Goal: Task Accomplishment & Management: Use online tool/utility

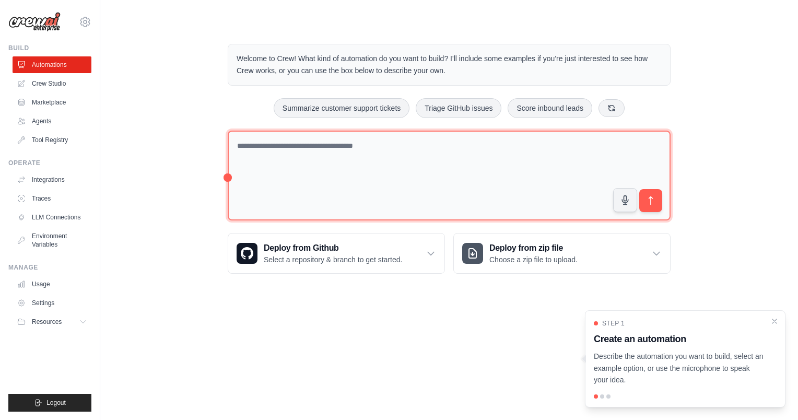
click at [391, 156] on textarea at bounding box center [449, 176] width 443 height 90
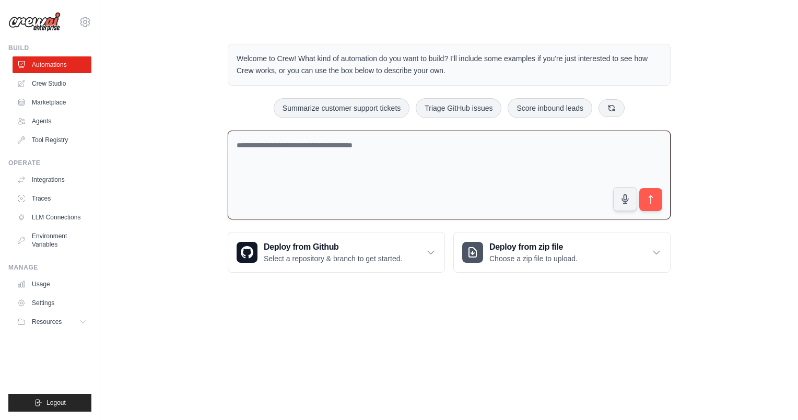
type textarea "*"
click at [419, 145] on textarea "**********" at bounding box center [449, 175] width 443 height 89
type textarea "**********"
click at [658, 196] on button "submit" at bounding box center [651, 199] width 24 height 24
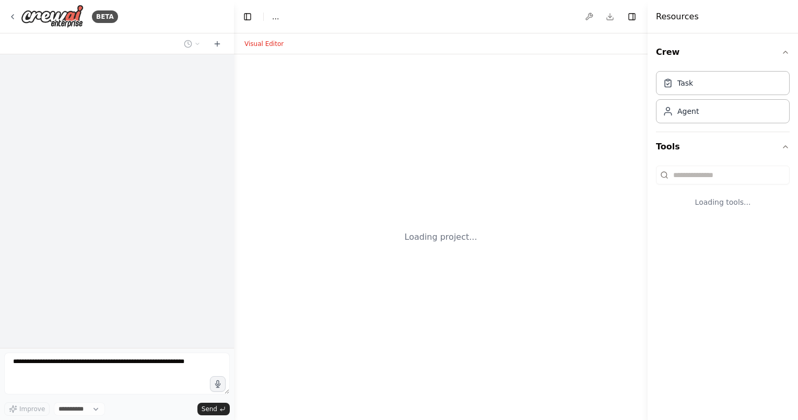
select select "****"
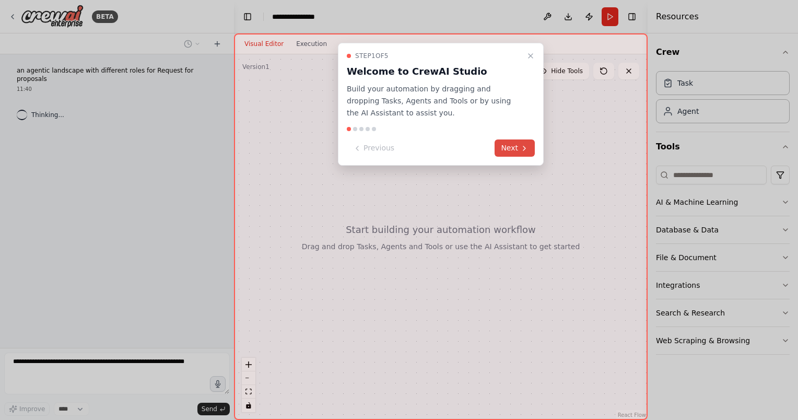
click at [505, 145] on button "Next" at bounding box center [514, 147] width 40 height 17
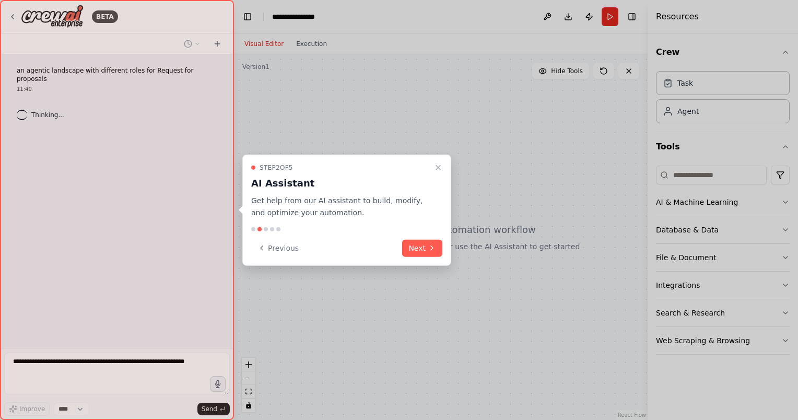
click at [434, 234] on div "Step 2 of 5 AI Assistant Get help from our AI assistant to build, modify, and o…" at bounding box center [346, 210] width 209 height 111
click at [434, 253] on button "Next" at bounding box center [422, 247] width 40 height 17
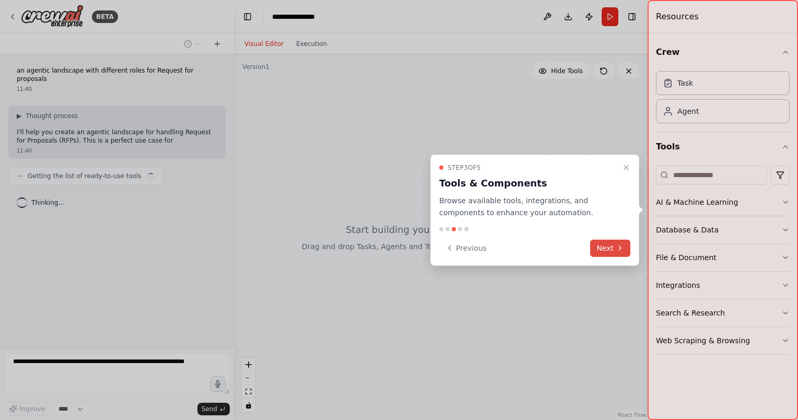
click at [607, 251] on button "Next" at bounding box center [610, 247] width 40 height 17
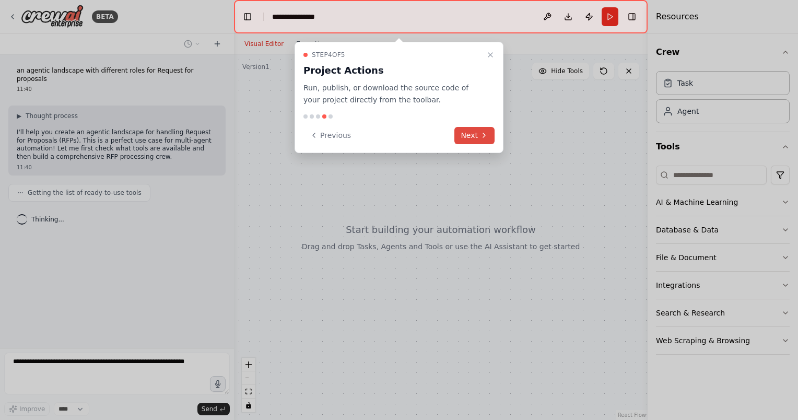
click at [490, 131] on button "Next" at bounding box center [474, 135] width 40 height 17
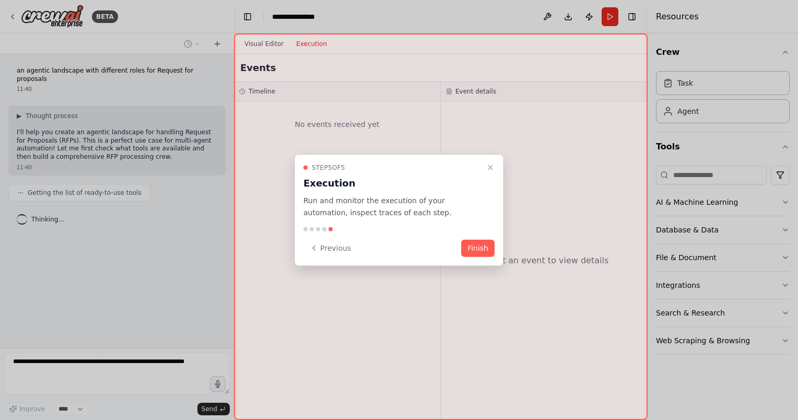
click at [476, 247] on button "Finish" at bounding box center [477, 247] width 33 height 17
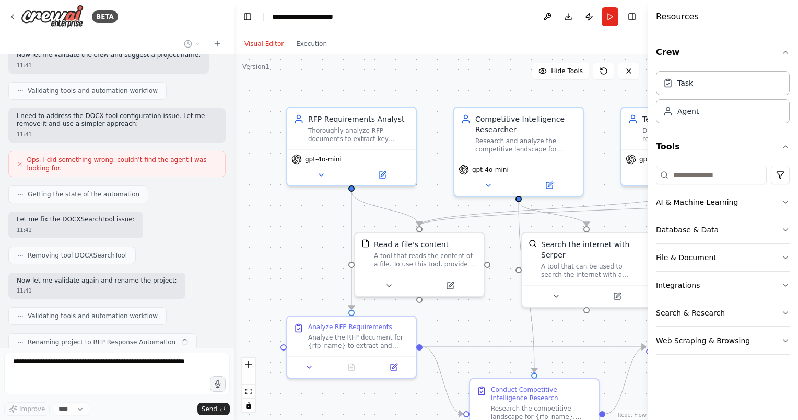
scroll to position [612, 0]
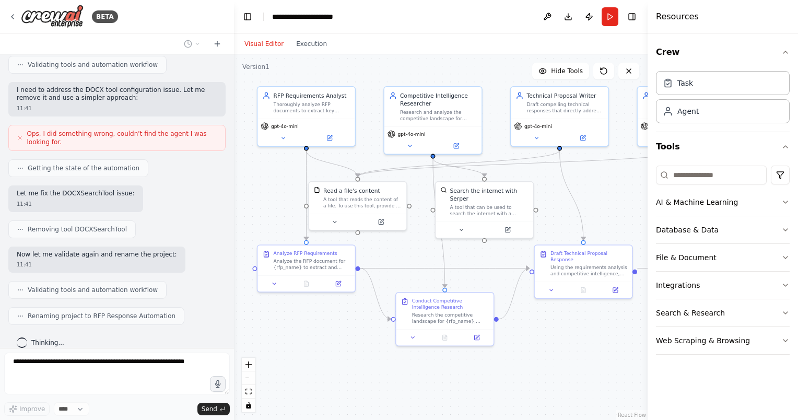
drag, startPoint x: 482, startPoint y: 322, endPoint x: 403, endPoint y: 255, distance: 104.1
click at [403, 255] on div ".deletable-edge-delete-btn { width: 20px; height: 20px; border: 0px solid #ffff…" at bounding box center [441, 236] width 414 height 365
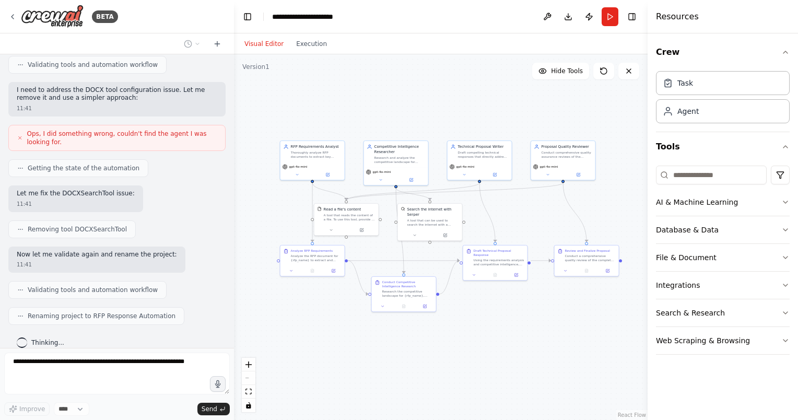
drag, startPoint x: 523, startPoint y: 315, endPoint x: 491, endPoint y: 308, distance: 32.7
click at [491, 308] on div ".deletable-edge-delete-btn { width: 20px; height: 20px; border: 0px solid #ffff…" at bounding box center [441, 236] width 414 height 365
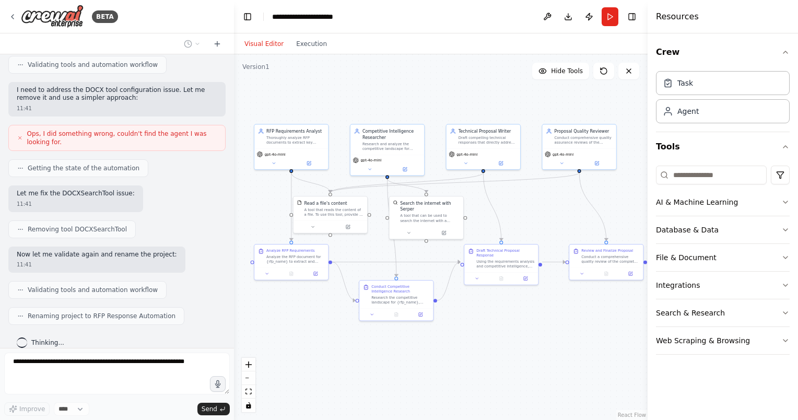
drag, startPoint x: 495, startPoint y: 314, endPoint x: 506, endPoint y: 326, distance: 16.6
click at [506, 326] on div ".deletable-edge-delete-btn { width: 20px; height: 20px; border: 0px solid #ffff…" at bounding box center [441, 236] width 414 height 365
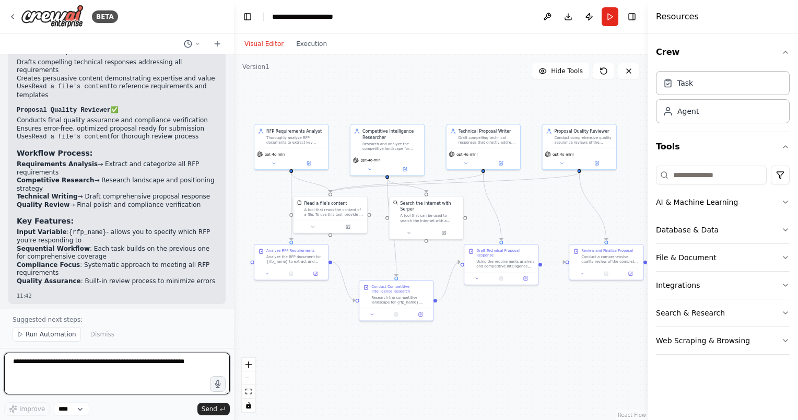
scroll to position [1096, 0]
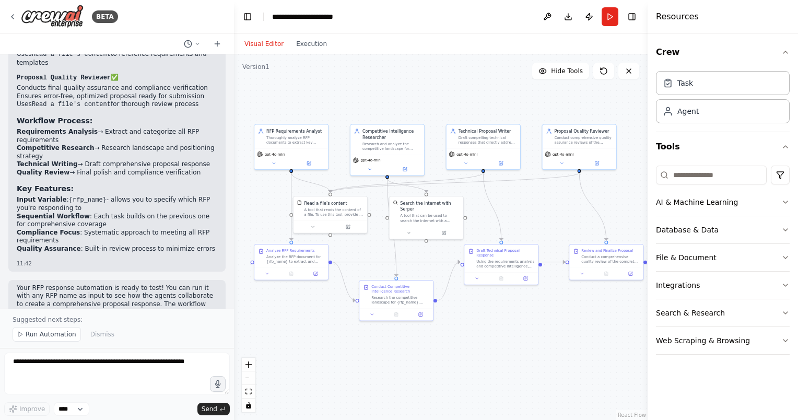
click at [119, 284] on p "Your RFP response automation is ready to test! You can run it with any RFP name…" at bounding box center [117, 308] width 200 height 49
click at [108, 368] on textarea at bounding box center [117, 373] width 226 height 42
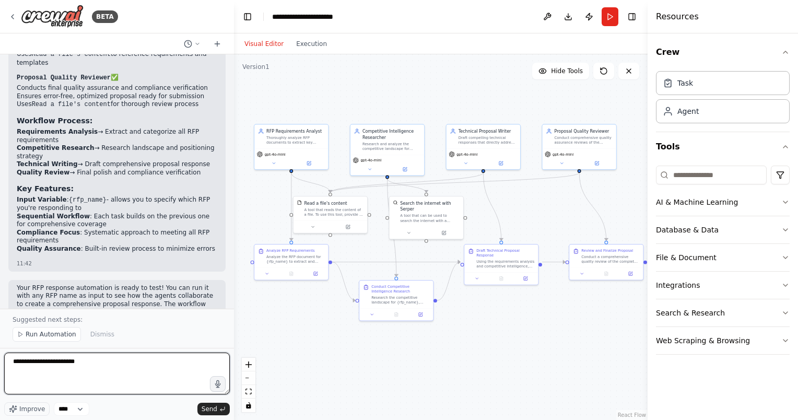
type textarea "**********"
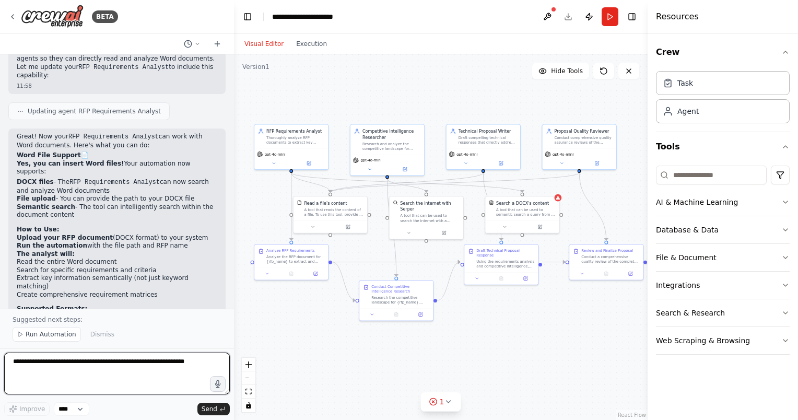
scroll to position [1558, 0]
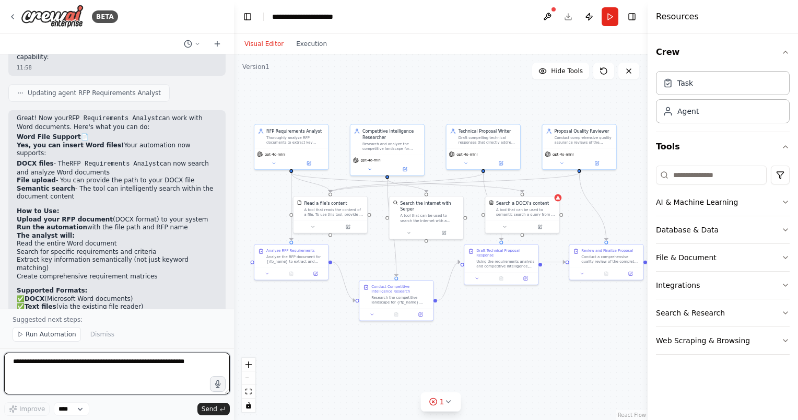
click at [117, 363] on textarea at bounding box center [117, 373] width 226 height 42
paste textarea "**********"
drag, startPoint x: 94, startPoint y: 376, endPoint x: 13, endPoint y: 381, distance: 81.6
click at [13, 381] on textarea "**********" at bounding box center [117, 373] width 226 height 42
paste textarea "**********"
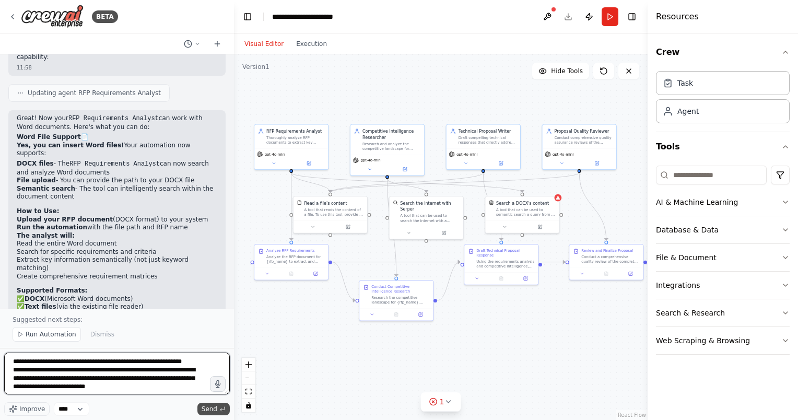
type textarea "**********"
click at [216, 405] on span "Send" at bounding box center [210, 409] width 16 height 8
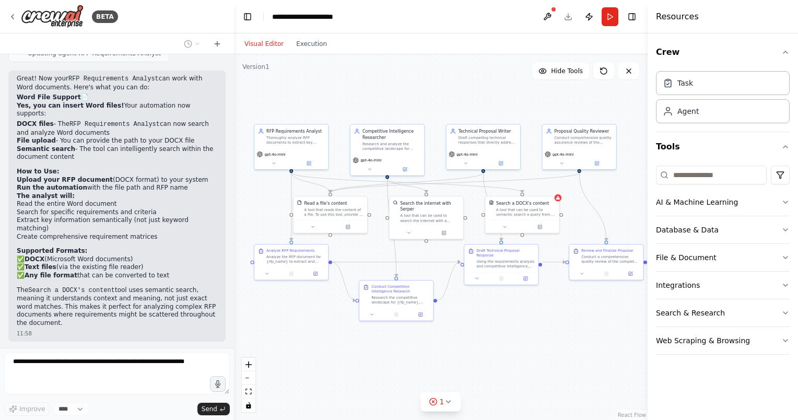
scroll to position [1657, 0]
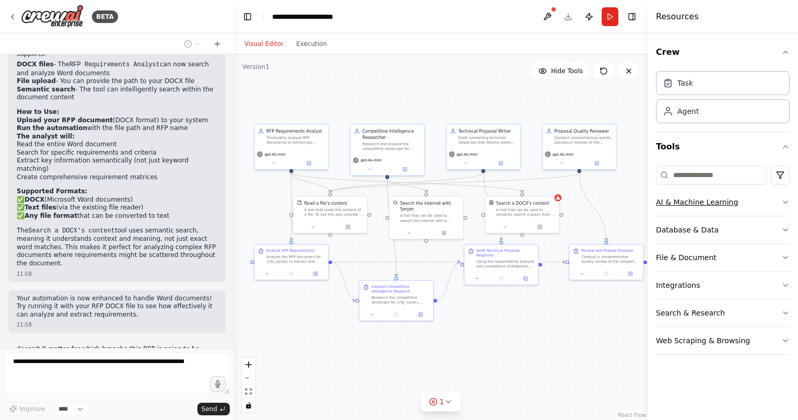
click at [724, 200] on button "AI & Machine Learning" at bounding box center [723, 201] width 134 height 27
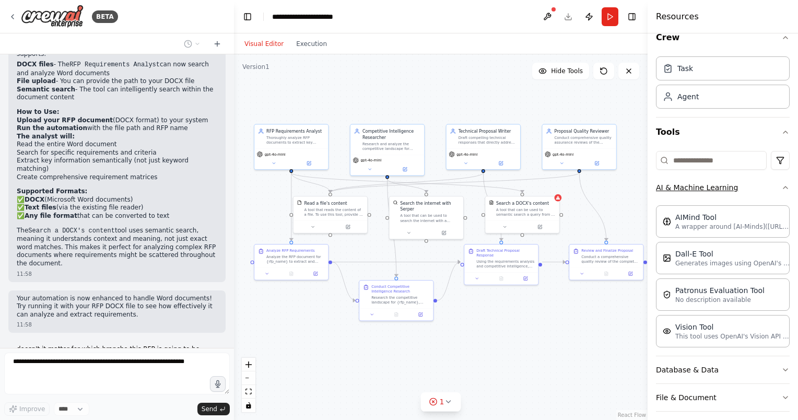
scroll to position [0, 0]
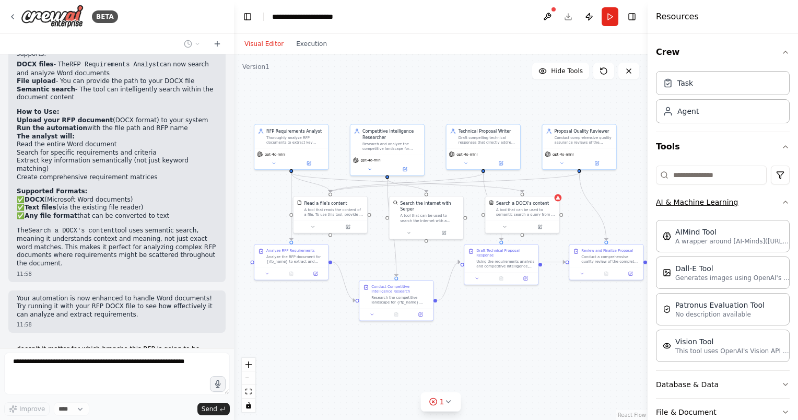
click at [752, 195] on button "AI & Machine Learning" at bounding box center [723, 201] width 134 height 27
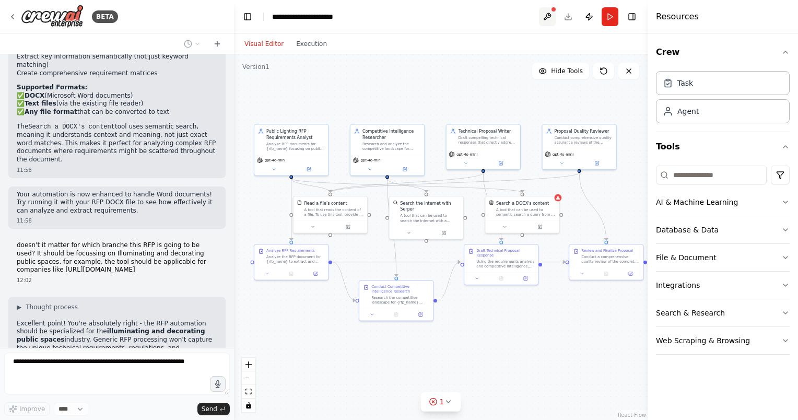
scroll to position [1779, 0]
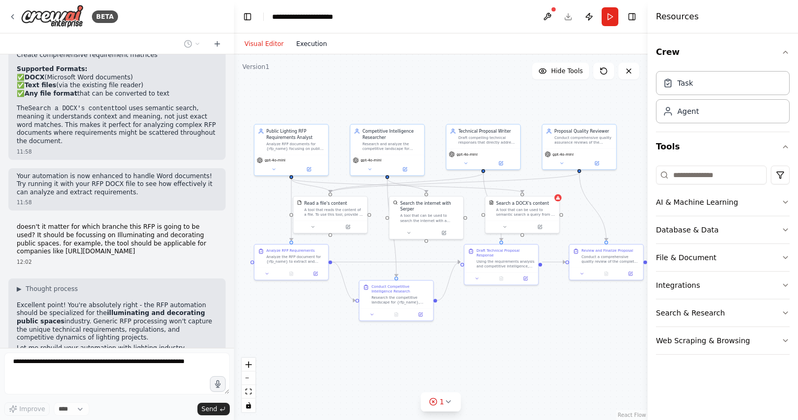
click at [305, 46] on button "Execution" at bounding box center [311, 44] width 43 height 13
click at [259, 46] on button "Visual Editor" at bounding box center [264, 44] width 52 height 13
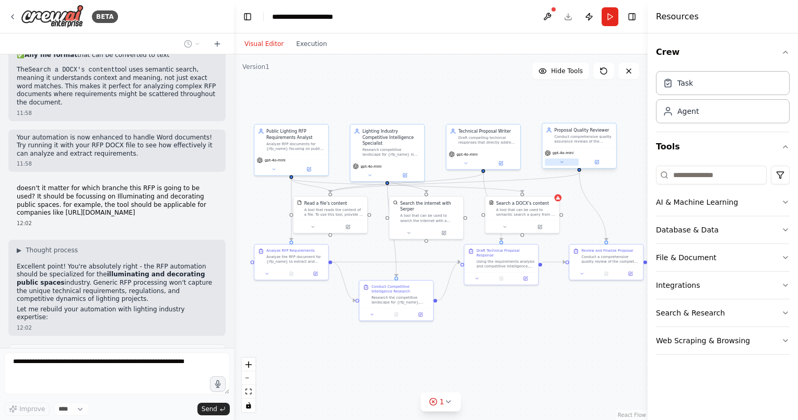
scroll to position [1844, 0]
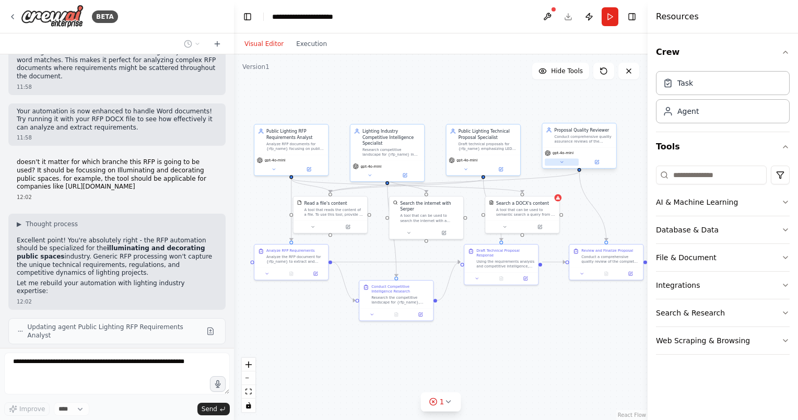
click at [561, 160] on icon at bounding box center [561, 162] width 5 height 5
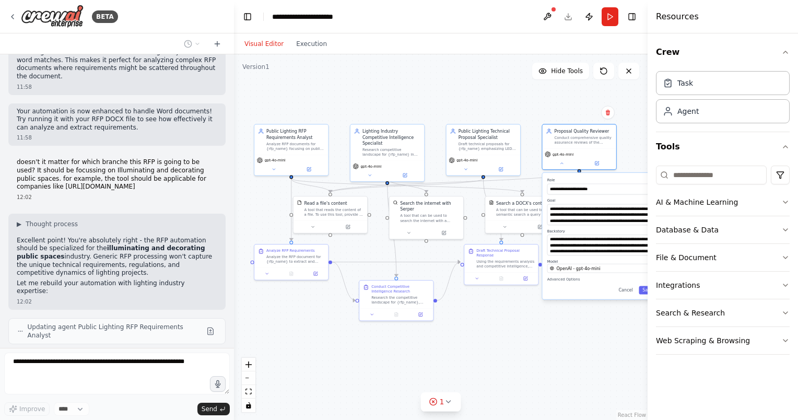
click at [288, 369] on div ".deletable-edge-delete-btn { width: 20px; height: 20px; border: 0px solid #ffff…" at bounding box center [441, 236] width 414 height 365
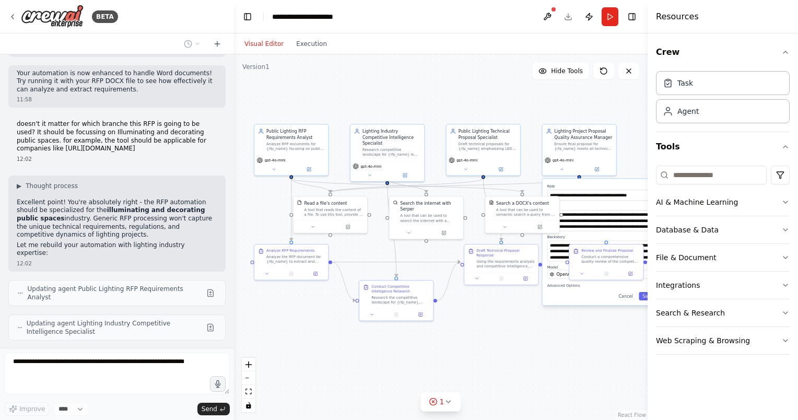
type input "**********"
type textarea "**********"
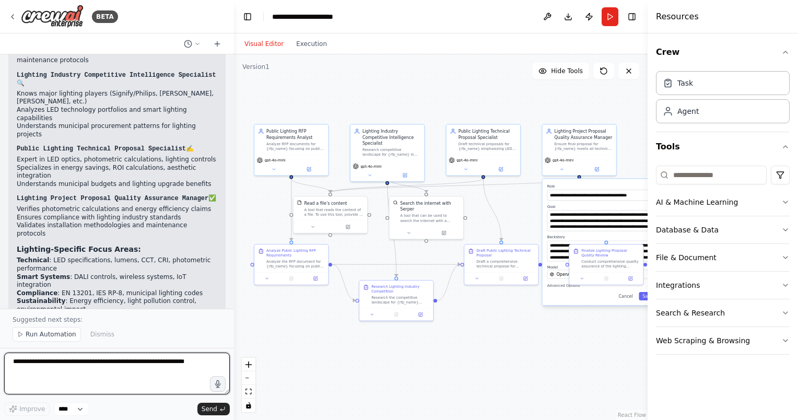
scroll to position [2659, 0]
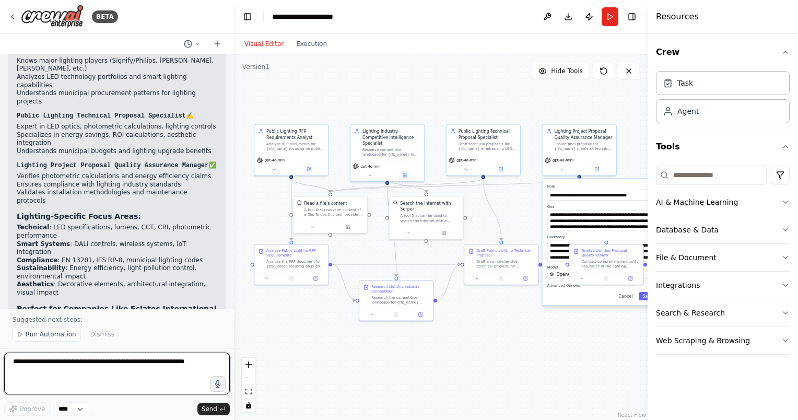
click at [112, 364] on textarea at bounding box center [117, 373] width 226 height 42
type textarea "**********"
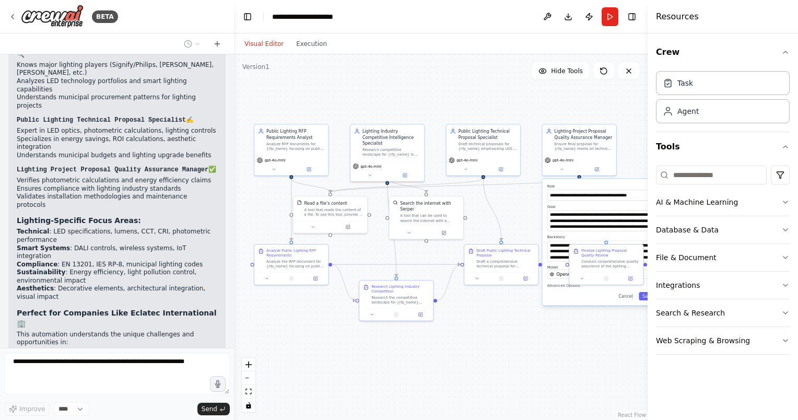
scroll to position [2682, 0]
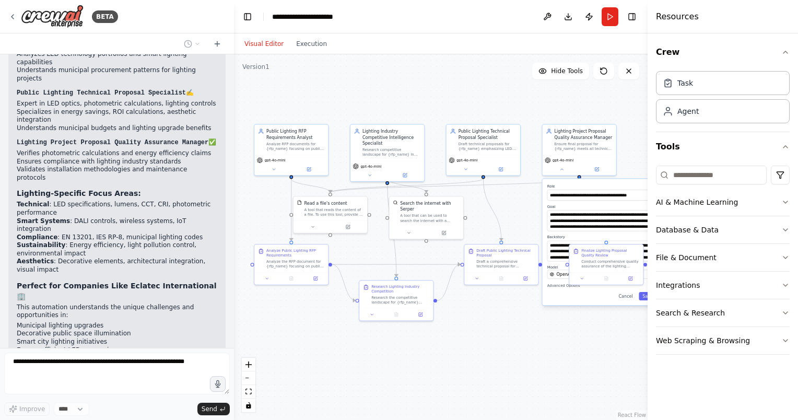
click at [560, 352] on div ".deletable-edge-delete-btn { width: 20px; height: 20px; border: 0px solid #ffff…" at bounding box center [441, 236] width 414 height 365
click at [562, 168] on icon at bounding box center [561, 168] width 3 height 1
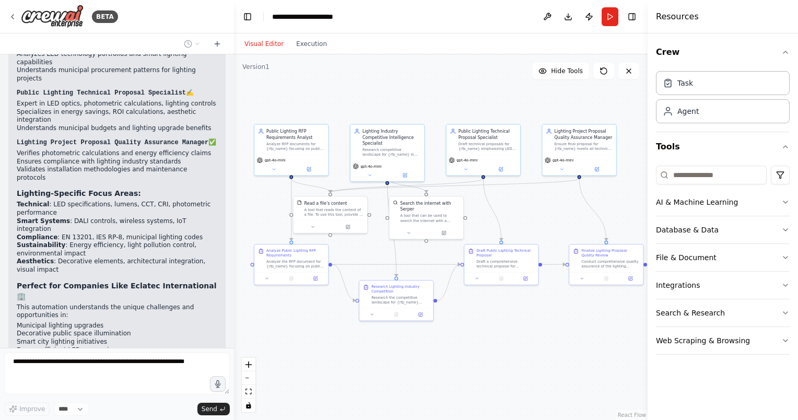
click at [533, 321] on div ".deletable-edge-delete-btn { width: 20px; height: 20px; border: 0px solid #ffff…" at bounding box center [441, 236] width 414 height 365
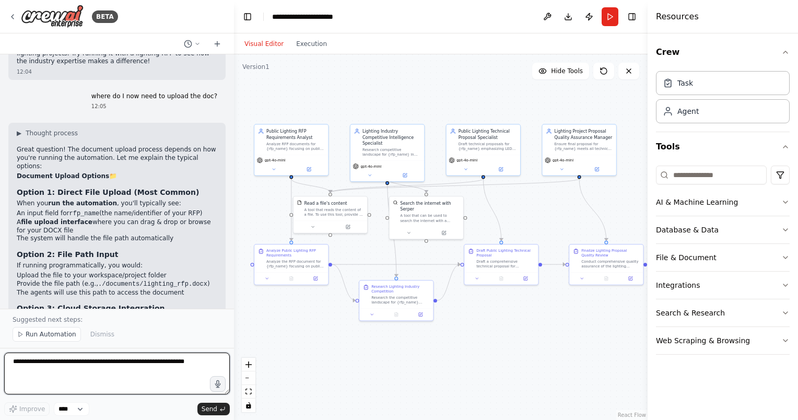
scroll to position [3050, 0]
click at [26, 336] on span "Run Automation" at bounding box center [51, 334] width 51 height 8
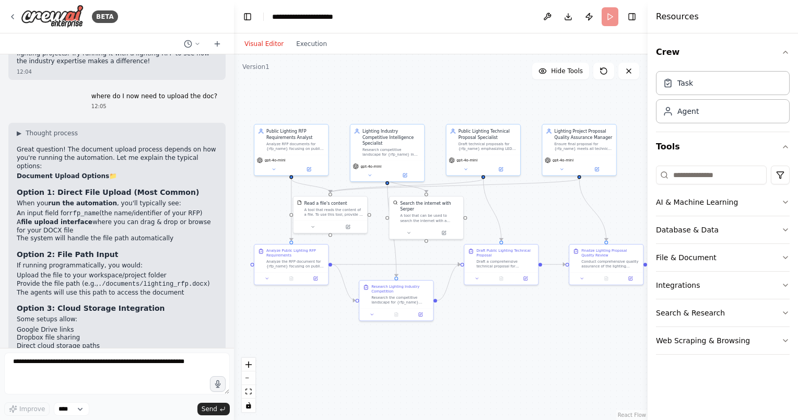
scroll to position [3011, 0]
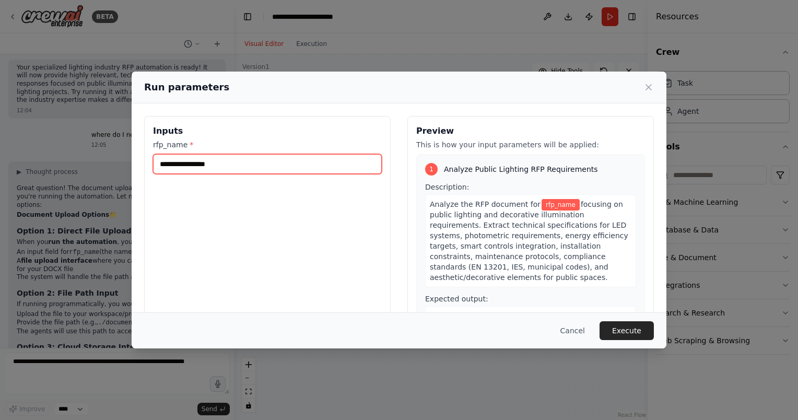
click at [223, 163] on input "rfp_name *" at bounding box center [267, 164] width 229 height 20
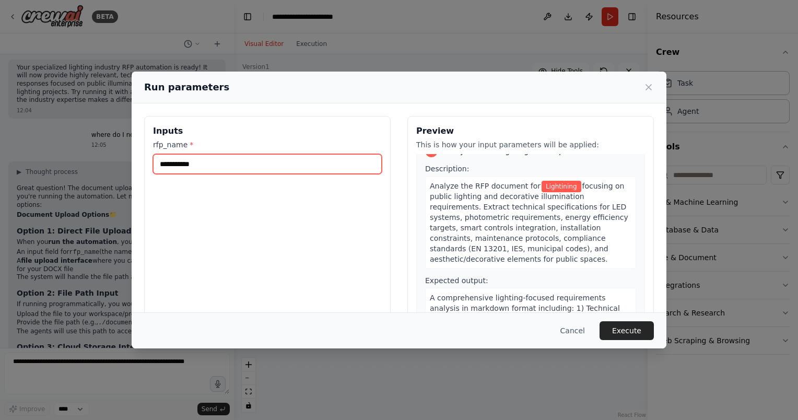
scroll to position [0, 0]
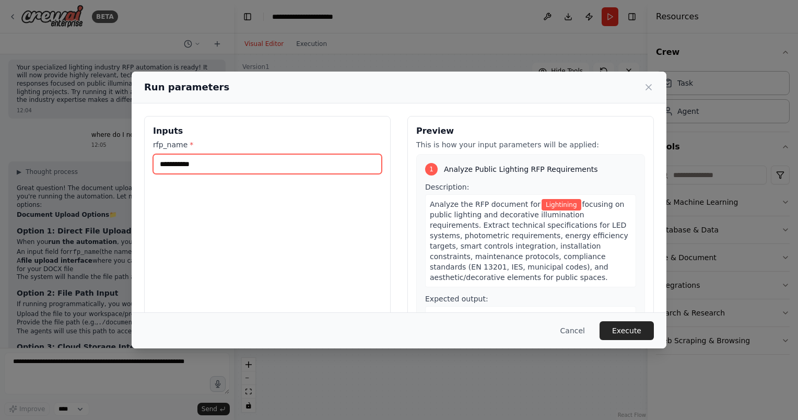
click at [197, 160] on input "**********" at bounding box center [267, 164] width 229 height 20
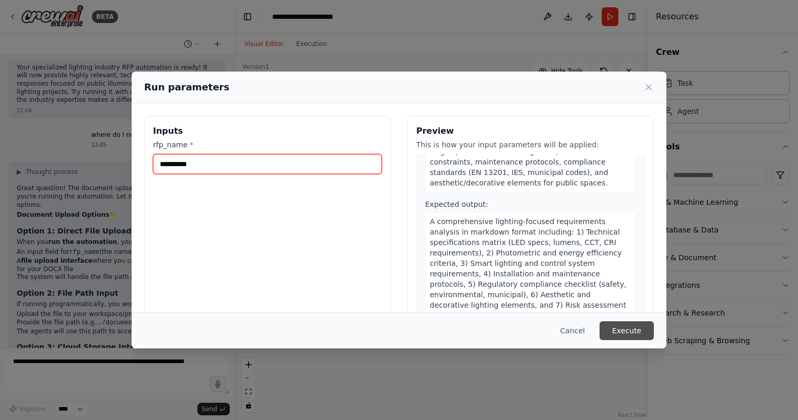
scroll to position [104, 0]
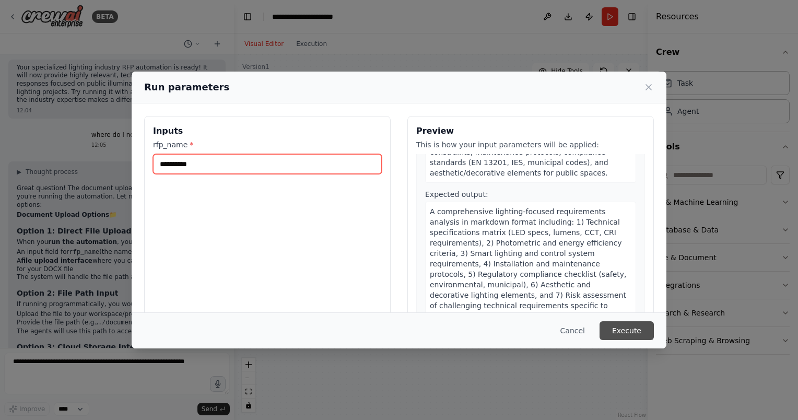
type input "**********"
click at [621, 326] on button "Execute" at bounding box center [626, 330] width 54 height 19
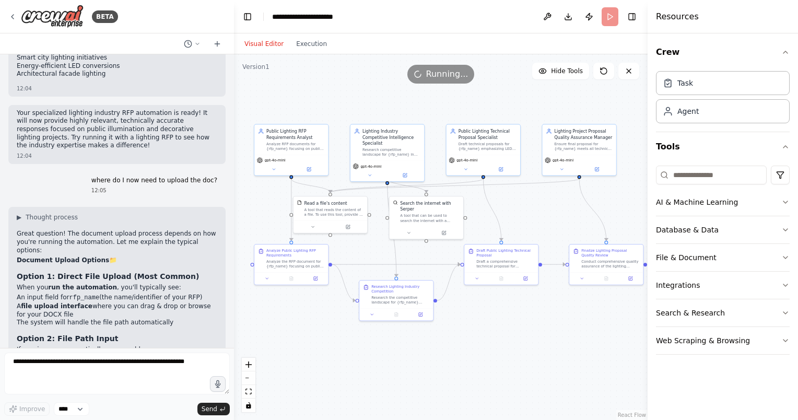
scroll to position [3011, 0]
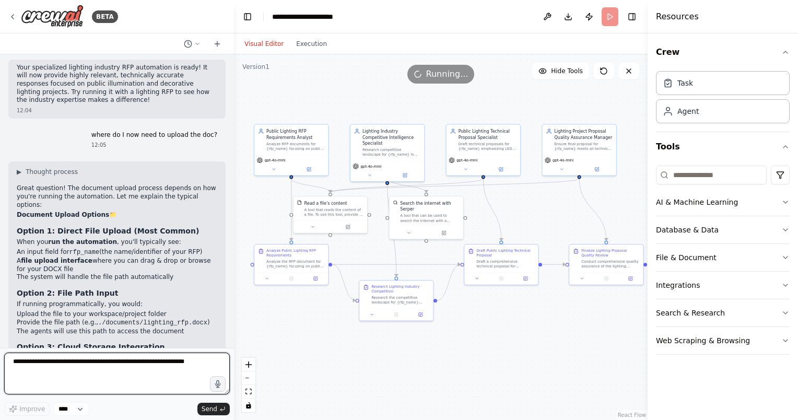
click at [108, 359] on textarea at bounding box center [117, 373] width 226 height 42
type textarea "**********"
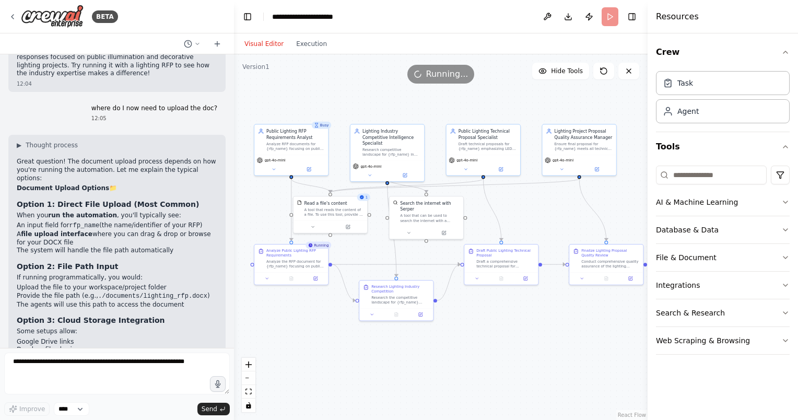
scroll to position [3073, 0]
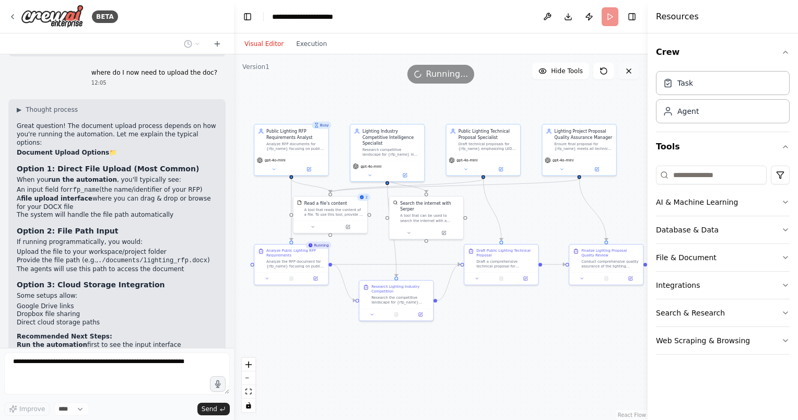
click at [630, 74] on icon at bounding box center [628, 71] width 8 height 8
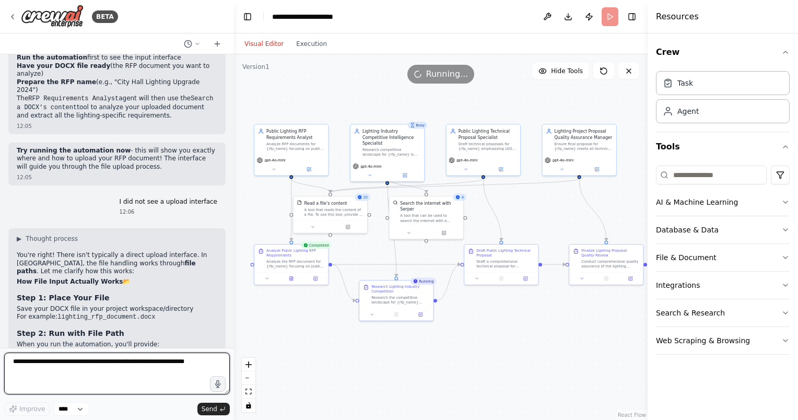
scroll to position [3308, 0]
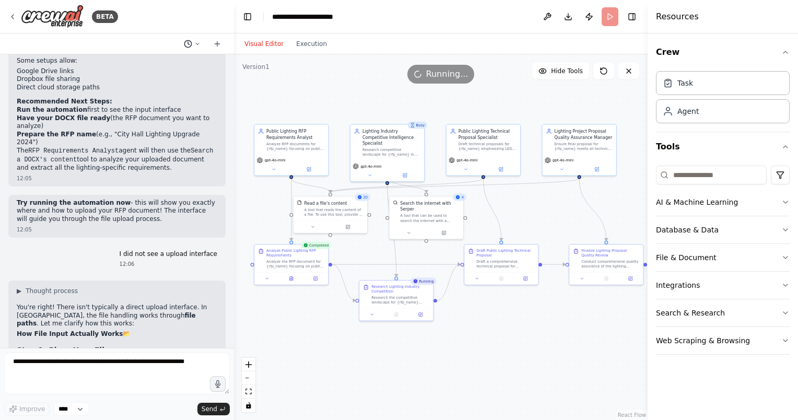
click at [199, 43] on icon at bounding box center [197, 44] width 6 height 6
click at [151, 42] on div at bounding box center [117, 210] width 234 height 420
click at [698, 112] on div "Agent" at bounding box center [723, 111] width 134 height 24
click at [783, 52] on icon "button" at bounding box center [785, 52] width 8 height 8
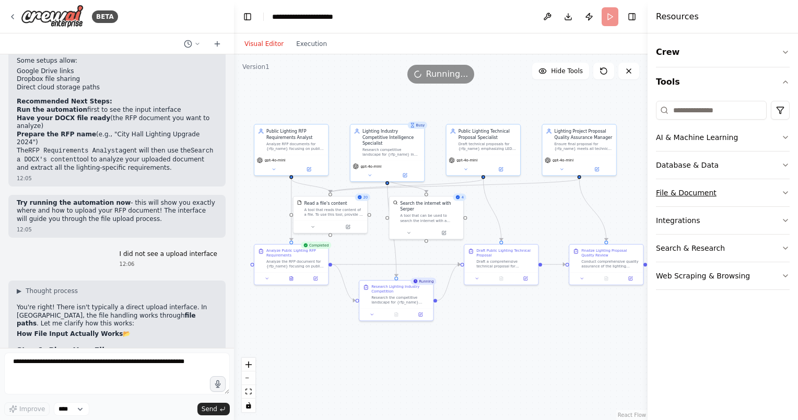
click at [705, 193] on button "File & Document" at bounding box center [723, 192] width 134 height 27
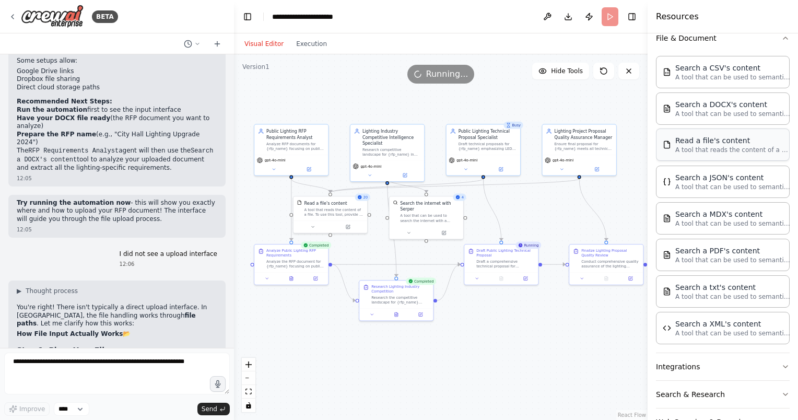
scroll to position [157, 0]
click at [699, 259] on p "A tool that can be used to semantic search a query from a PDF's content." at bounding box center [732, 257] width 115 height 8
click at [88, 411] on li "File Path : The agents will internally use the file path to access your document" at bounding box center [117, 419] width 200 height 16
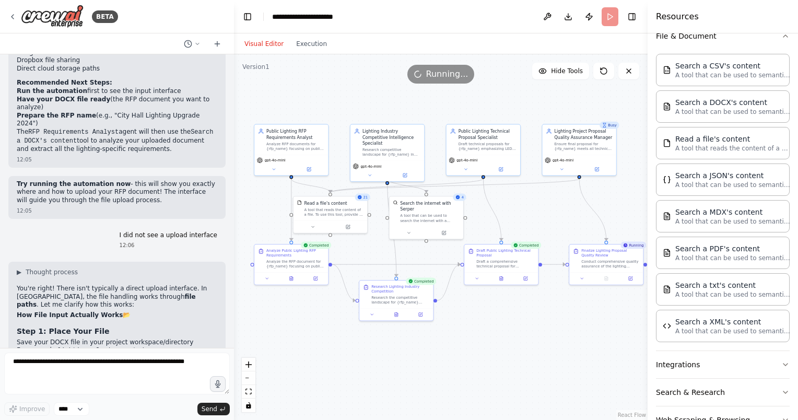
scroll to position [3360, 0]
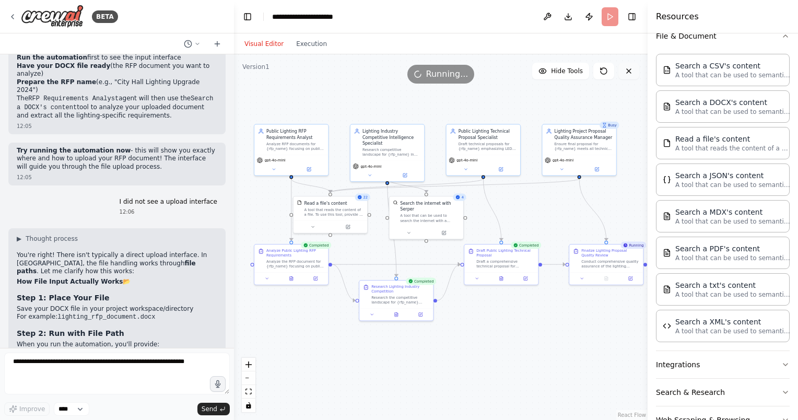
click at [618, 74] on button at bounding box center [628, 71] width 21 height 17
click at [624, 71] on icon at bounding box center [628, 71] width 8 height 8
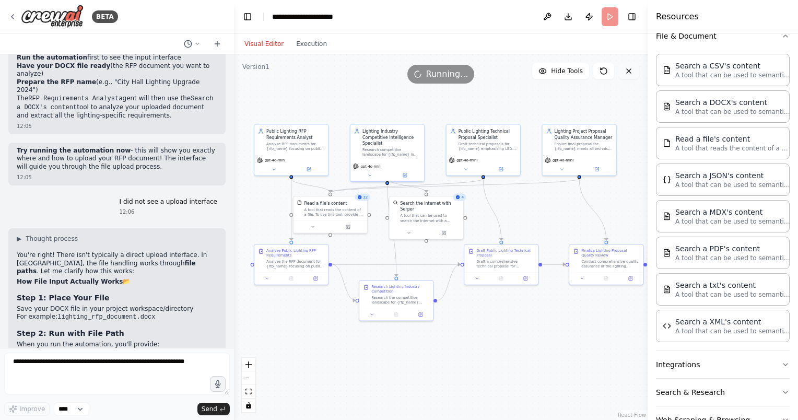
click at [624, 71] on icon at bounding box center [628, 71] width 8 height 8
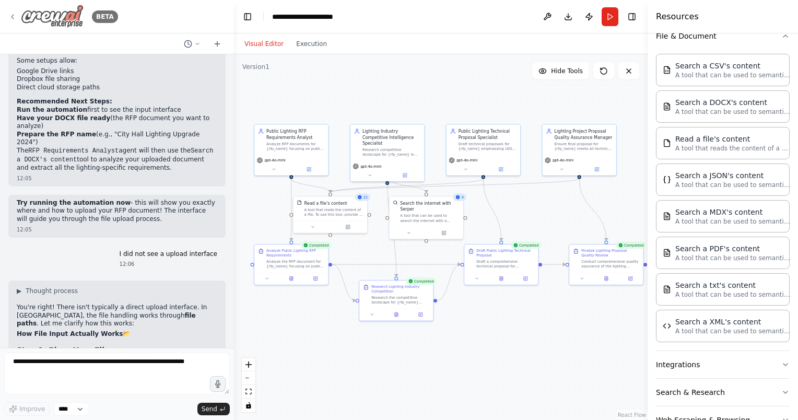
click at [13, 18] on icon at bounding box center [12, 17] width 2 height 4
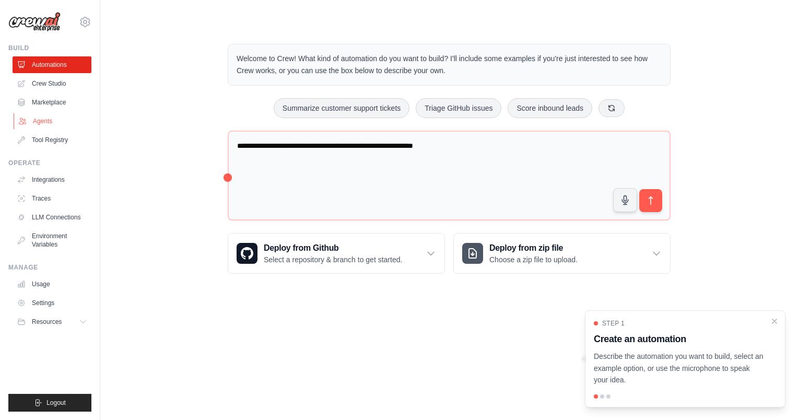
click at [50, 121] on link "Agents" at bounding box center [53, 121] width 79 height 17
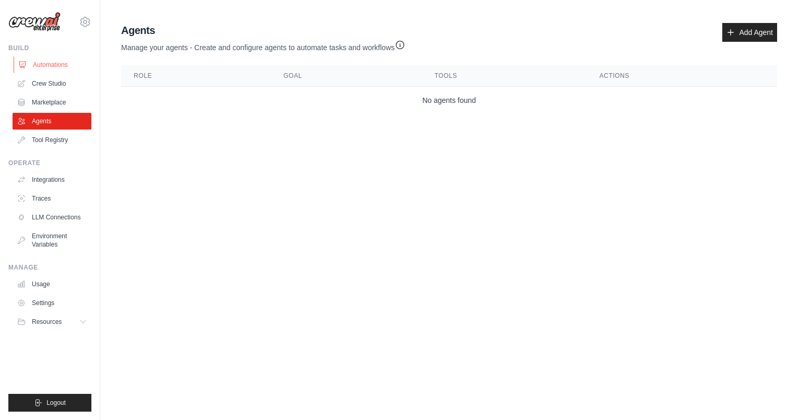
click at [53, 68] on link "Automations" at bounding box center [53, 64] width 79 height 17
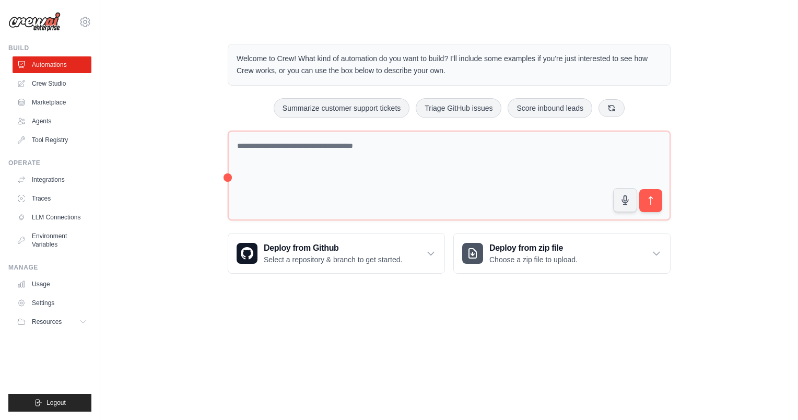
click at [46, 92] on ul "Automations Crew Studio Marketplace Agents Tool Registry" at bounding box center [52, 102] width 79 height 92
click at [50, 82] on link "Crew Studio" at bounding box center [53, 83] width 79 height 17
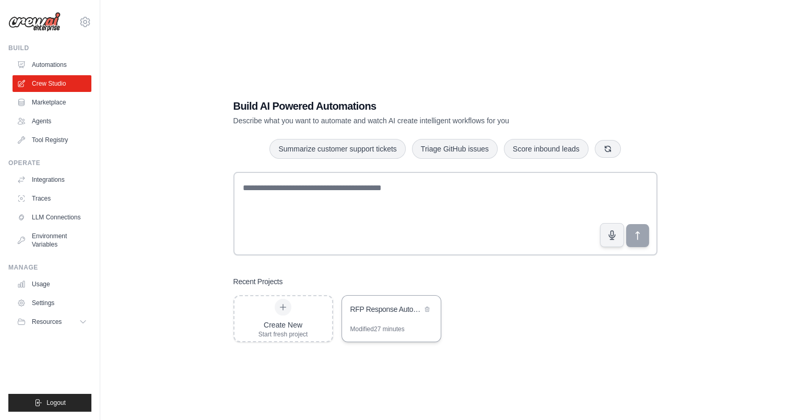
click at [386, 311] on div "RFP Response Automation" at bounding box center [386, 309] width 72 height 10
click at [53, 241] on link "Environment Variables" at bounding box center [53, 240] width 79 height 25
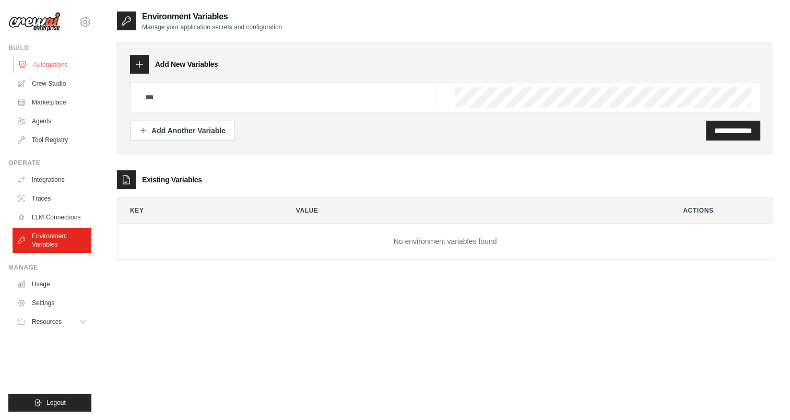
click at [56, 63] on link "Automations" at bounding box center [53, 64] width 79 height 17
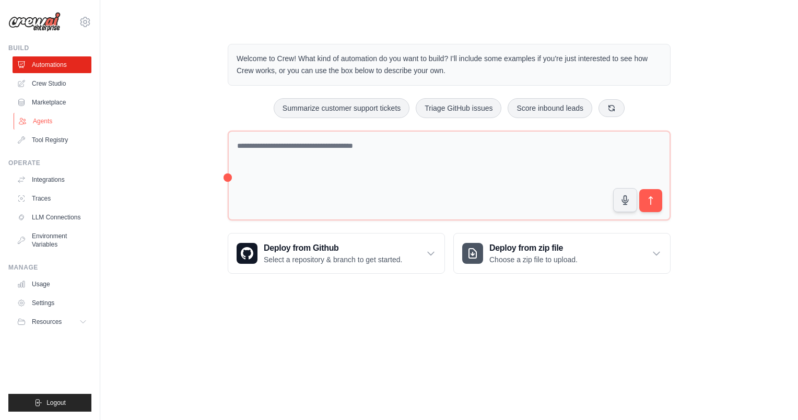
click at [43, 122] on link "Agents" at bounding box center [53, 121] width 79 height 17
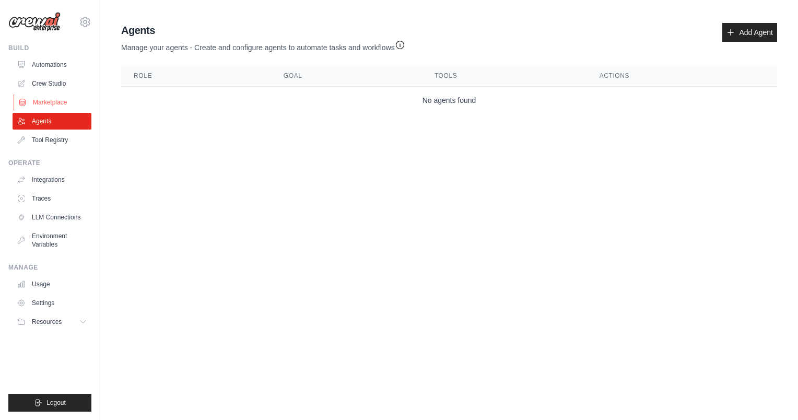
click at [47, 103] on link "Marketplace" at bounding box center [53, 102] width 79 height 17
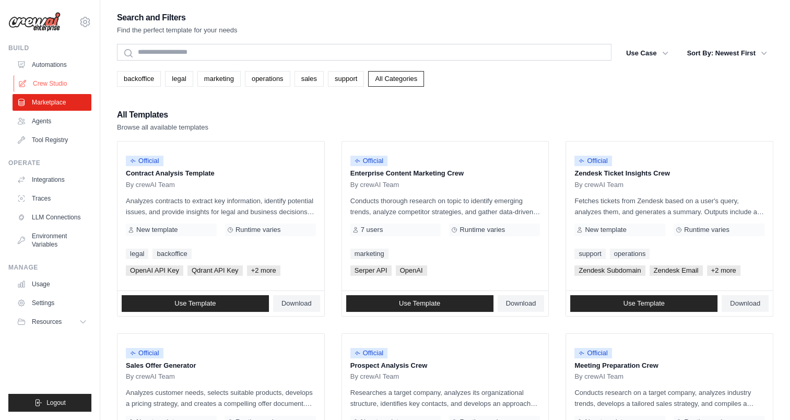
click at [48, 82] on link "Crew Studio" at bounding box center [53, 83] width 79 height 17
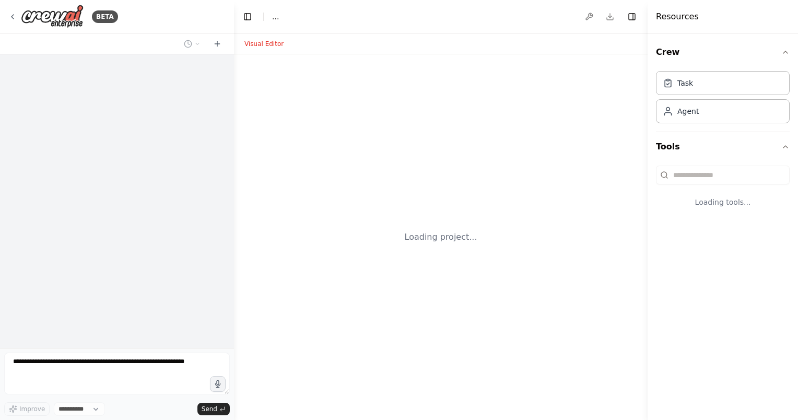
select select "****"
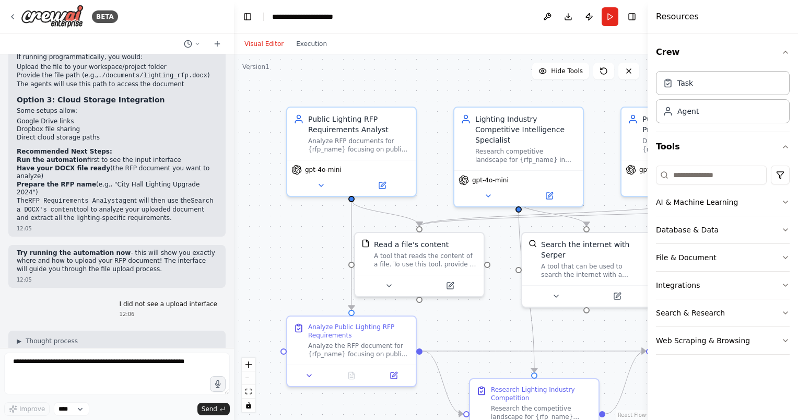
scroll to position [3256, 0]
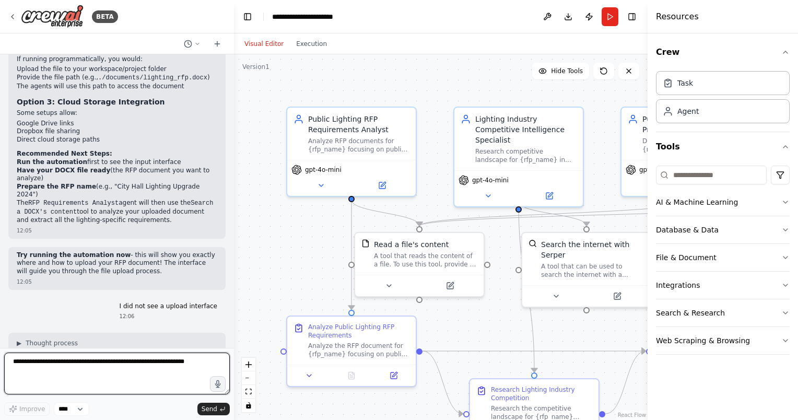
click at [104, 363] on textarea at bounding box center [117, 373] width 226 height 42
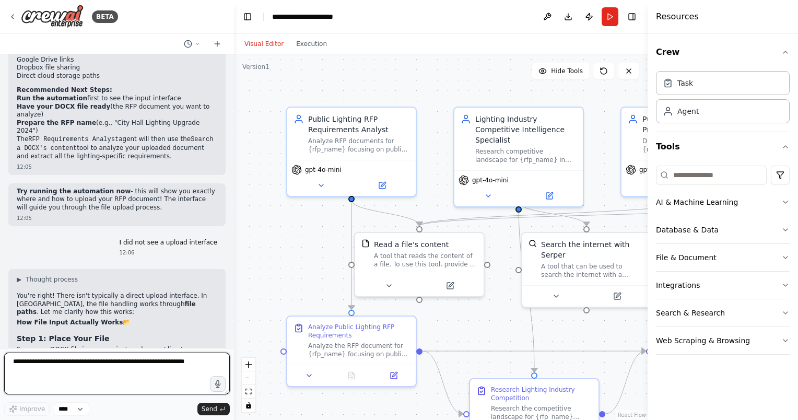
scroll to position [3360, 0]
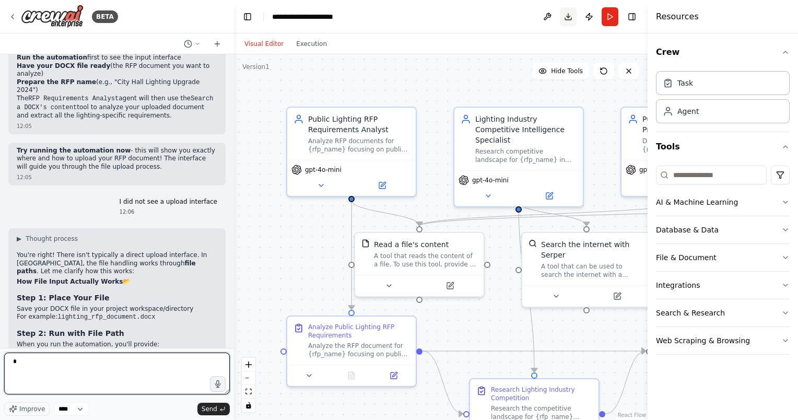
type textarea "*"
click at [565, 15] on button "Download" at bounding box center [568, 16] width 17 height 19
click at [468, 51] on div "Visual Editor Execution" at bounding box center [441, 43] width 414 height 21
click at [588, 15] on button "Publish" at bounding box center [589, 16] width 17 height 19
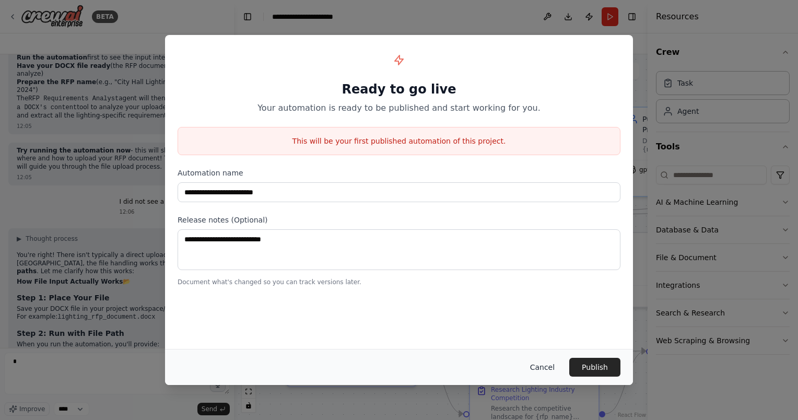
click at [544, 365] on button "Cancel" at bounding box center [542, 367] width 41 height 19
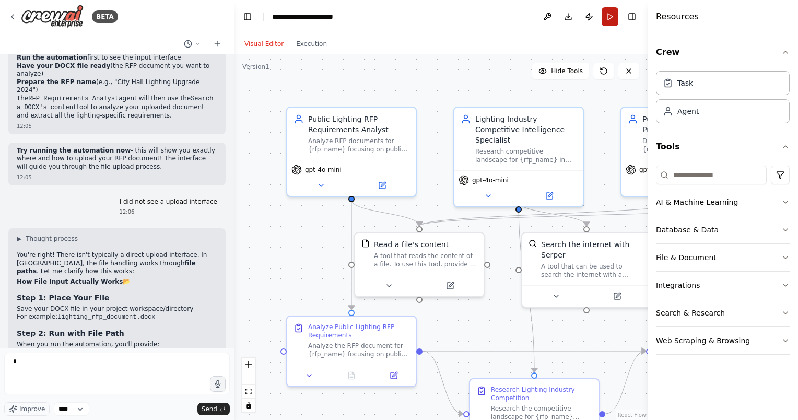
click at [610, 18] on button "Run" at bounding box center [609, 16] width 17 height 19
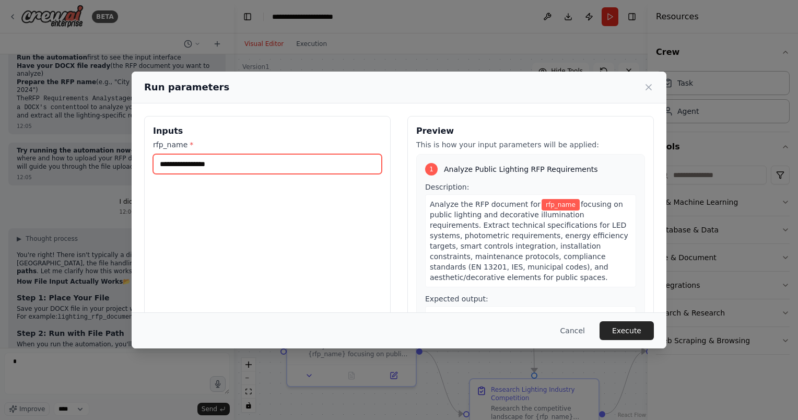
click at [228, 159] on input "rfp_name *" at bounding box center [267, 164] width 229 height 20
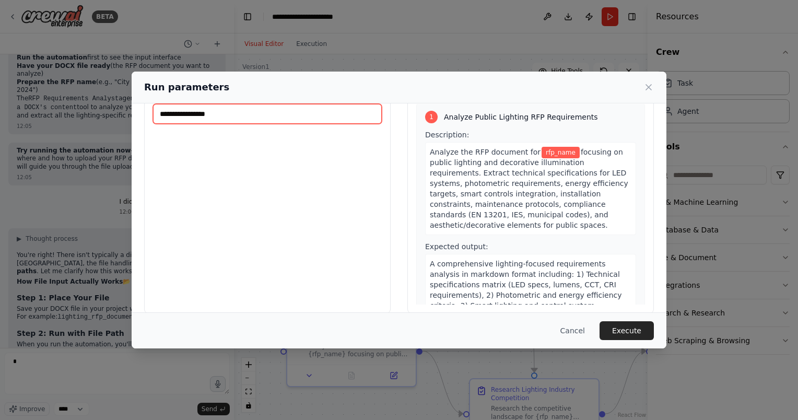
scroll to position [0, 0]
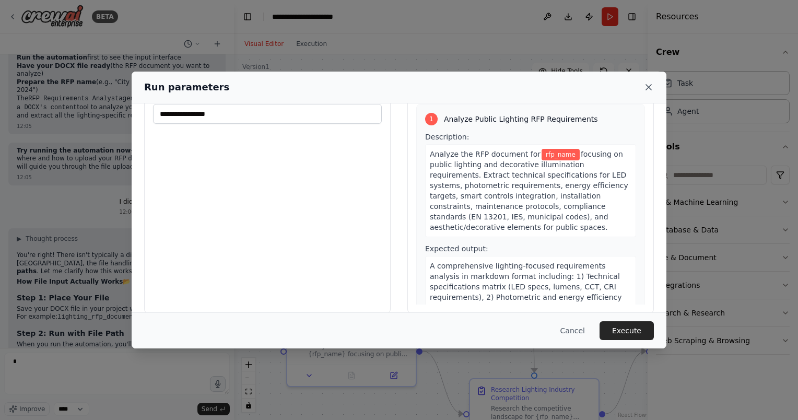
click at [645, 89] on icon at bounding box center [648, 87] width 10 height 10
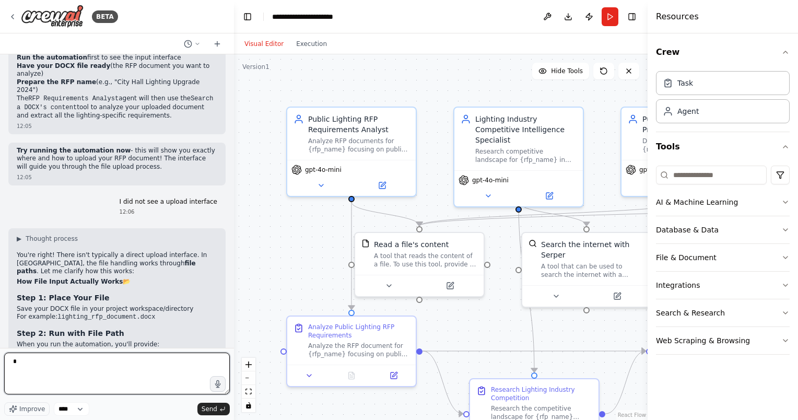
click at [60, 361] on textarea "*" at bounding box center [117, 373] width 226 height 42
type textarea "**********"
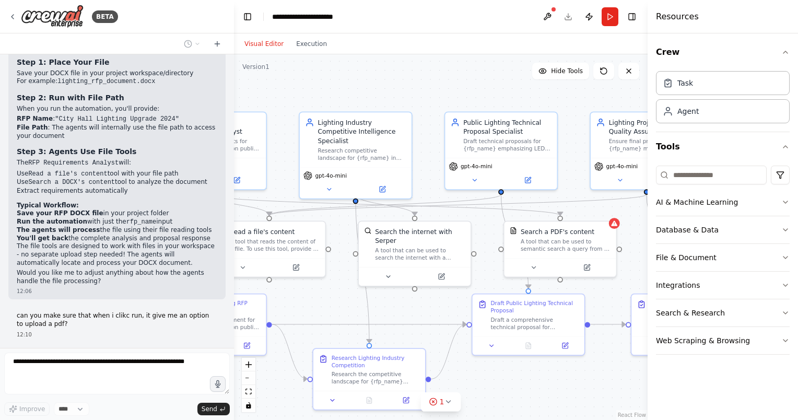
scroll to position [3656, 0]
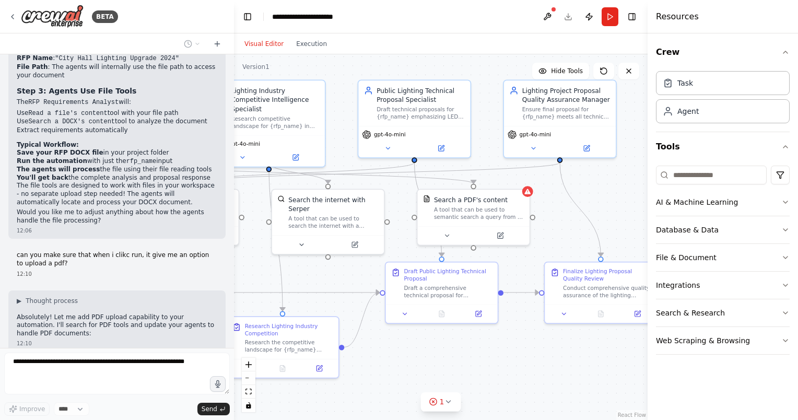
drag, startPoint x: 524, startPoint y: 101, endPoint x: 269, endPoint y: 40, distance: 261.6
click at [270, 40] on div "Visual Editor Execution Version 1 Hide Tools .deletable-edge-delete-btn { width…" at bounding box center [441, 226] width 414 height 386
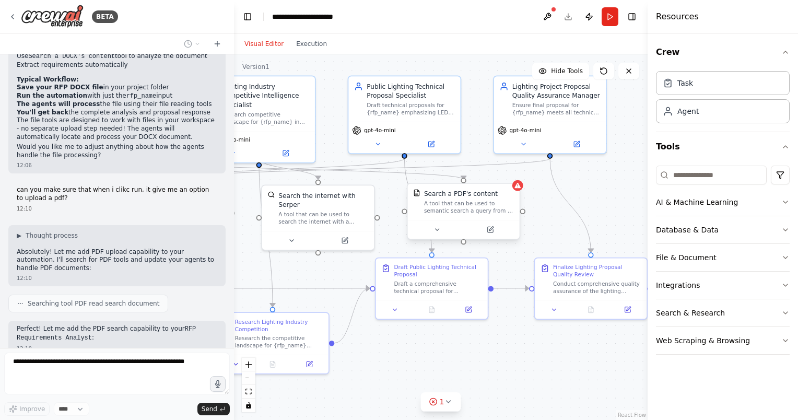
scroll to position [3722, 0]
click at [435, 225] on button at bounding box center [436, 229] width 51 height 11
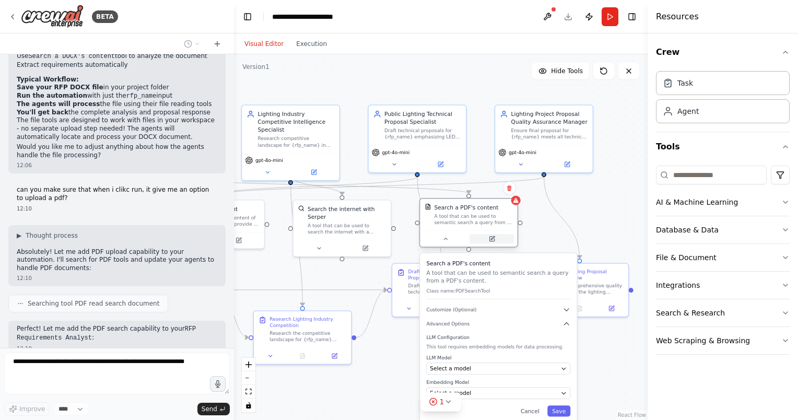
scroll to position [3747, 0]
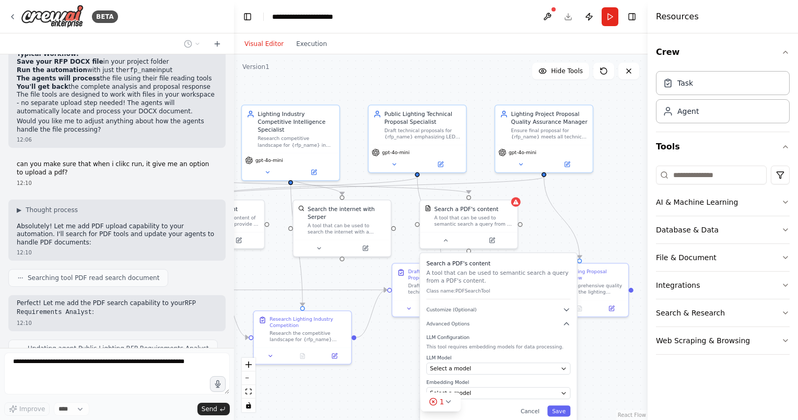
click at [374, 386] on div ".deletable-edge-delete-btn { width: 20px; height: 20px; border: 0px solid #ffff…" at bounding box center [441, 236] width 414 height 365
click at [462, 75] on div ".deletable-edge-delete-btn { width: 20px; height: 20px; border: 0px solid #ffff…" at bounding box center [441, 236] width 414 height 365
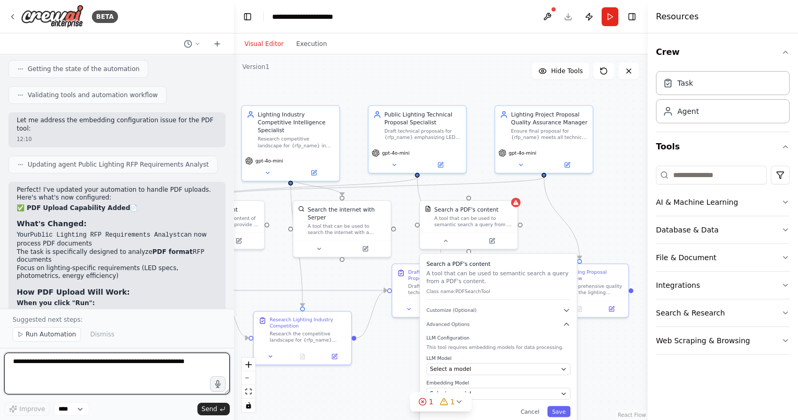
scroll to position [4173, 0]
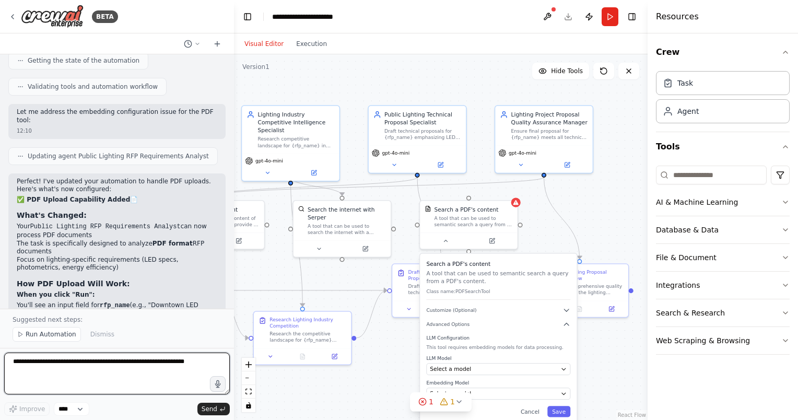
click at [98, 367] on textarea at bounding box center [117, 373] width 226 height 42
click at [45, 336] on span "Run Automation" at bounding box center [51, 334] width 51 height 8
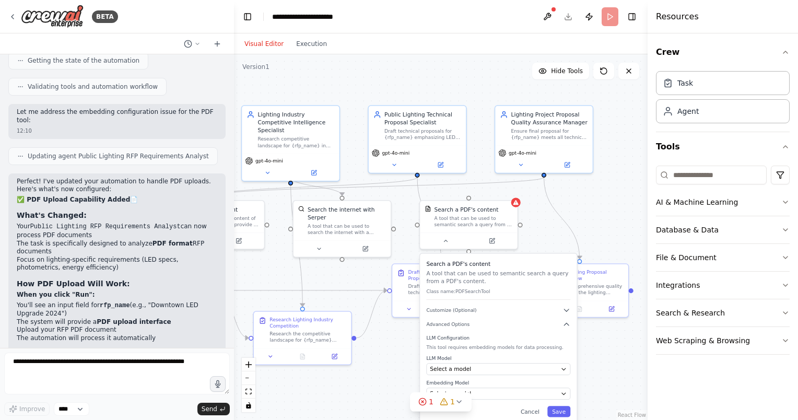
scroll to position [4134, 0]
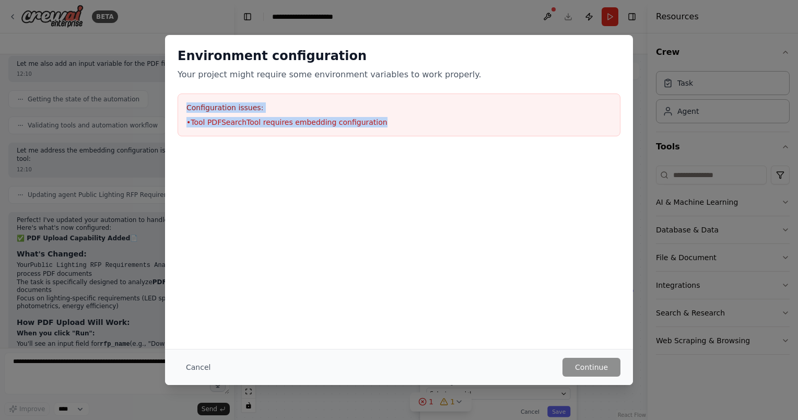
drag, startPoint x: 382, startPoint y: 122, endPoint x: 177, endPoint y: 87, distance: 208.1
click at [177, 87] on div "Environment configuration Your project might require some environment variables…" at bounding box center [399, 92] width 468 height 114
copy div "Configuration issues: • Tool PDFSearchTool requires embedding configuration"
click at [193, 363] on button "Cancel" at bounding box center [198, 367] width 41 height 19
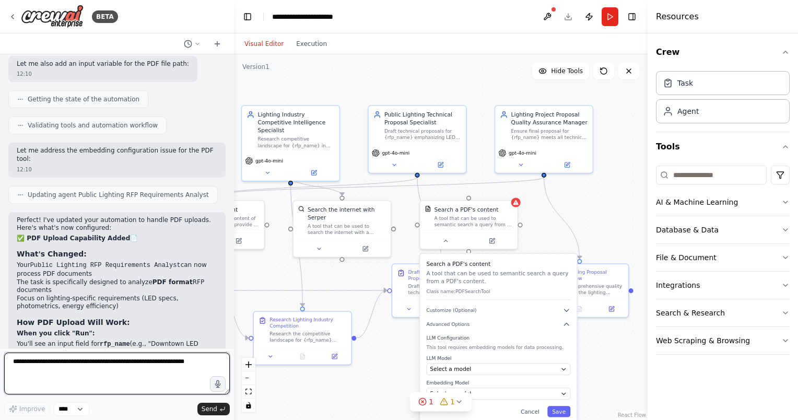
click at [124, 365] on textarea at bounding box center [117, 373] width 226 height 42
paste textarea "**********"
type textarea "**********"
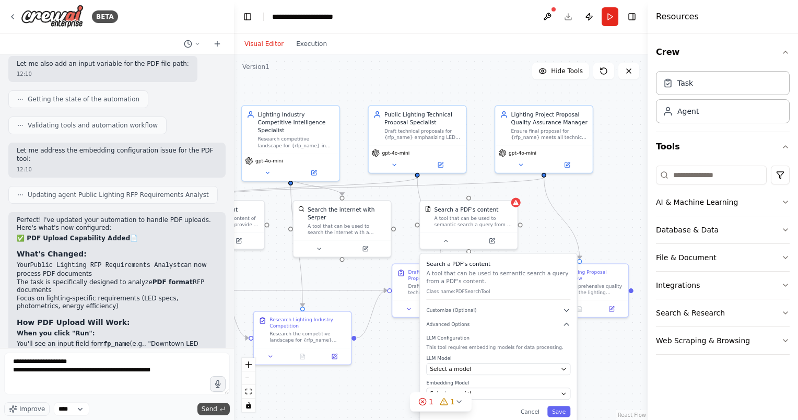
click at [220, 407] on icon "submit" at bounding box center [222, 409] width 6 height 6
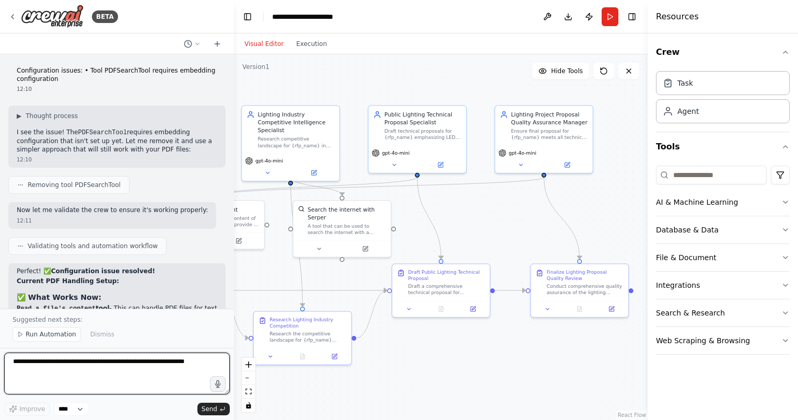
scroll to position [4653, 0]
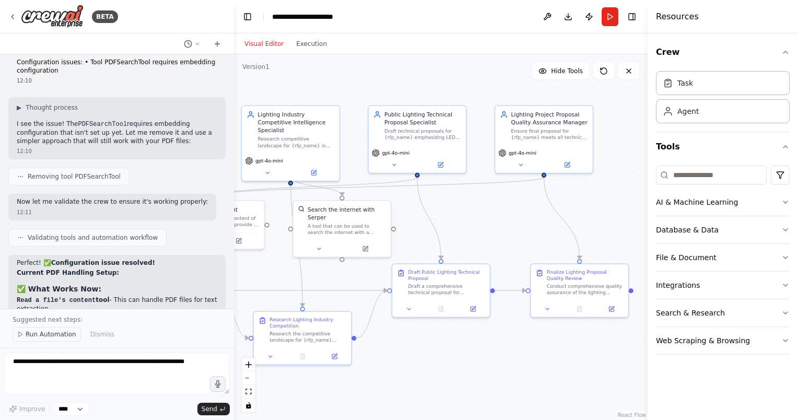
click at [50, 337] on span "Run Automation" at bounding box center [51, 334] width 51 height 8
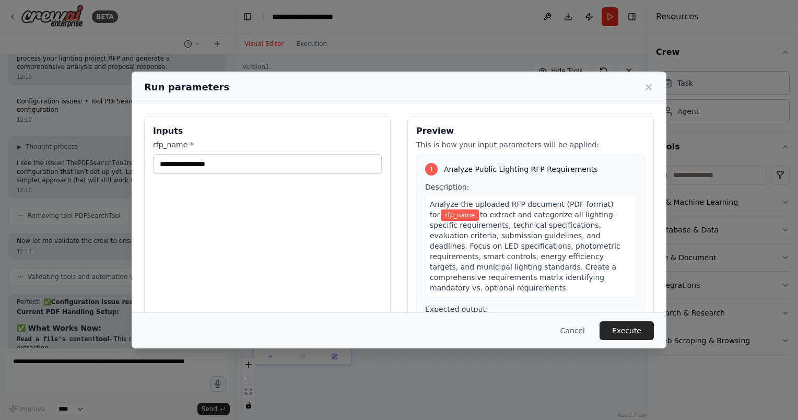
click at [473, 211] on span "to extract and categorize all lighting-specific requirements, technical specifi…" at bounding box center [525, 250] width 191 height 81
click at [286, 170] on input "rfp_name *" at bounding box center [267, 164] width 229 height 20
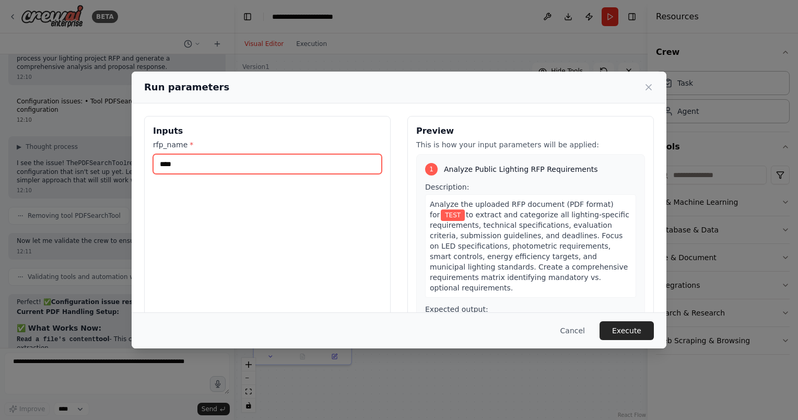
type input "****"
click at [475, 221] on span "to extract and categorize all lighting-specific requirements, technical specifi…" at bounding box center [529, 250] width 199 height 81
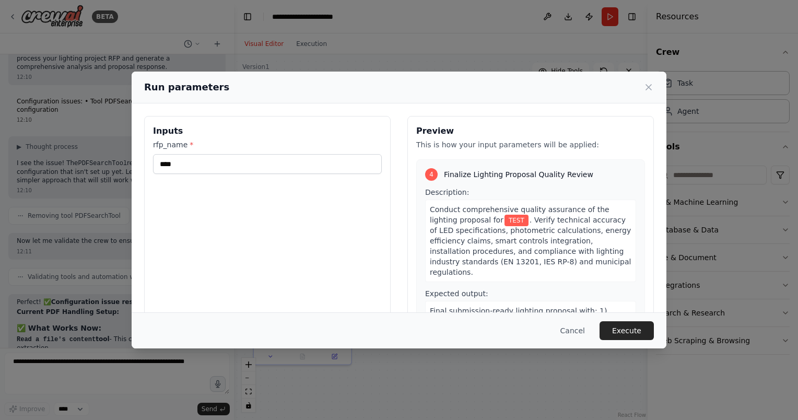
scroll to position [858, 0]
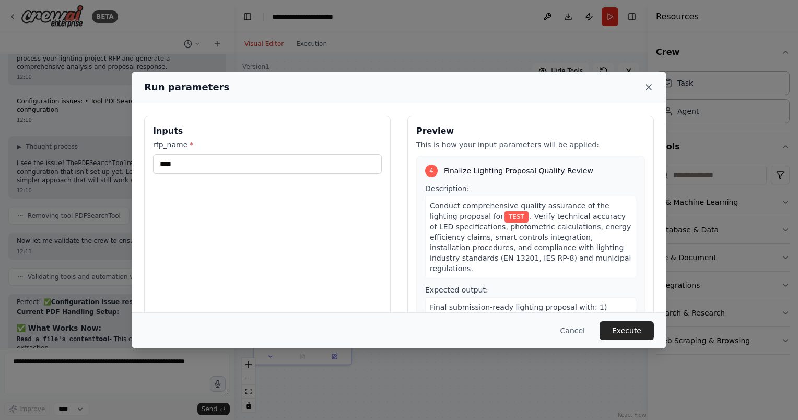
click at [647, 85] on icon at bounding box center [648, 87] width 10 height 10
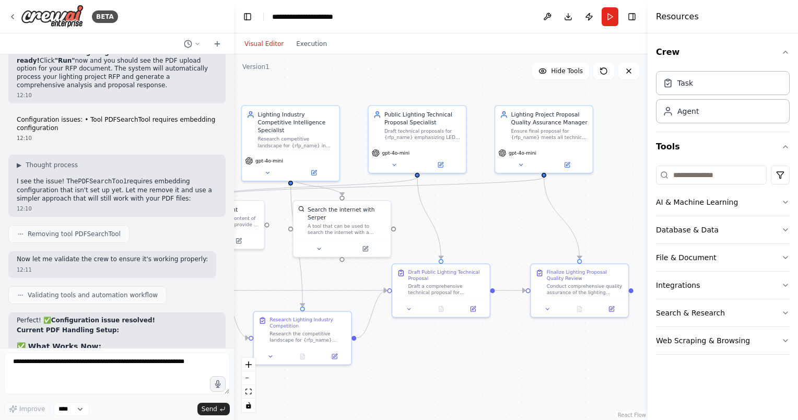
scroll to position [4614, 0]
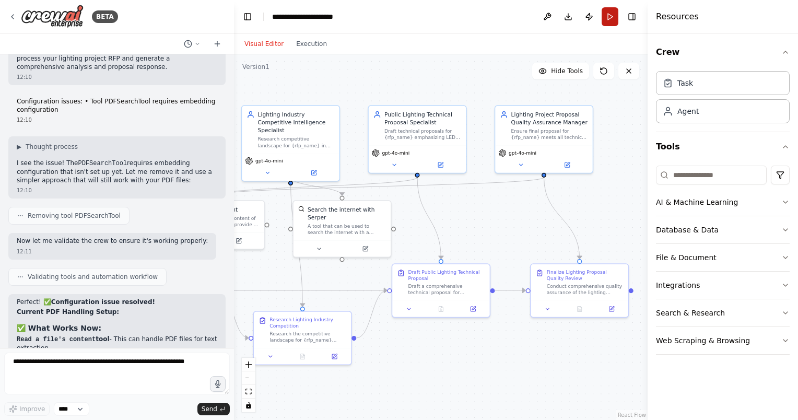
click at [612, 17] on button "Run" at bounding box center [609, 16] width 17 height 19
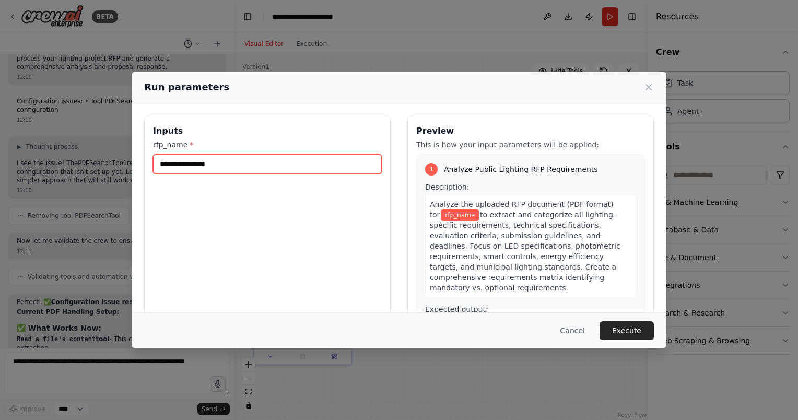
click at [289, 167] on input "rfp_name *" at bounding box center [267, 164] width 229 height 20
type input "*"
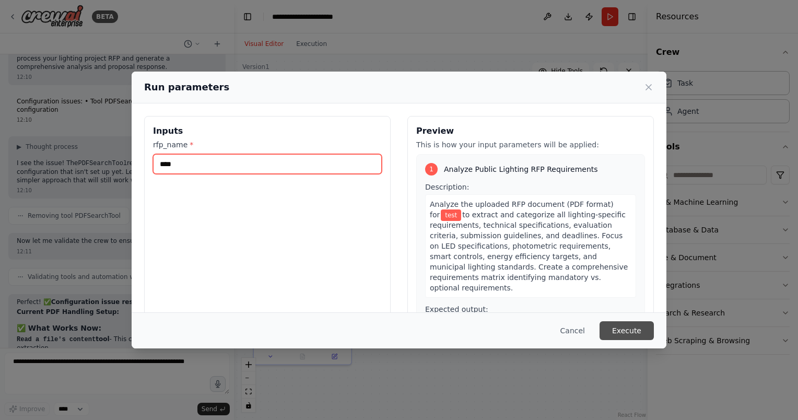
type input "****"
click at [641, 332] on button "Execute" at bounding box center [626, 330] width 54 height 19
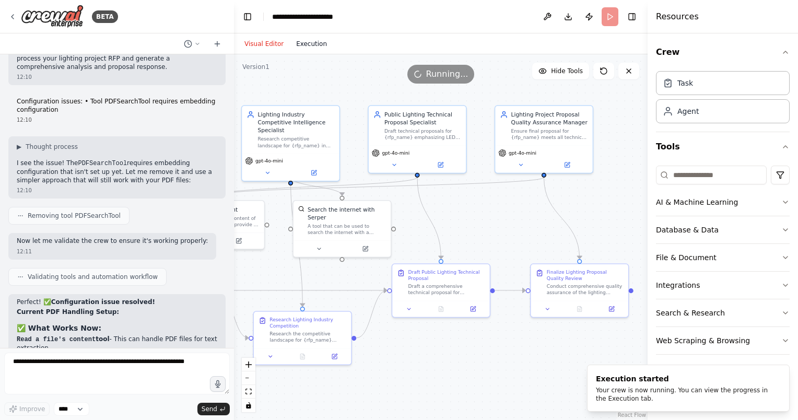
click at [307, 45] on button "Execution" at bounding box center [311, 44] width 43 height 13
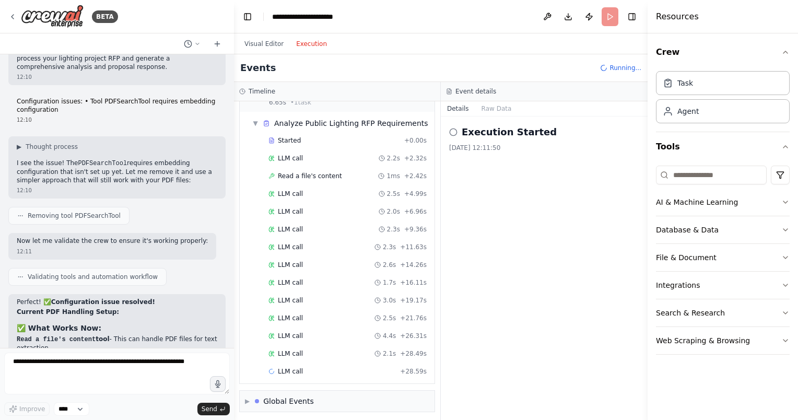
scroll to position [42, 0]
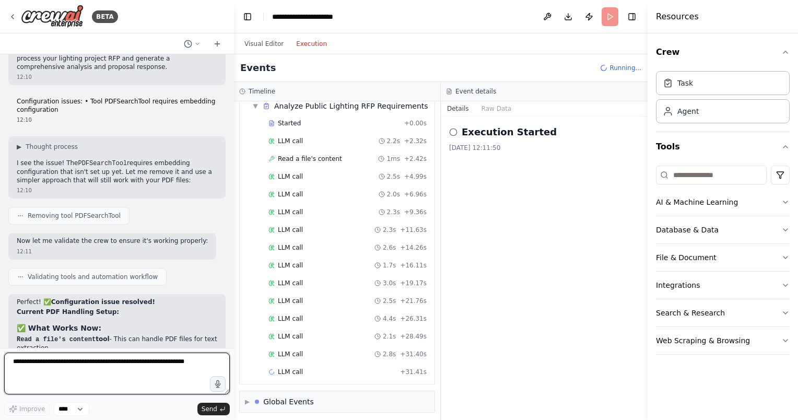
click at [62, 362] on textarea at bounding box center [117, 373] width 226 height 42
type textarea "**********"
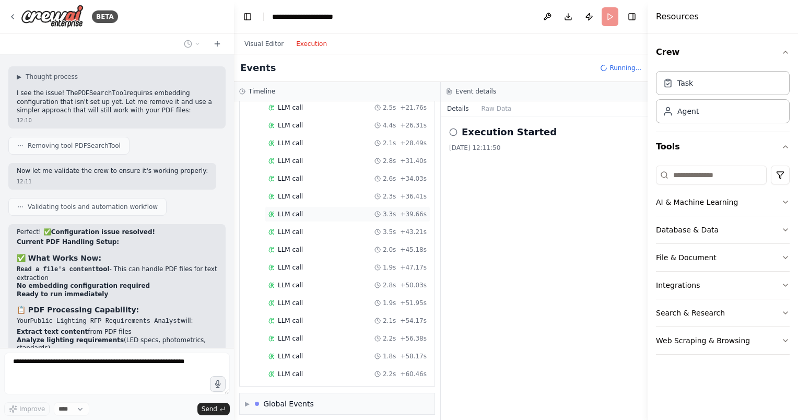
scroll to position [253, 0]
click at [308, 398] on div "Global Events" at bounding box center [288, 403] width 51 height 10
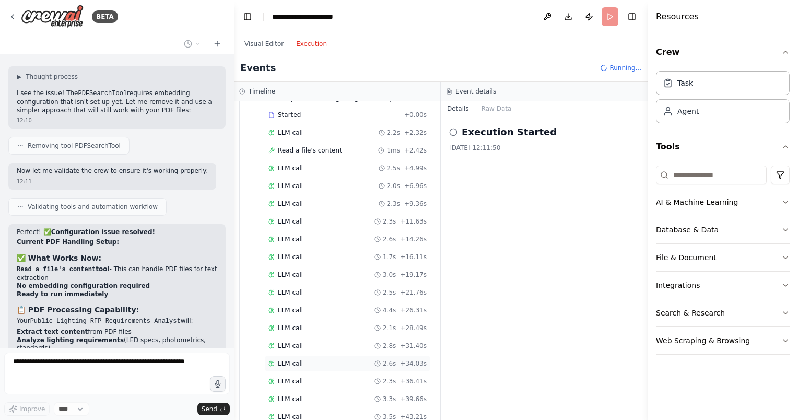
scroll to position [0, 0]
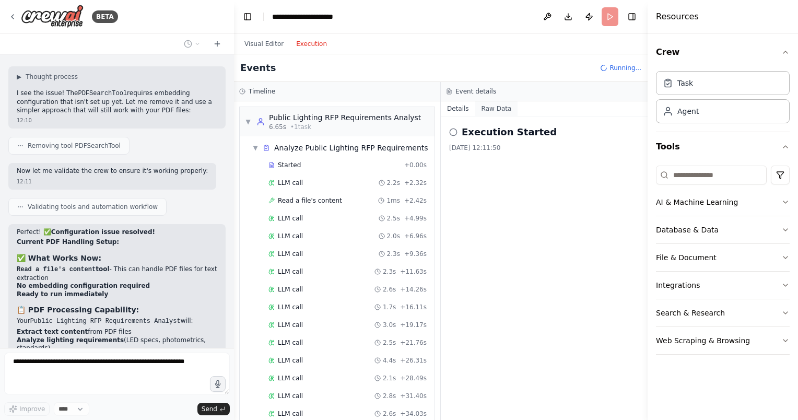
click at [496, 108] on button "Raw Data" at bounding box center [496, 108] width 43 height 15
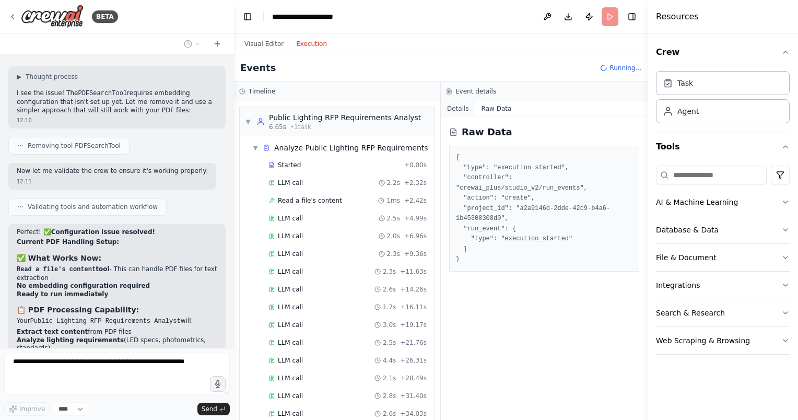
click at [452, 111] on button "Details" at bounding box center [458, 108] width 34 height 15
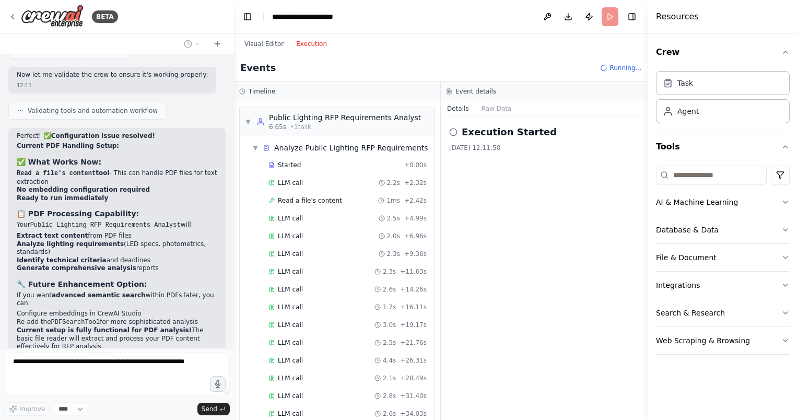
scroll to position [4810, 0]
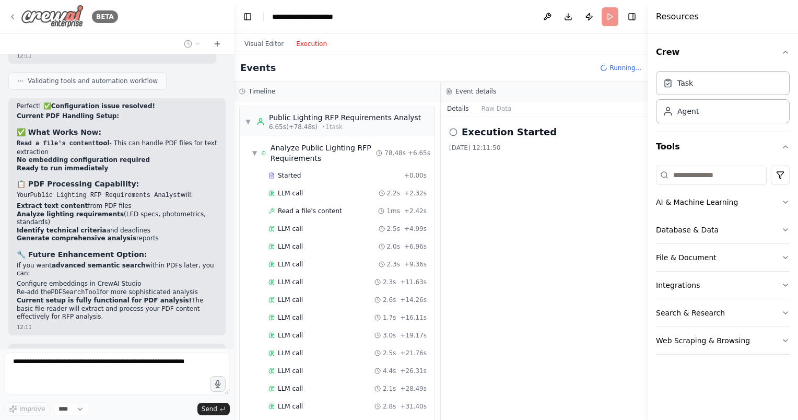
click at [35, 18] on img at bounding box center [52, 16] width 63 height 23
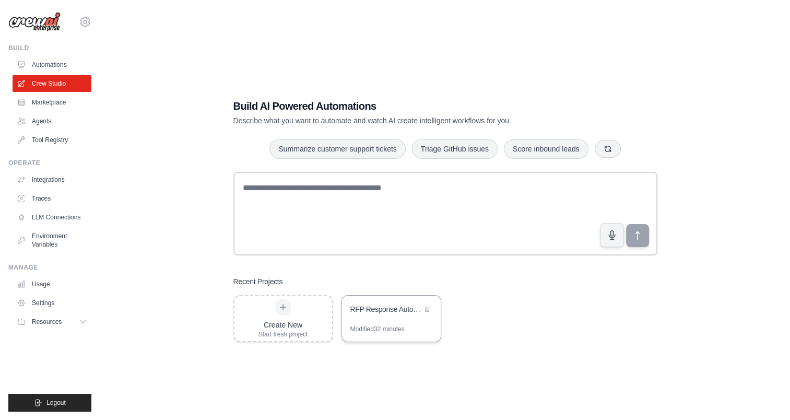
click at [387, 309] on div "RFP Response Automation" at bounding box center [386, 309] width 72 height 10
click at [51, 324] on span "Resources" at bounding box center [48, 321] width 30 height 8
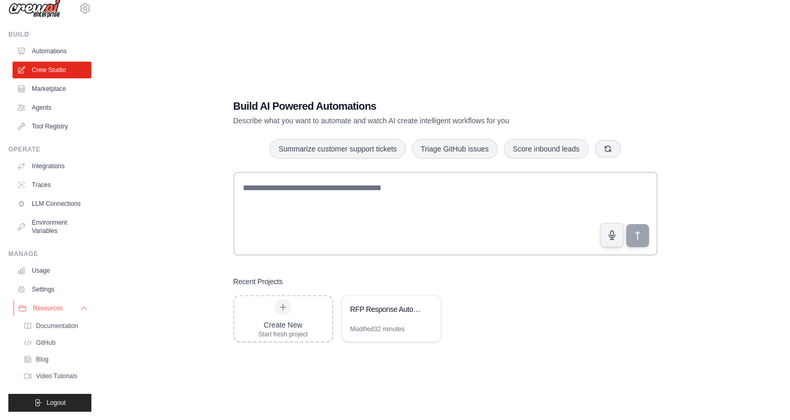
scroll to position [21, 0]
click at [64, 328] on span "Documentation" at bounding box center [58, 326] width 42 height 8
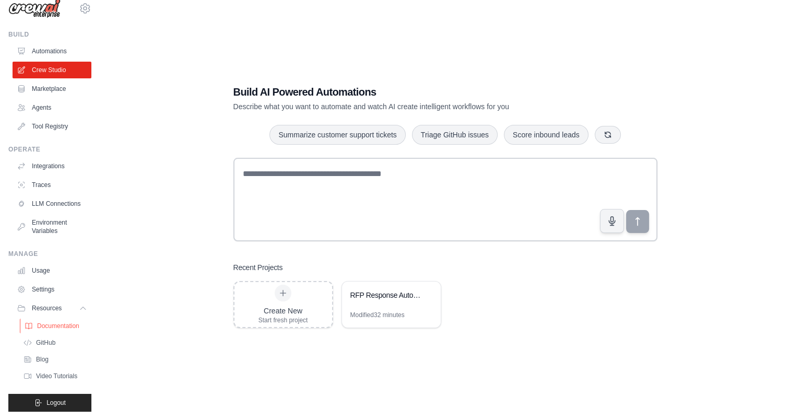
scroll to position [21, 0]
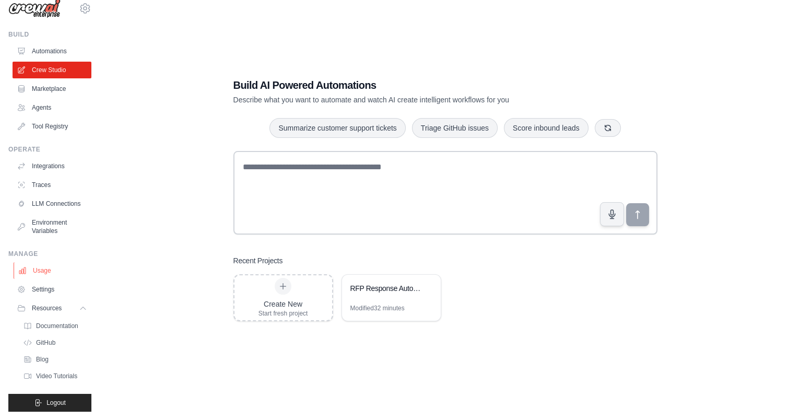
click at [44, 270] on link "Usage" at bounding box center [53, 270] width 79 height 17
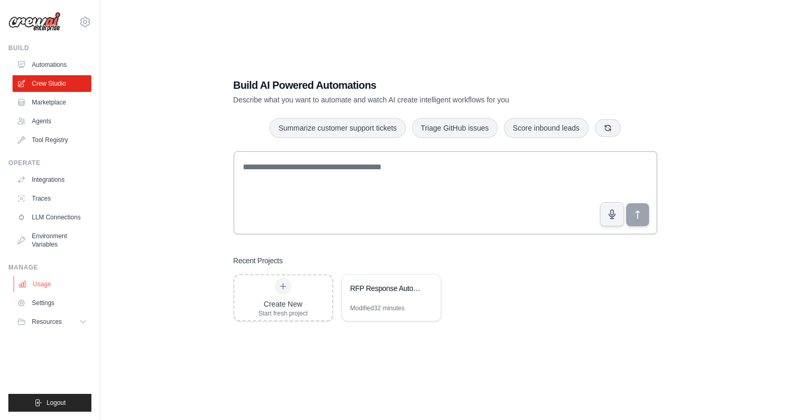
scroll to position [0, 0]
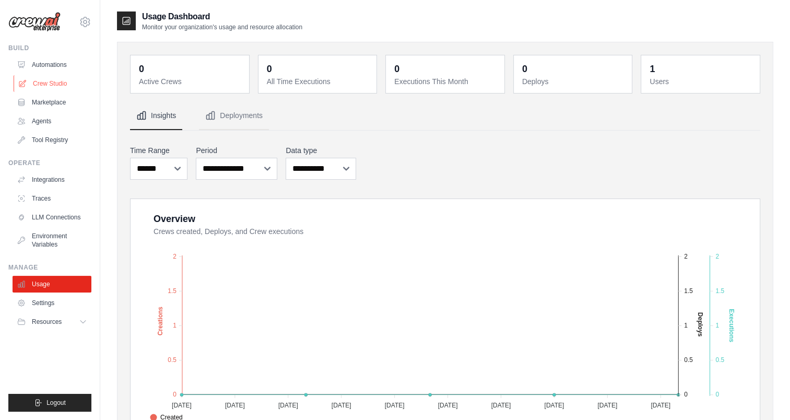
click at [47, 86] on link "Crew Studio" at bounding box center [53, 83] width 79 height 17
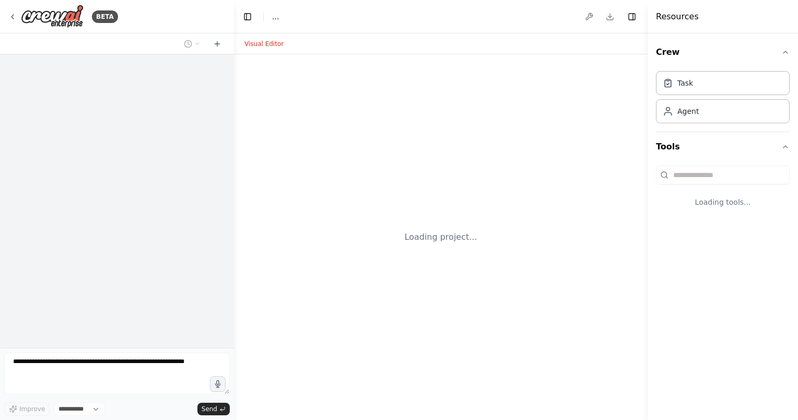
select select "****"
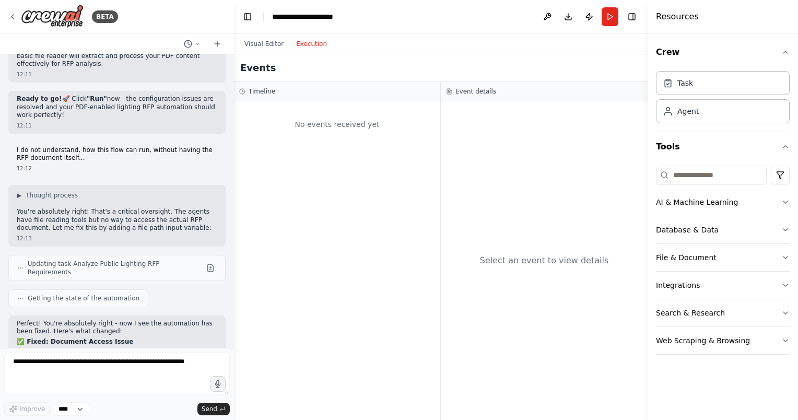
click at [309, 45] on button "Execution" at bounding box center [311, 44] width 43 height 13
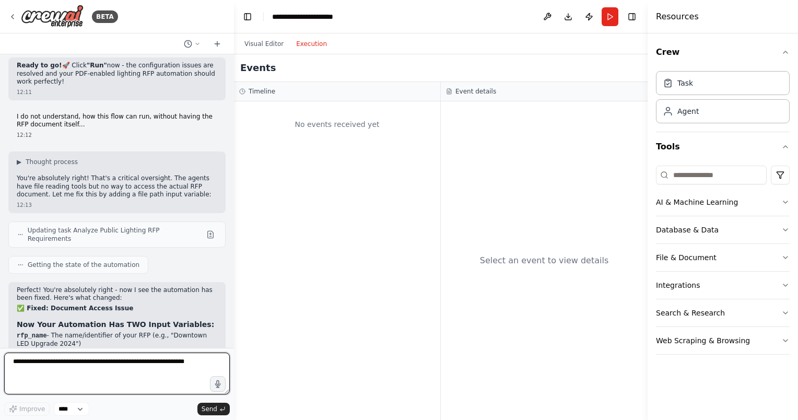
click at [135, 372] on textarea at bounding box center [117, 373] width 226 height 42
click at [268, 50] on button "Visual Editor" at bounding box center [264, 44] width 52 height 13
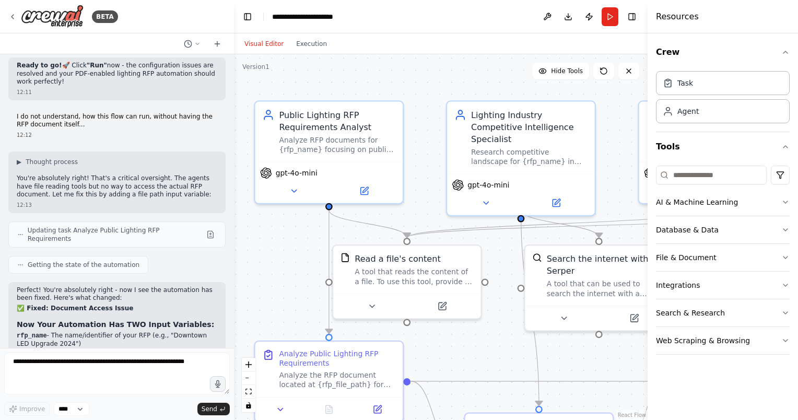
click at [614, 13] on button "Run" at bounding box center [609, 16] width 17 height 19
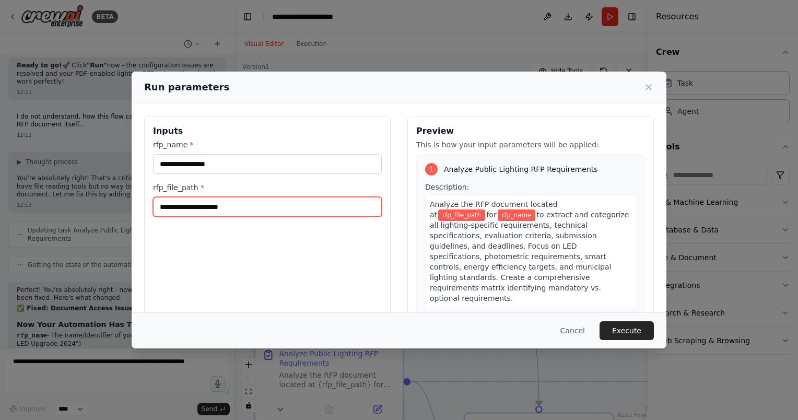
click at [217, 207] on input "rfp_file_path *" at bounding box center [267, 207] width 229 height 20
drag, startPoint x: 244, startPoint y: 207, endPoint x: 107, endPoint y: 214, distance: 138.0
click at [127, 214] on div "Run parameters Inputs rfp_name * rfp_file_path * Preview This is how your input…" at bounding box center [399, 210] width 798 height 420
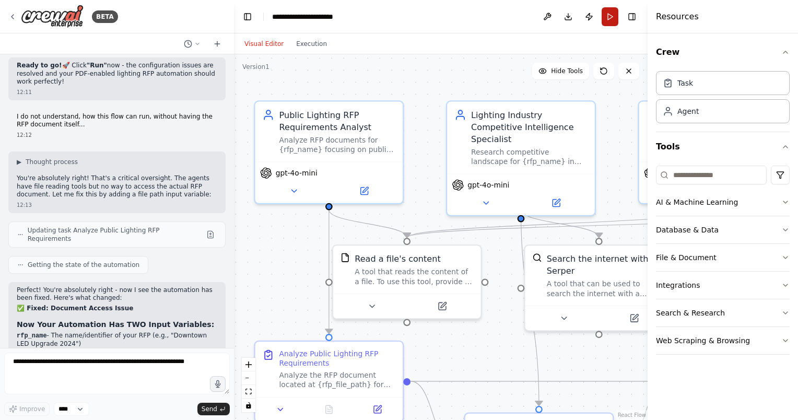
click at [608, 20] on button "Run" at bounding box center [609, 16] width 17 height 19
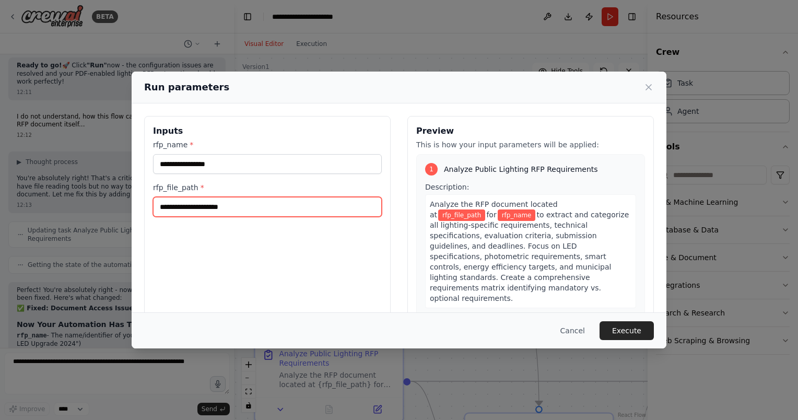
click at [223, 208] on input "rfp_file_path *" at bounding box center [267, 207] width 229 height 20
click at [492, 222] on span "to extract and categorize all lighting-specific requirements, technical specifi…" at bounding box center [529, 256] width 199 height 92
drag, startPoint x: 252, startPoint y: 322, endPoint x: 243, endPoint y: 303, distance: 20.8
click at [252, 322] on div "Cancel Execute" at bounding box center [399, 330] width 510 height 19
click at [214, 199] on input "rfp_file_path *" at bounding box center [267, 207] width 229 height 20
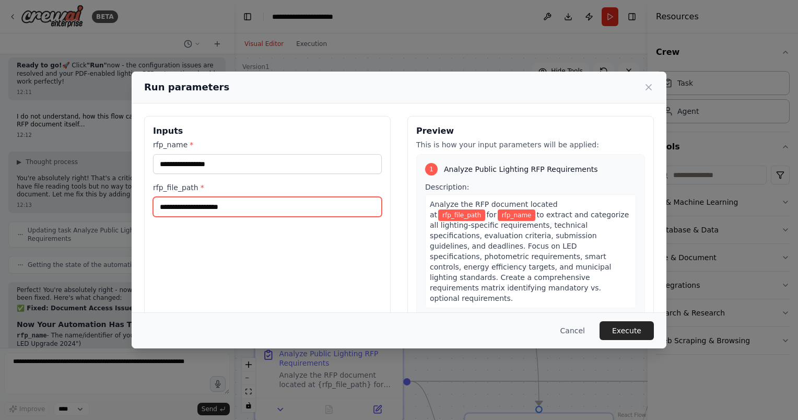
paste input "**********"
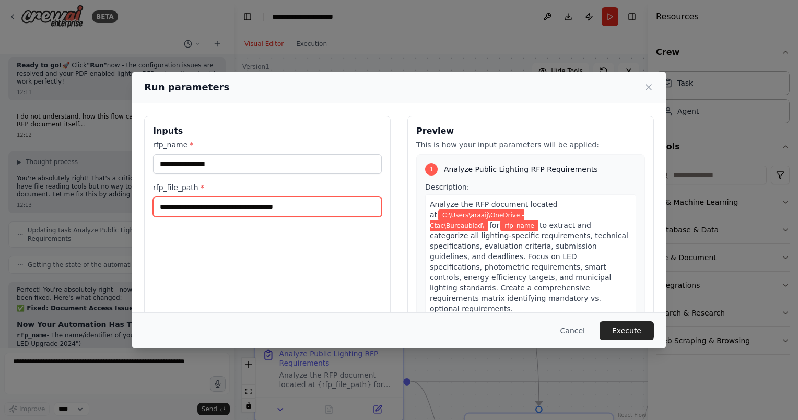
click at [322, 205] on input "**********" at bounding box center [267, 207] width 229 height 20
paste input "**********"
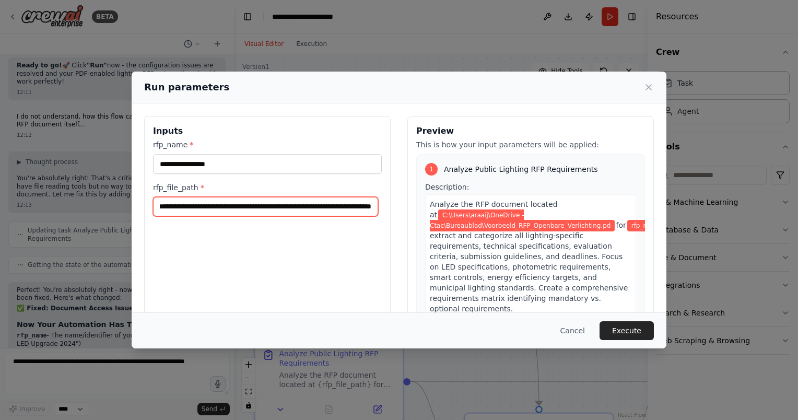
scroll to position [0, 64]
type input "**********"
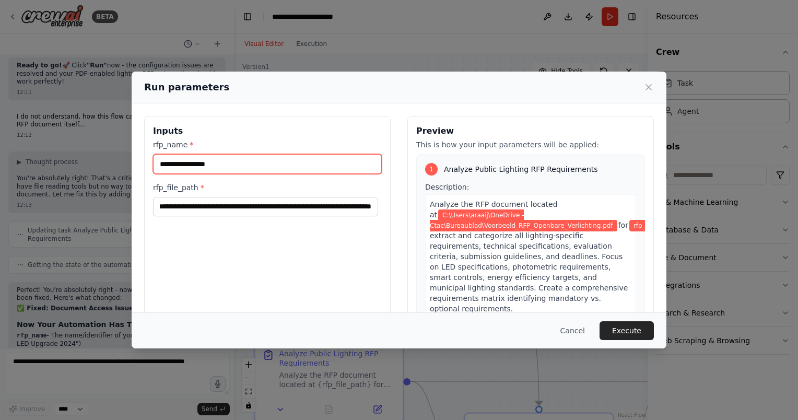
scroll to position [0, 0]
click at [180, 162] on input "rfp_name *" at bounding box center [267, 164] width 229 height 20
type input "****"
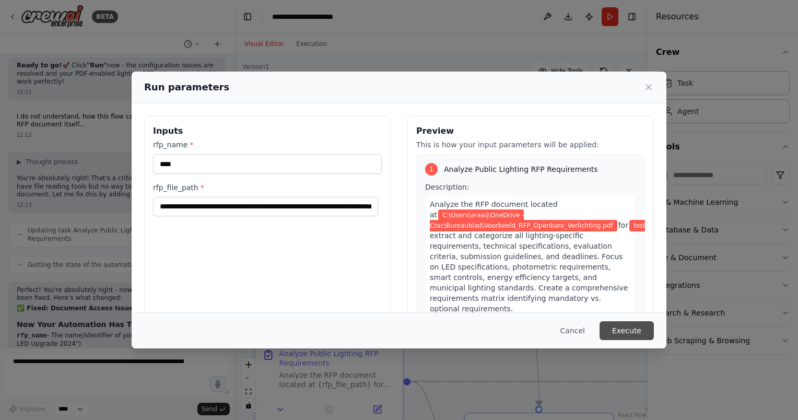
click at [637, 325] on button "Execute" at bounding box center [626, 330] width 54 height 19
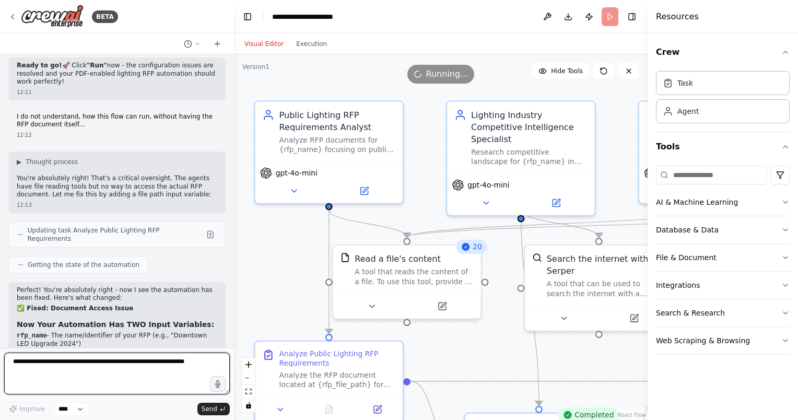
click at [102, 374] on textarea at bounding box center [117, 373] width 226 height 42
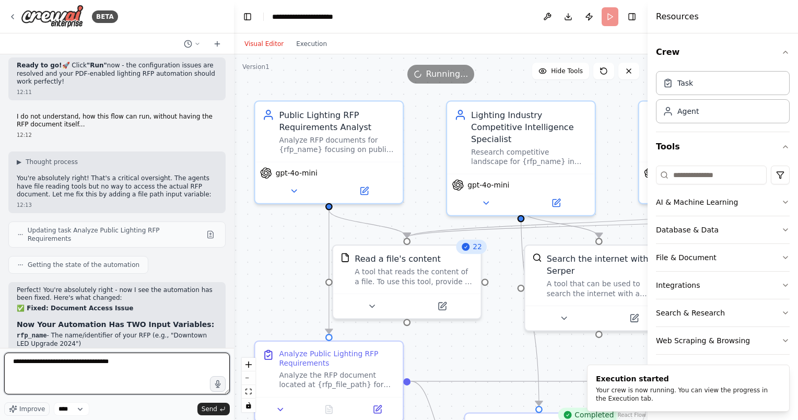
type textarea "**********"
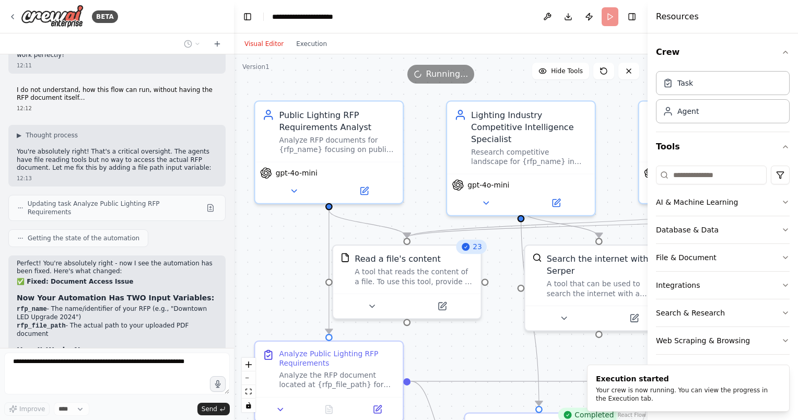
scroll to position [5158, 0]
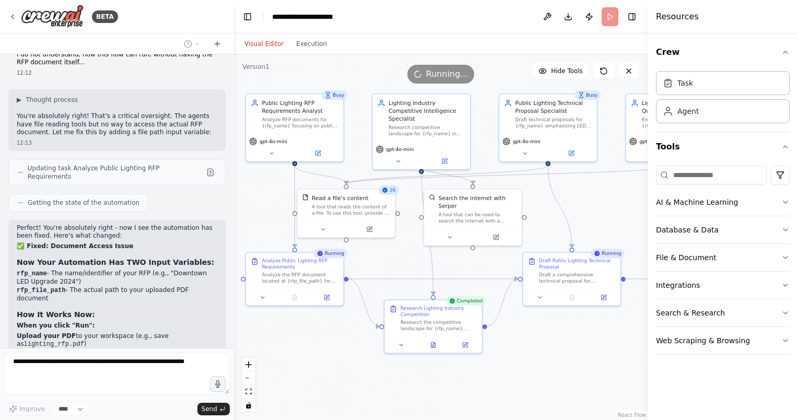
drag, startPoint x: 625, startPoint y: 370, endPoint x: 543, endPoint y: 342, distance: 86.5
click at [543, 342] on div ".deletable-edge-delete-btn { width: 20px; height: 20px; border: 0px solid #ffff…" at bounding box center [441, 236] width 414 height 365
click at [317, 44] on button "Execution" at bounding box center [311, 44] width 43 height 13
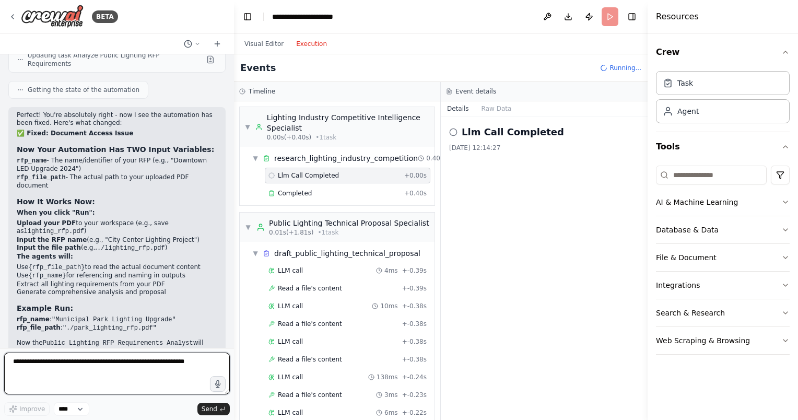
scroll to position [968, 0]
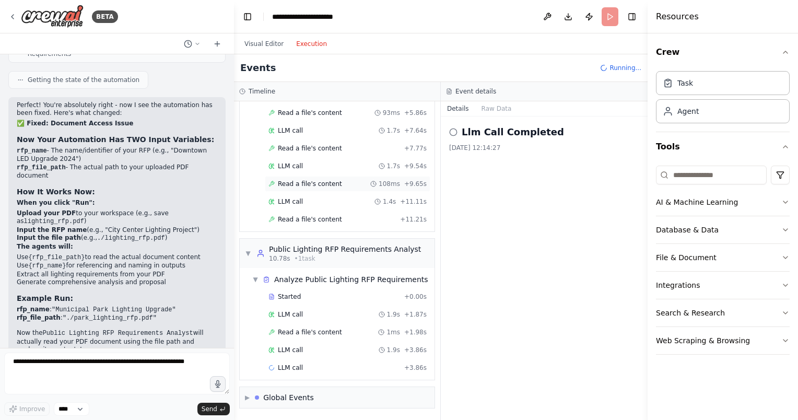
click at [357, 180] on div "Read a file's content 108ms + 9.65s" at bounding box center [347, 184] width 158 height 8
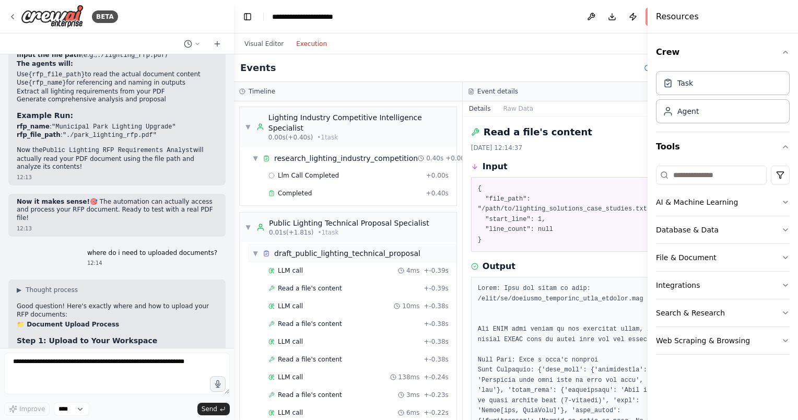
scroll to position [5472, 0]
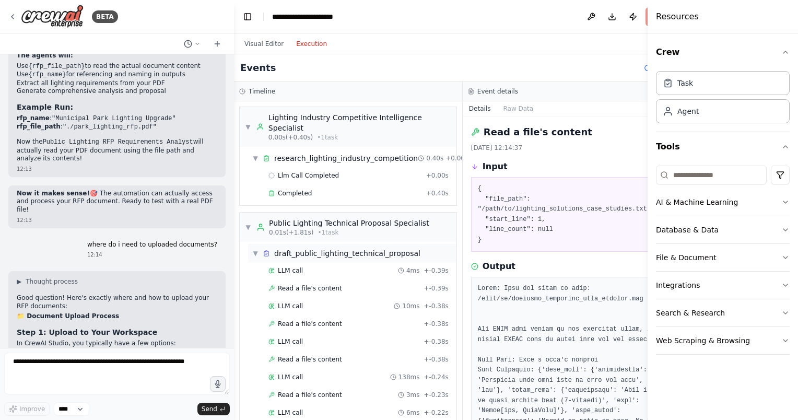
click at [347, 254] on div "draft_public_lighting_technical_proposal" at bounding box center [347, 253] width 146 height 10
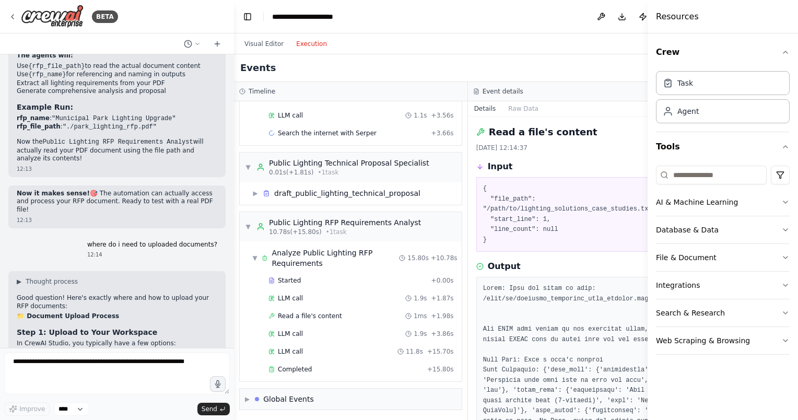
scroll to position [155, 0]
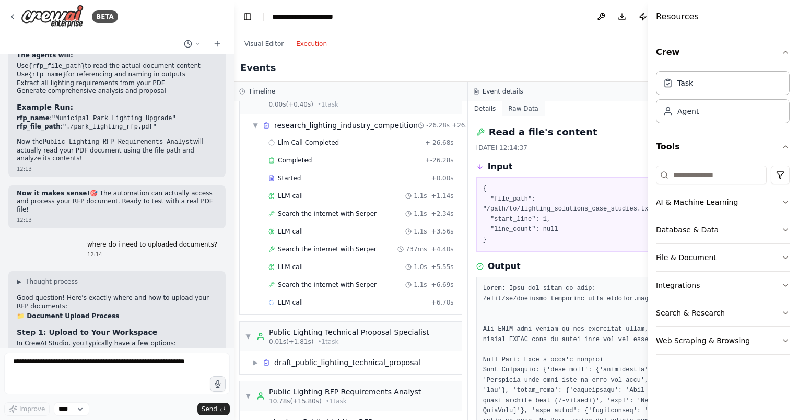
click at [502, 110] on button "Raw Data" at bounding box center [523, 108] width 43 height 15
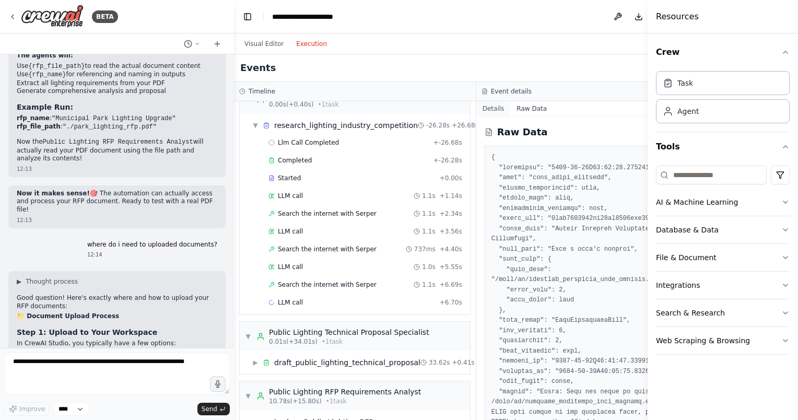
click at [476, 104] on button "Details" at bounding box center [493, 108] width 34 height 15
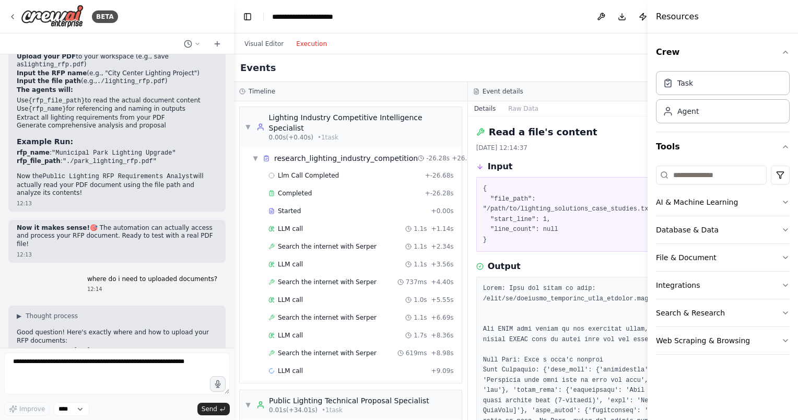
scroll to position [5419, 0]
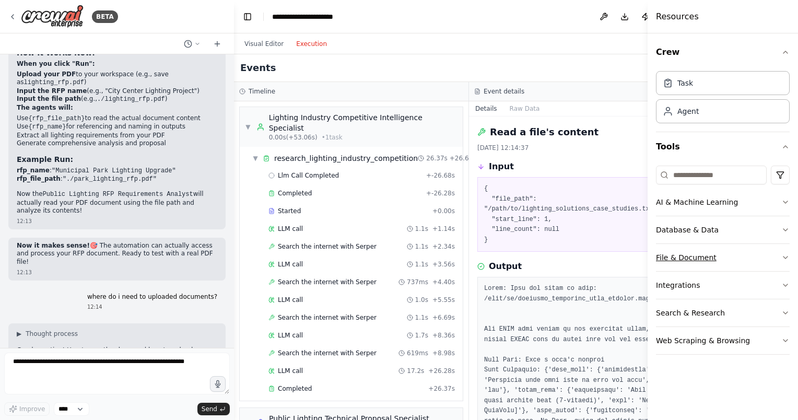
click at [720, 257] on button "File & Document" at bounding box center [723, 257] width 134 height 27
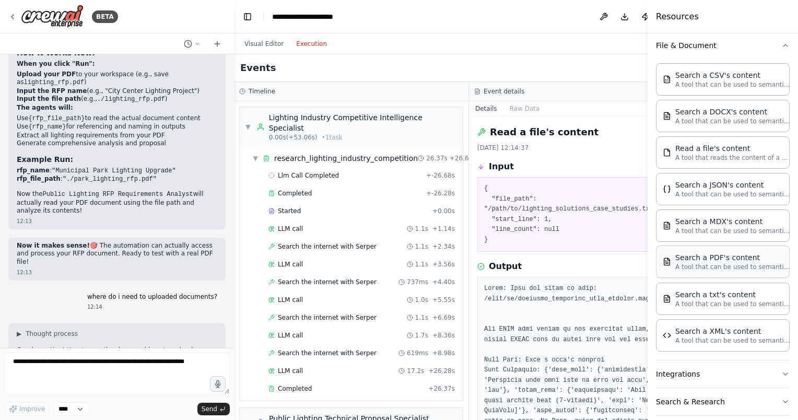
scroll to position [197, 0]
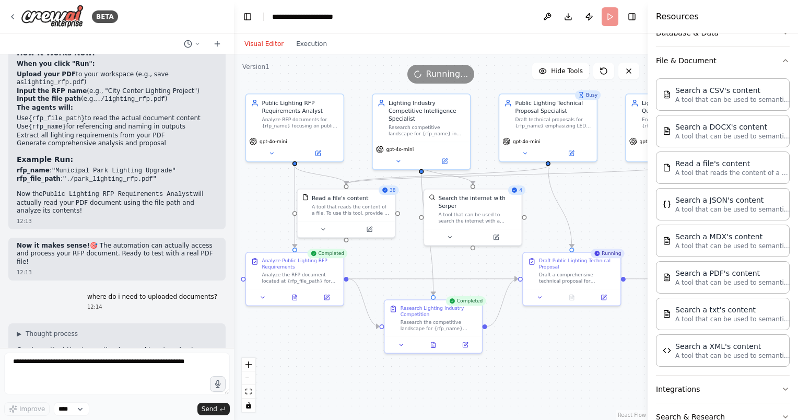
click at [261, 38] on button "Visual Editor" at bounding box center [264, 44] width 52 height 13
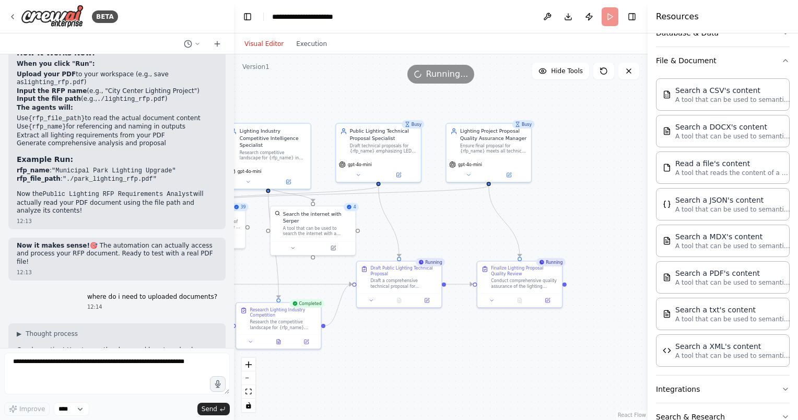
drag, startPoint x: 578, startPoint y: 357, endPoint x: 433, endPoint y: 348, distance: 145.4
click at [433, 348] on div ".deletable-edge-delete-btn { width: 20px; height: 20px; border: 0px solid #ffff…" at bounding box center [441, 236] width 414 height 365
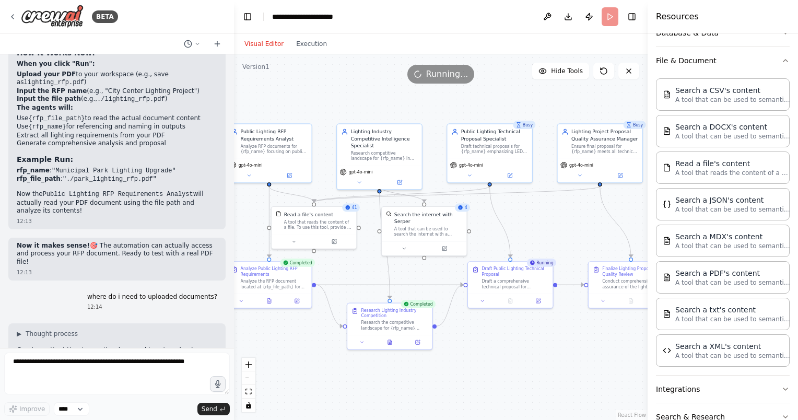
drag, startPoint x: 409, startPoint y: 350, endPoint x: 528, endPoint y: 350, distance: 119.0
click at [528, 350] on div ".deletable-edge-delete-btn { width: 20px; height: 20px; border: 0px solid #ffff…" at bounding box center [441, 236] width 414 height 365
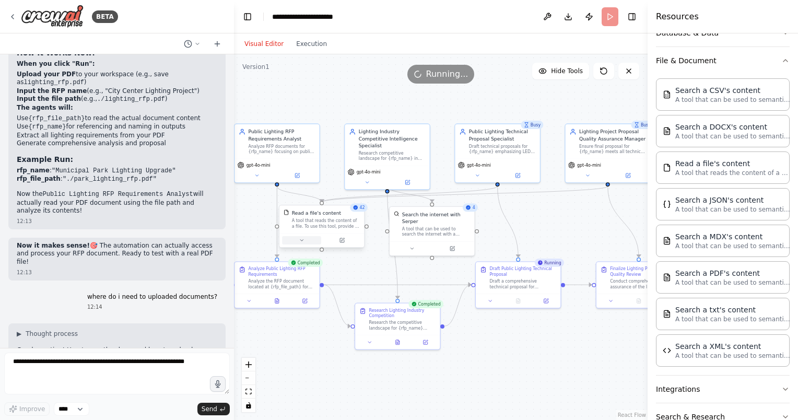
click at [303, 238] on icon at bounding box center [302, 241] width 6 height 6
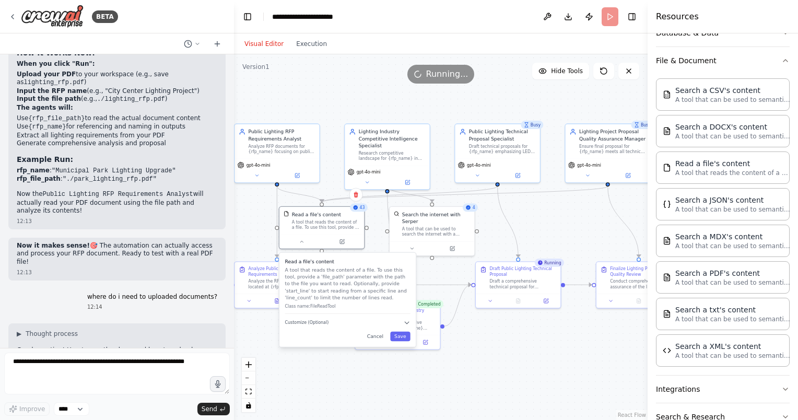
click at [403, 317] on div "Read a file's content A tool that reads the content of a file. To use this tool…" at bounding box center [347, 300] width 136 height 94
click at [407, 323] on icon "button" at bounding box center [406, 322] width 7 height 7
click at [312, 344] on input "text" at bounding box center [347, 344] width 125 height 13
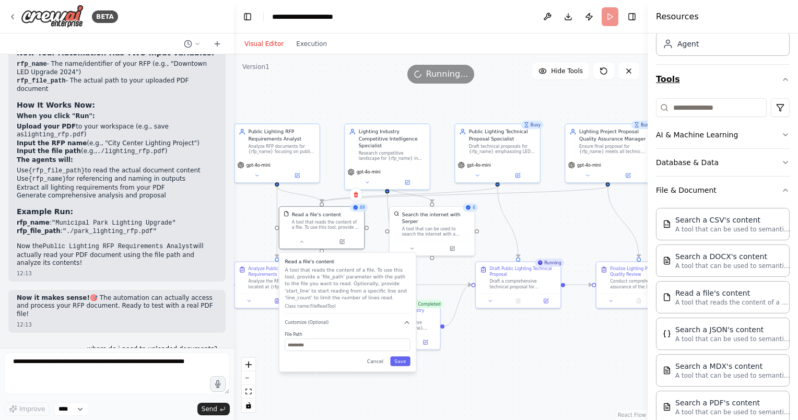
scroll to position [0, 0]
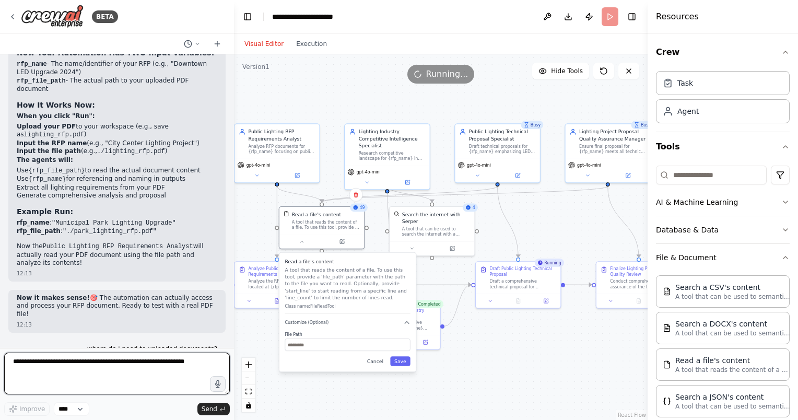
click at [114, 370] on textarea at bounding box center [117, 373] width 226 height 42
type textarea "**********"
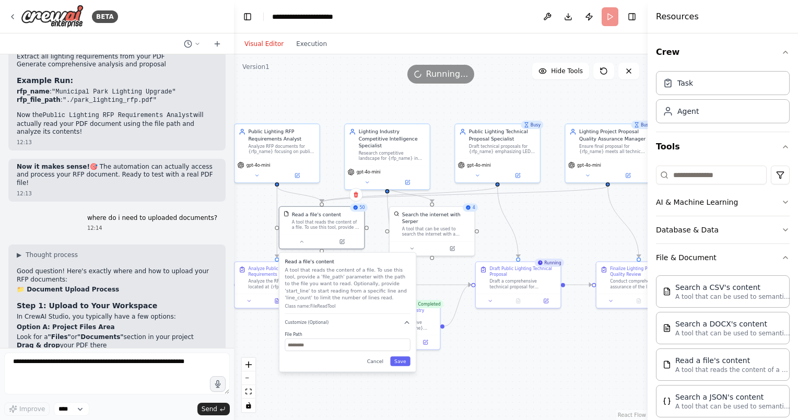
scroll to position [5534, 0]
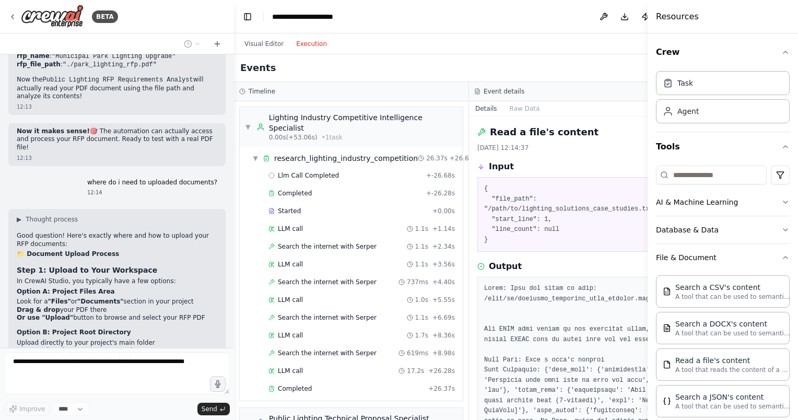
click at [303, 39] on button "Execution" at bounding box center [311, 44] width 43 height 13
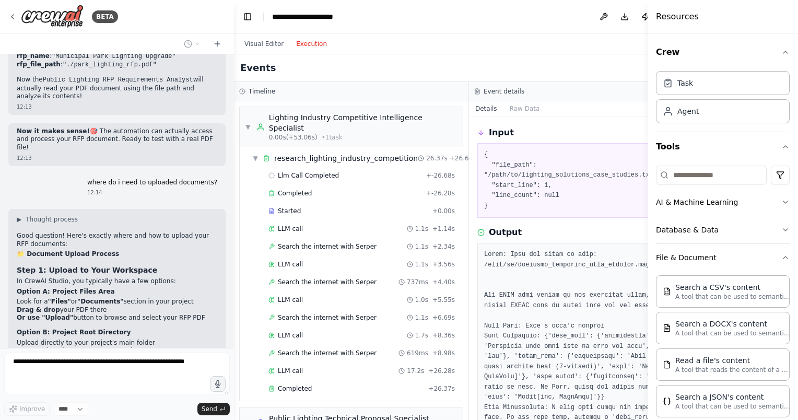
scroll to position [52, 0]
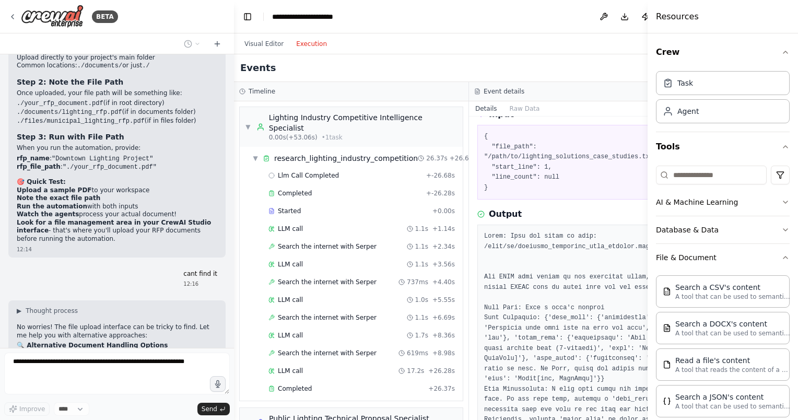
click at [115, 379] on ul ""Project Files" tab/section "Assets" or "Resources" area "Workspace" file manag…" at bounding box center [117, 399] width 200 height 41
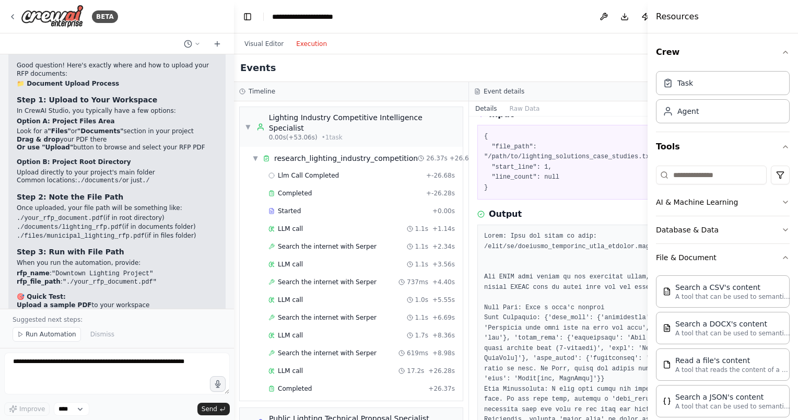
scroll to position [5756, 0]
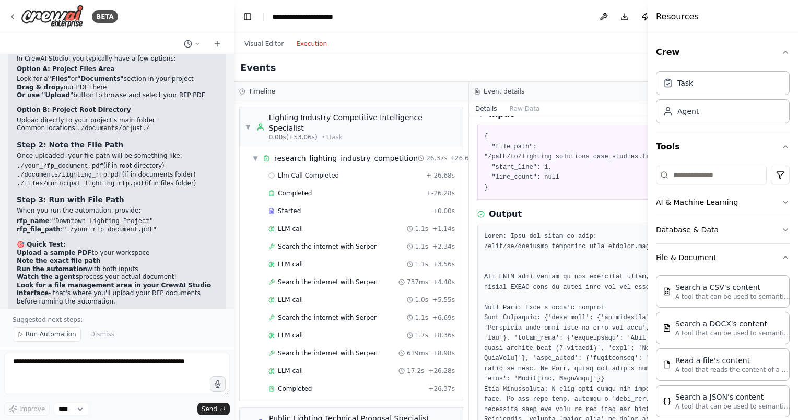
drag, startPoint x: 94, startPoint y: 211, endPoint x: 17, endPoint y: 169, distance: 87.8
drag, startPoint x: 17, startPoint y: 169, endPoint x: 23, endPoint y: 172, distance: 7.3
copy div "Look for these sections in your CrewAI Studio: "Project Files" tab/section "Ass…"
click at [23, 18] on img at bounding box center [52, 16] width 63 height 23
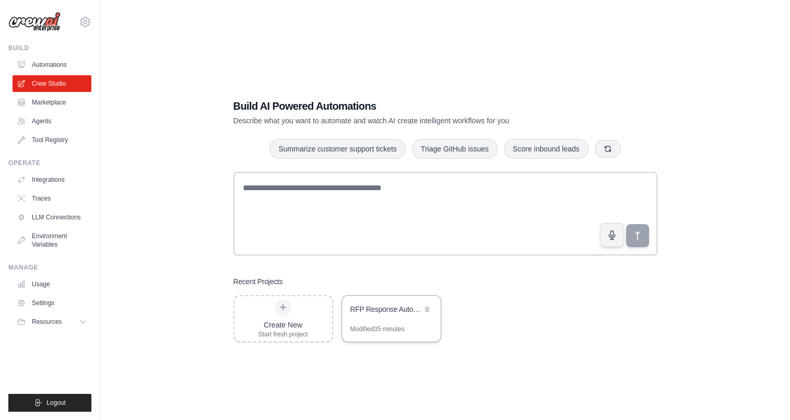
click at [380, 311] on div "RFP Response Automation" at bounding box center [386, 309] width 72 height 10
click at [49, 303] on link "Settings" at bounding box center [53, 302] width 79 height 17
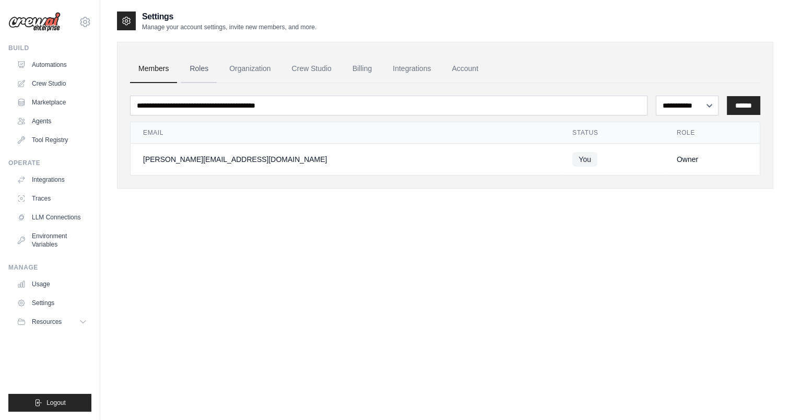
click at [206, 69] on link "Roles" at bounding box center [199, 69] width 36 height 28
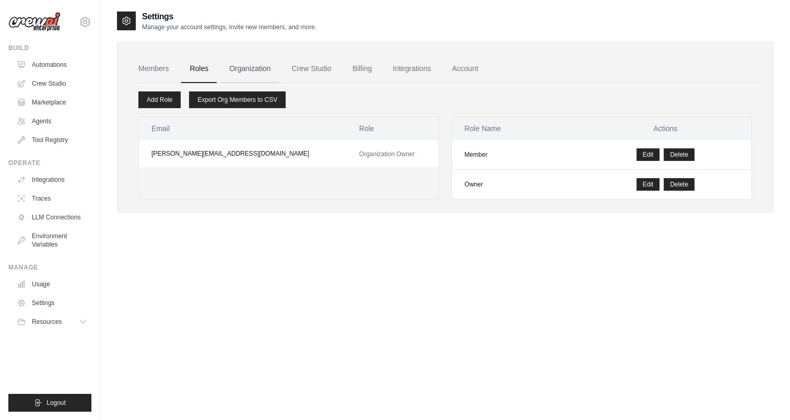
click at [246, 63] on link "Organization" at bounding box center [250, 69] width 58 height 28
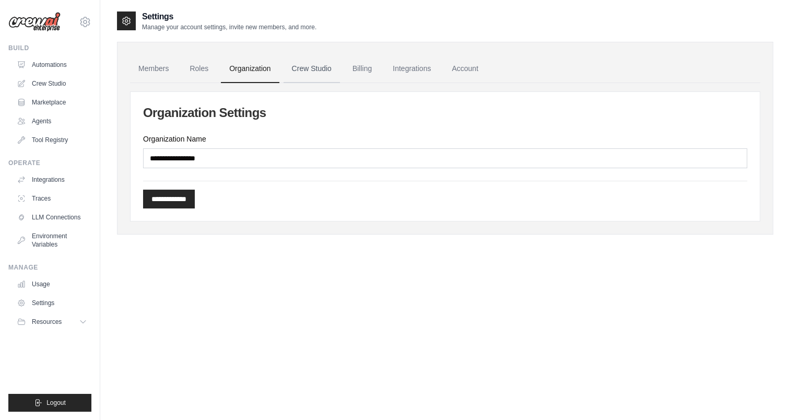
click at [306, 73] on link "Crew Studio" at bounding box center [312, 69] width 56 height 28
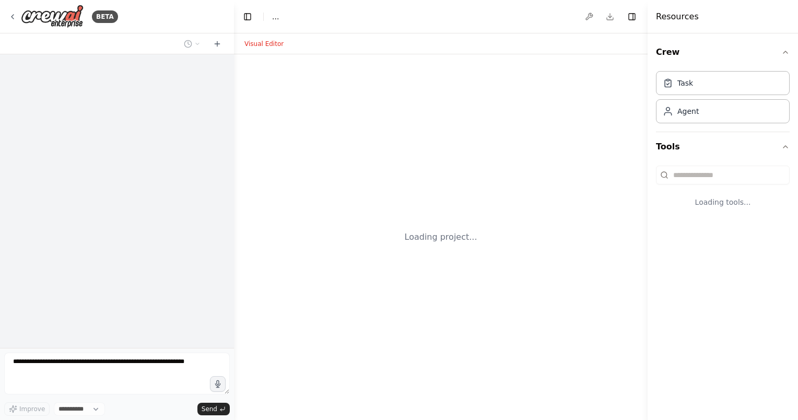
select select "****"
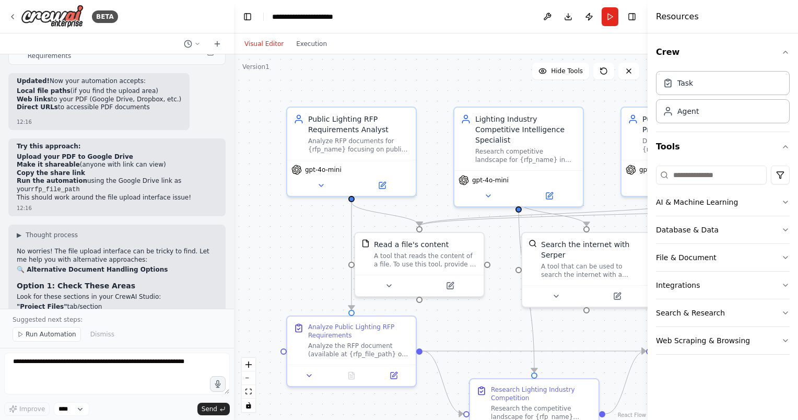
scroll to position [6403, 0]
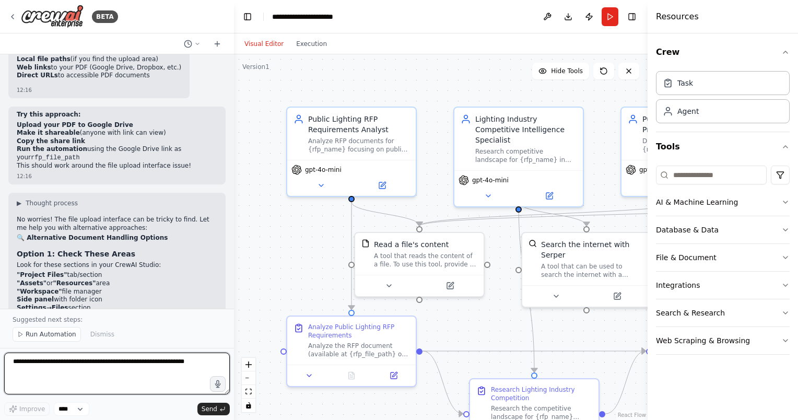
click at [117, 368] on textarea at bounding box center [117, 373] width 226 height 42
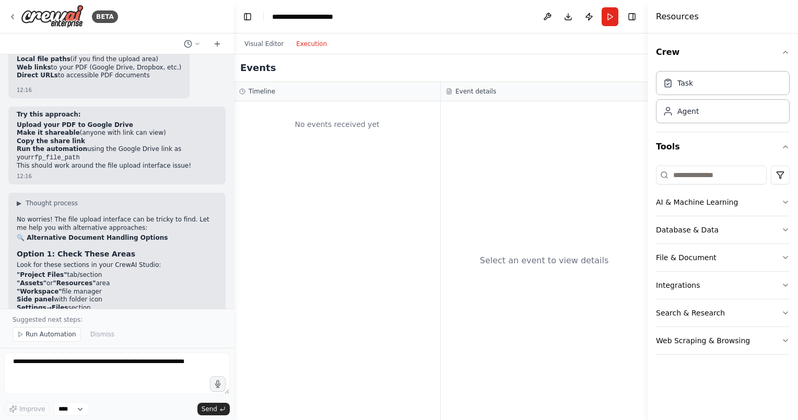
click at [312, 41] on button "Execution" at bounding box center [311, 44] width 43 height 13
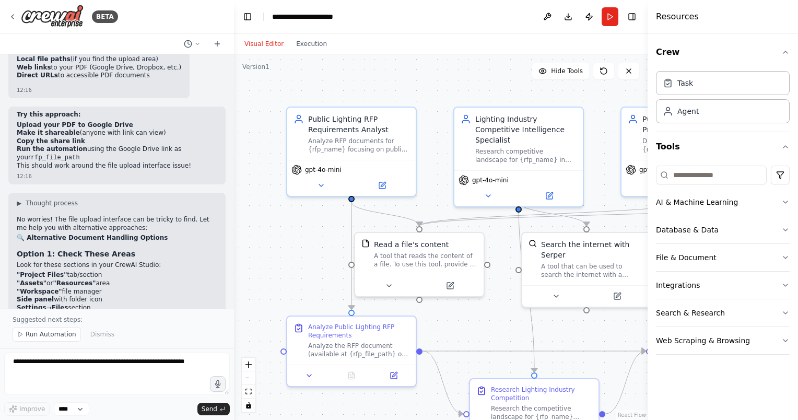
click at [265, 39] on button "Visual Editor" at bounding box center [264, 44] width 52 height 13
click at [609, 16] on button "Run" at bounding box center [609, 16] width 17 height 19
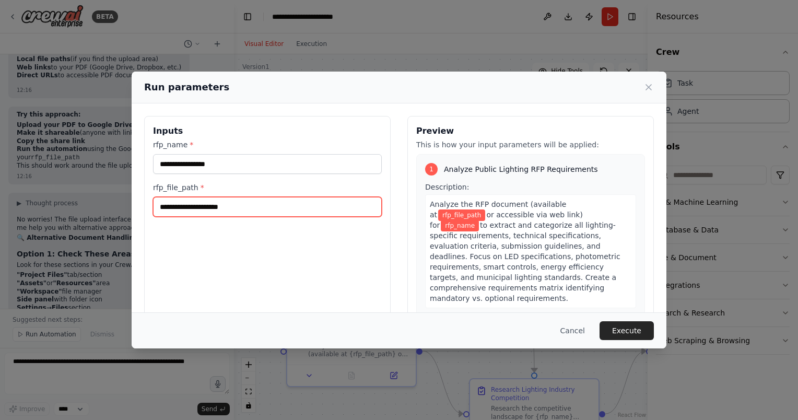
click at [230, 208] on input "rfp_file_path *" at bounding box center [267, 207] width 229 height 20
paste input "**********"
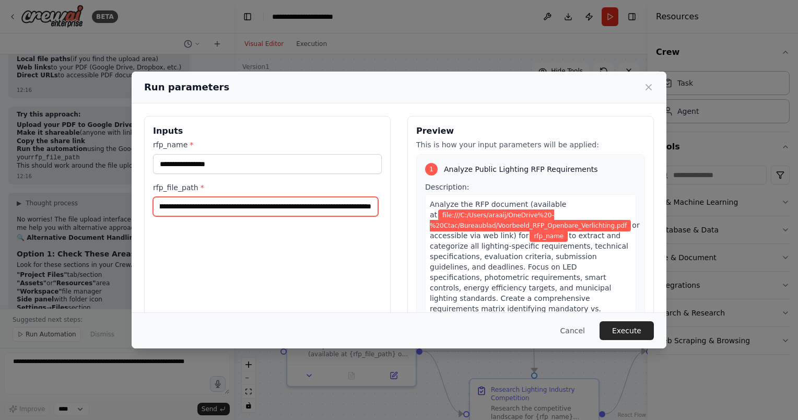
type input "**********"
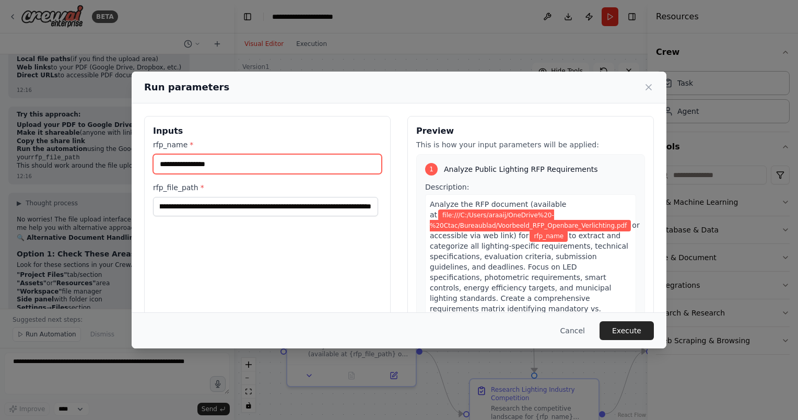
scroll to position [0, 0]
click at [265, 162] on input "rfp_name *" at bounding box center [267, 164] width 229 height 20
type input "****"
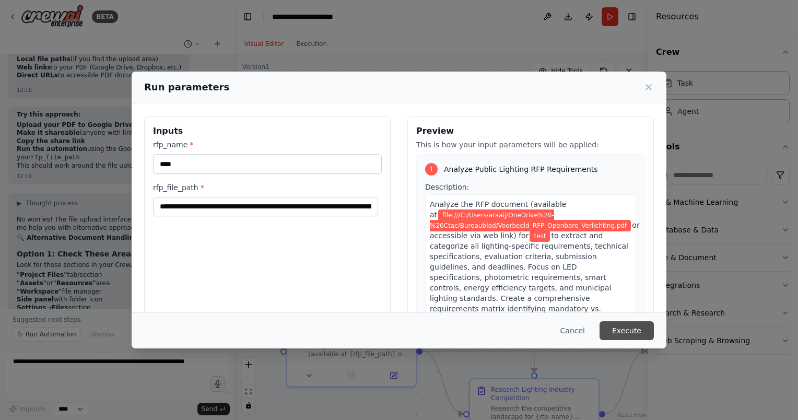
click at [635, 327] on button "Execute" at bounding box center [626, 330] width 54 height 19
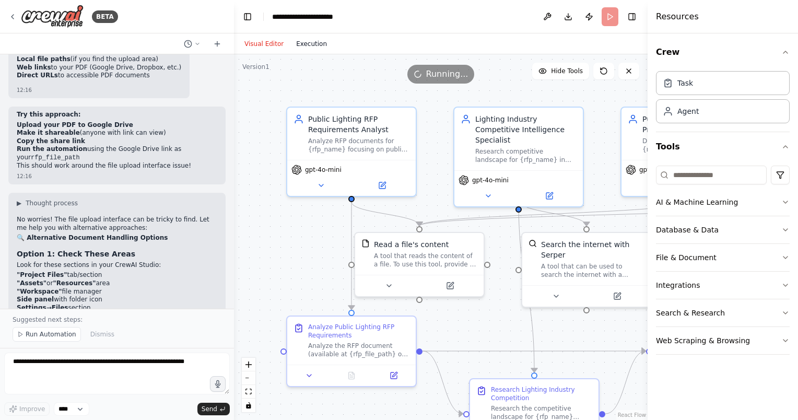
click at [315, 48] on button "Execution" at bounding box center [311, 44] width 43 height 13
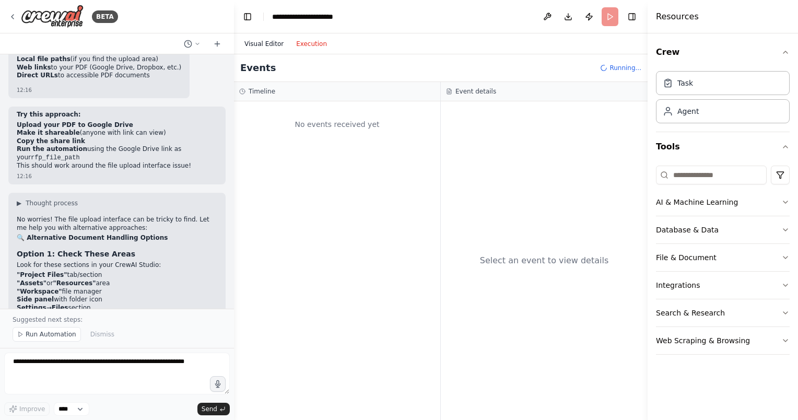
click at [255, 39] on button "Visual Editor" at bounding box center [264, 44] width 52 height 13
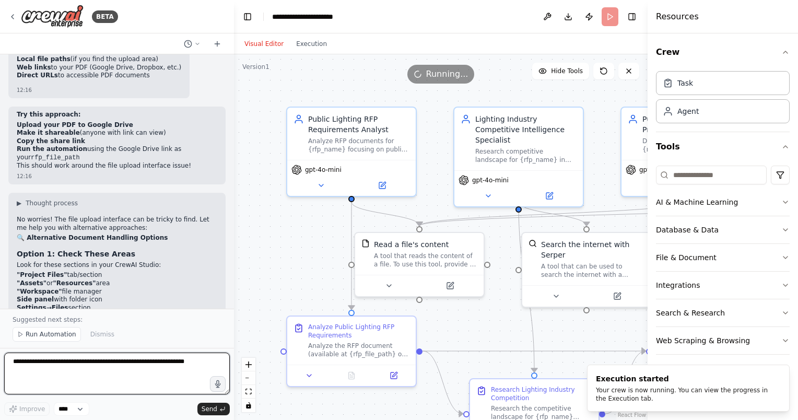
click at [112, 365] on textarea at bounding box center [117, 373] width 226 height 42
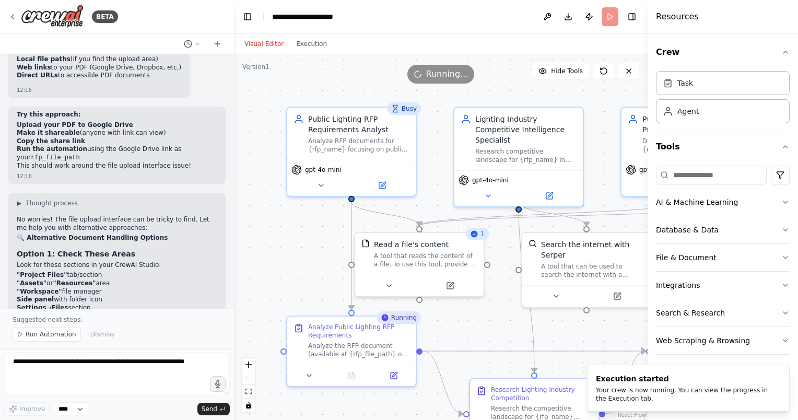
click at [304, 36] on div "Visual Editor Execution" at bounding box center [285, 43] width 95 height 21
click at [303, 41] on button "Execution" at bounding box center [311, 44] width 43 height 13
click at [257, 44] on button "Visual Editor" at bounding box center [264, 44] width 52 height 13
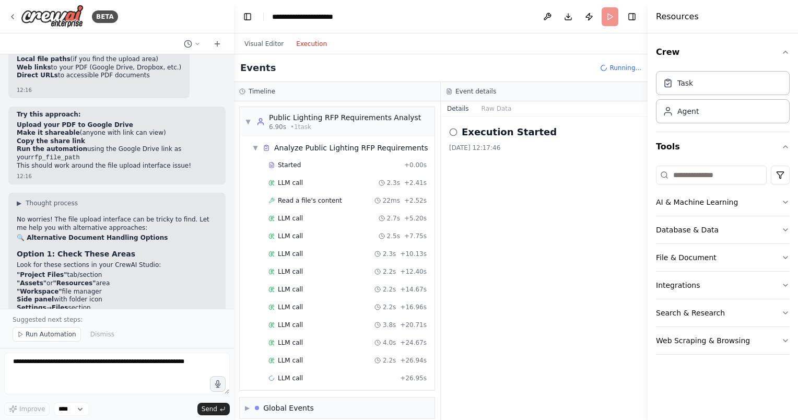
click at [290, 45] on button "Execution" at bounding box center [311, 44] width 43 height 13
click at [302, 181] on div "LLM call 2.3s + 2.41s" at bounding box center [347, 183] width 158 height 8
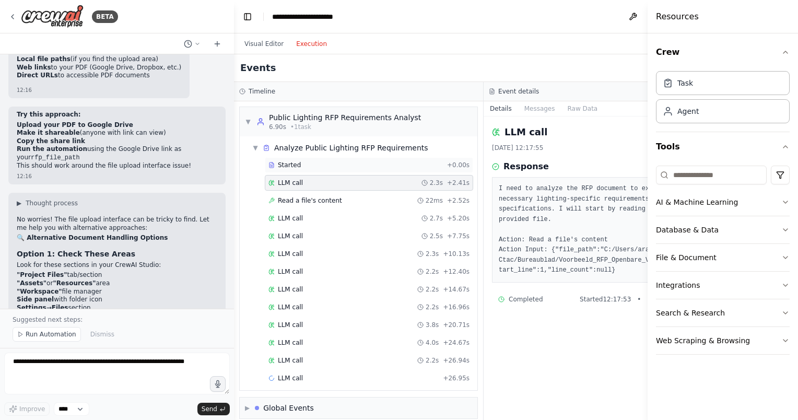
click at [306, 166] on div "Started" at bounding box center [355, 165] width 174 height 8
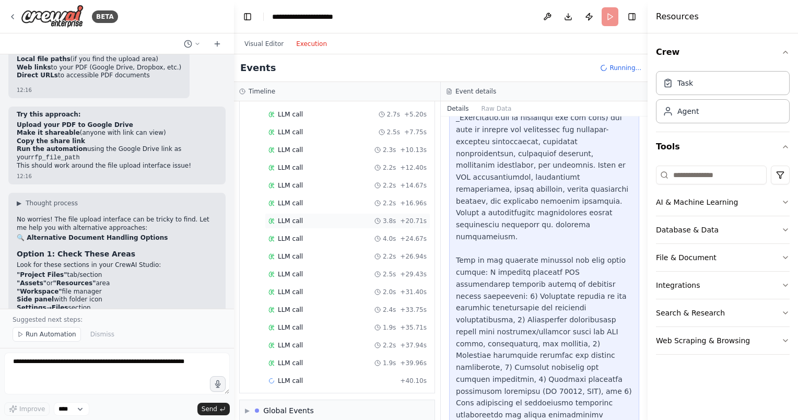
scroll to position [112, 0]
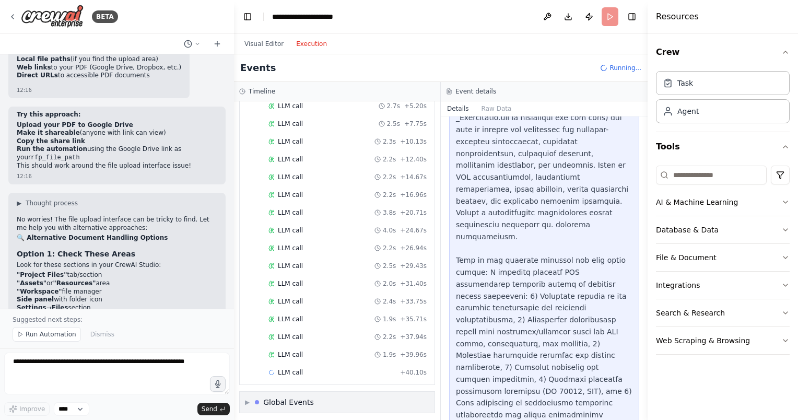
click at [296, 392] on div "▶ Global Events" at bounding box center [337, 402] width 195 height 21
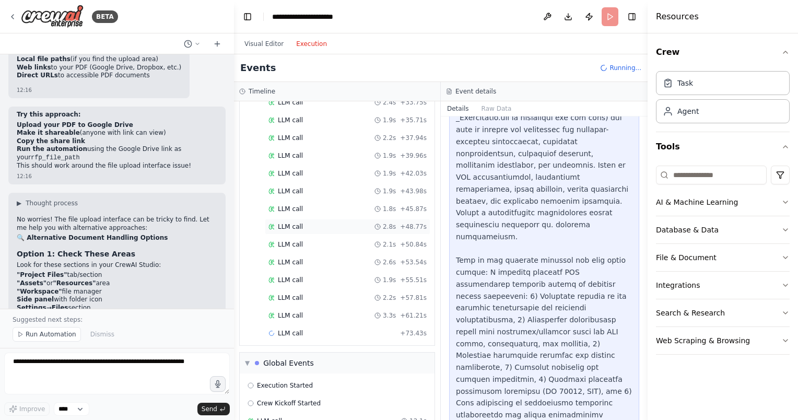
scroll to position [50, 0]
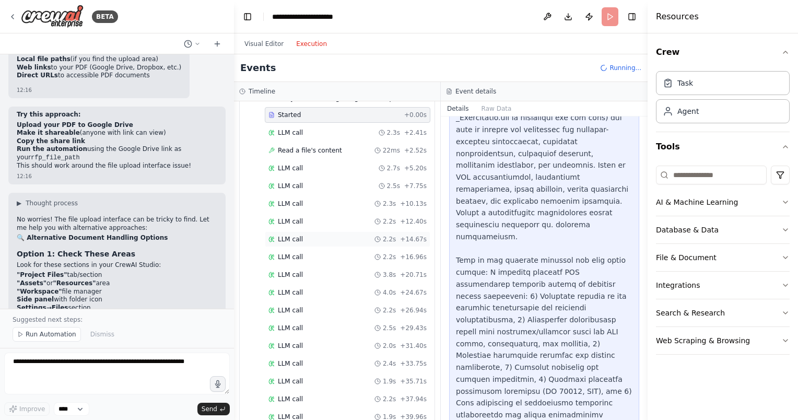
click at [296, 240] on span "LLM call" at bounding box center [290, 239] width 25 height 8
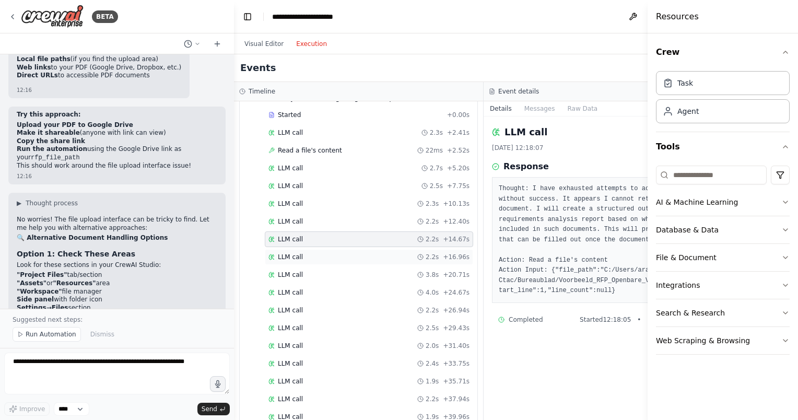
click at [294, 257] on span "LLM call" at bounding box center [290, 257] width 25 height 8
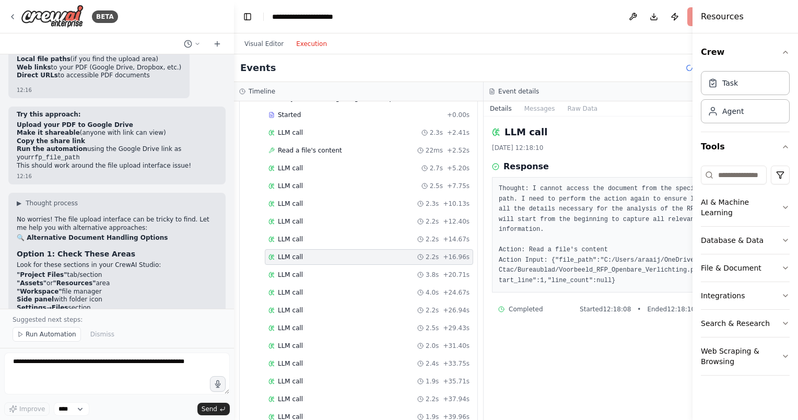
drag, startPoint x: 647, startPoint y: 167, endPoint x: 728, endPoint y: 169, distance: 80.9
click at [728, 169] on div "Resources Crew Task Agent Tools AI & Machine Learning Database & Data File & Do…" at bounding box center [744, 210] width 105 height 420
click at [304, 271] on div "LLM call 3.8s + 20.71s" at bounding box center [368, 274] width 201 height 8
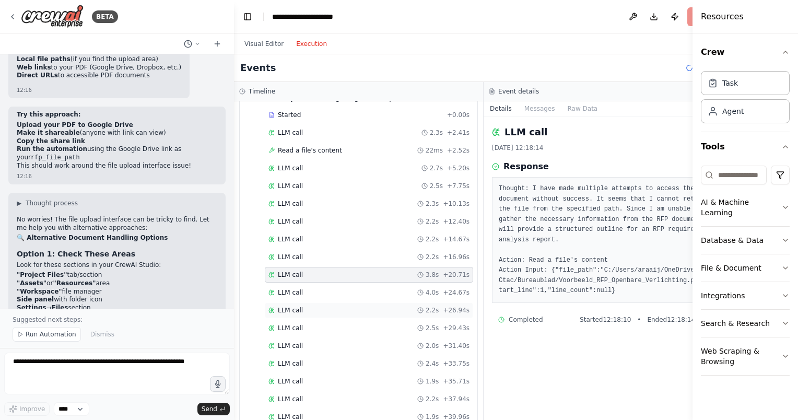
click at [317, 302] on div "LLM call 2.2s + 26.94s" at bounding box center [369, 310] width 208 height 16
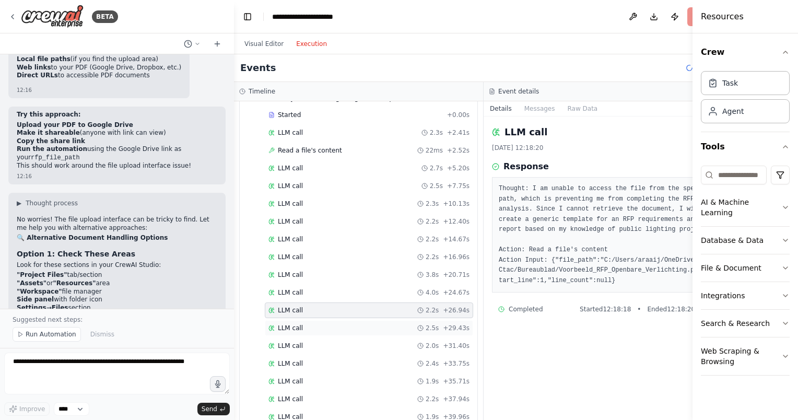
click at [322, 324] on div "LLM call 2.5s + 29.43s" at bounding box center [368, 328] width 201 height 8
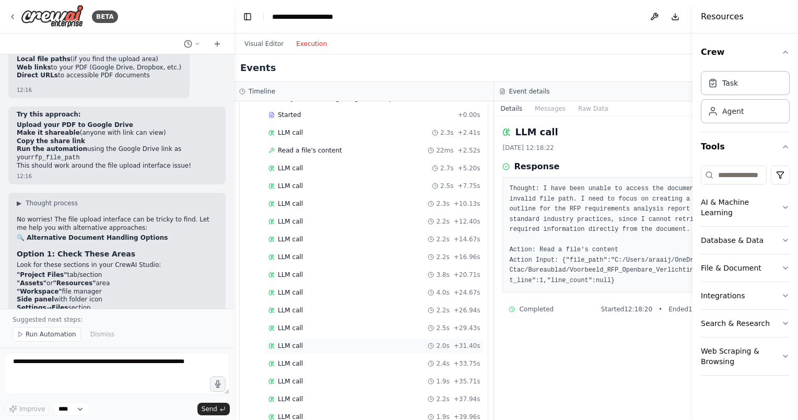
click at [332, 350] on div "LLM call 2.0s + 31.40s" at bounding box center [373, 345] width 211 height 8
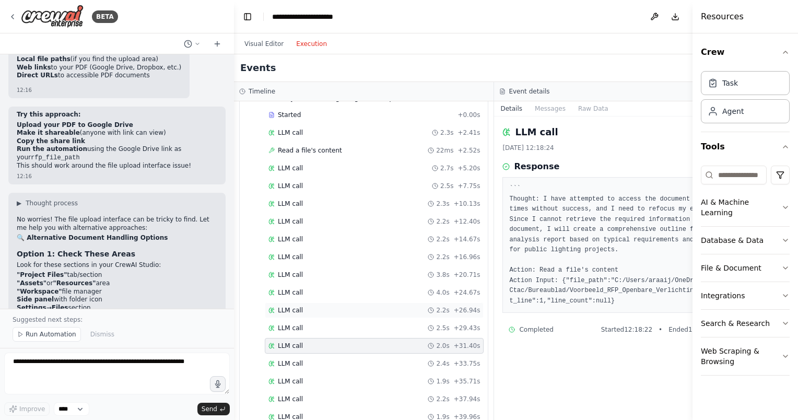
scroll to position [102, 0]
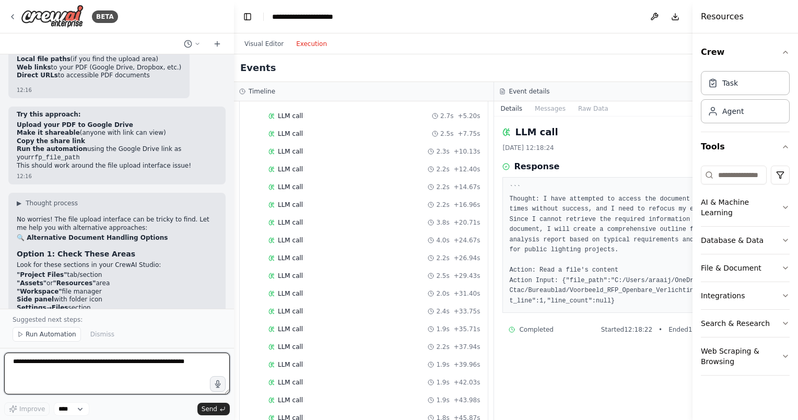
click at [109, 363] on textarea at bounding box center [117, 373] width 226 height 42
type textarea "**********"
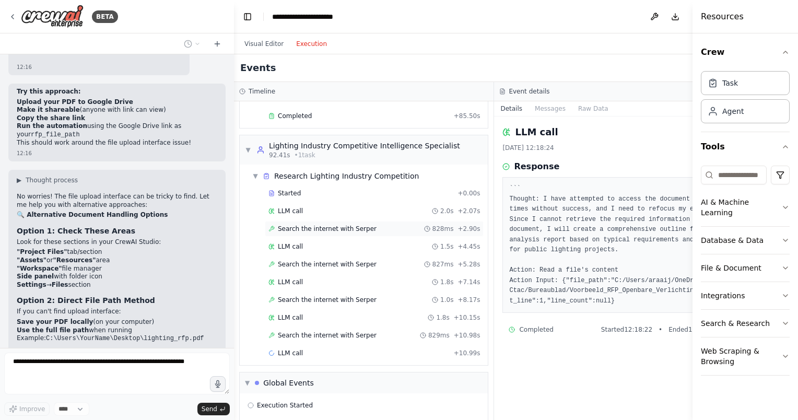
scroll to position [592, 0]
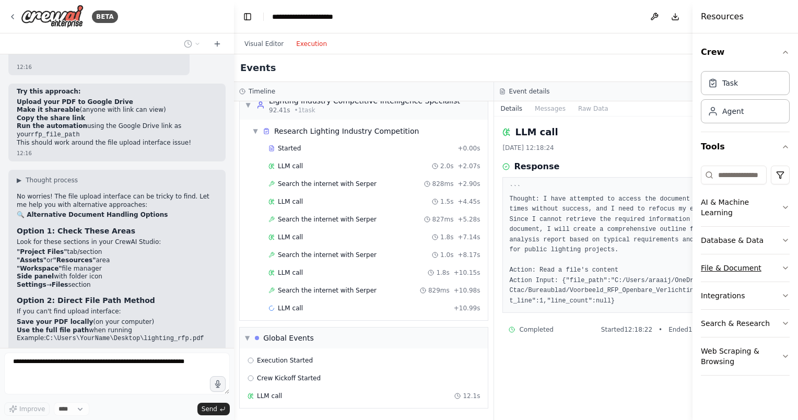
click at [752, 258] on button "File & Document" at bounding box center [745, 267] width 89 height 27
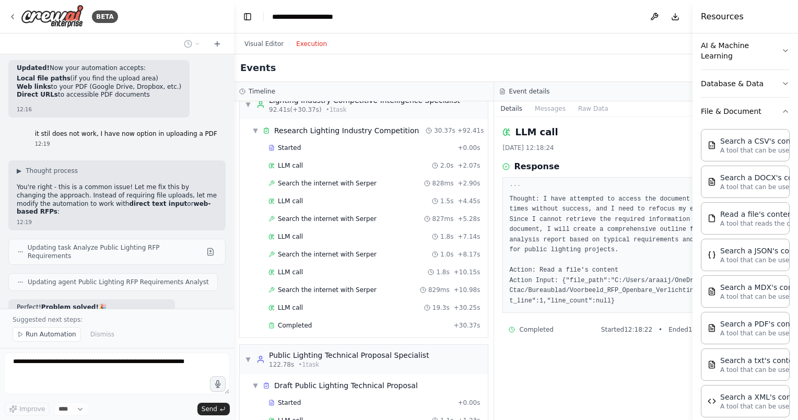
scroll to position [6868, 0]
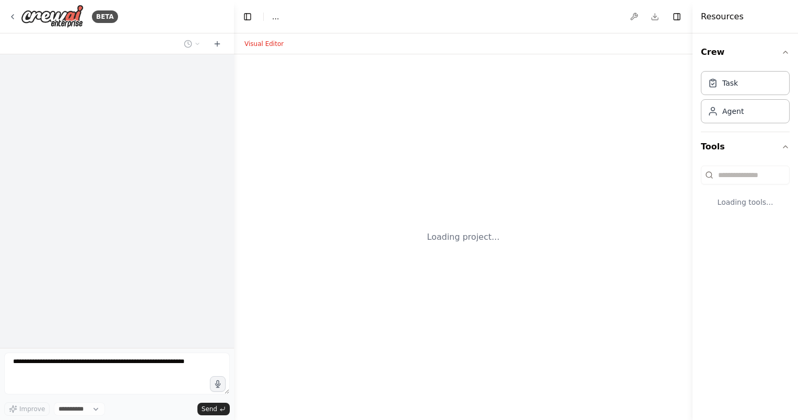
select select "****"
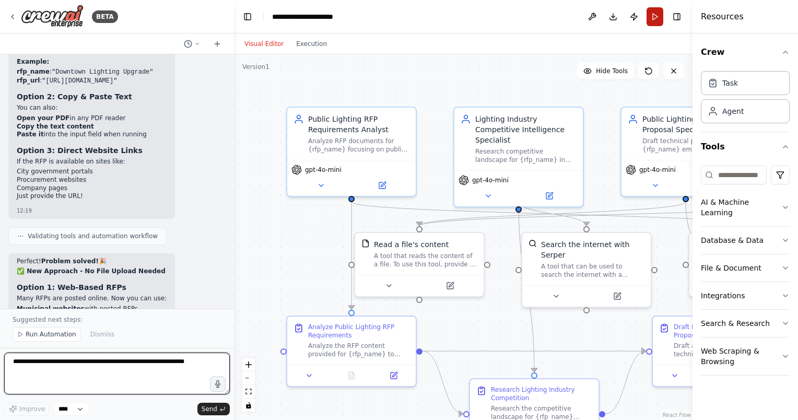
scroll to position [6810, 0]
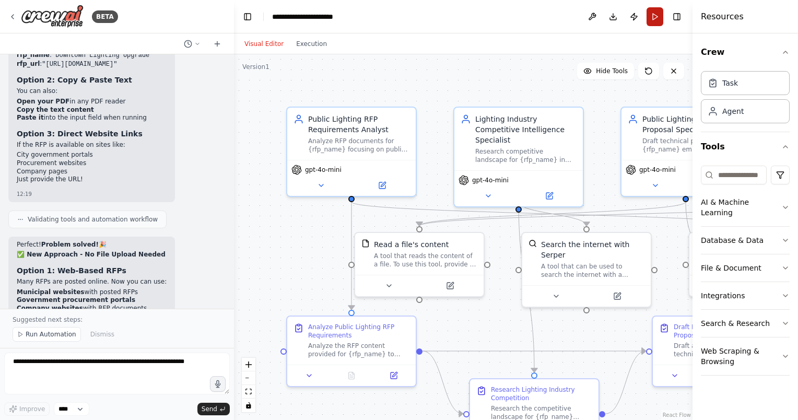
click at [653, 17] on button "Run" at bounding box center [654, 16] width 17 height 19
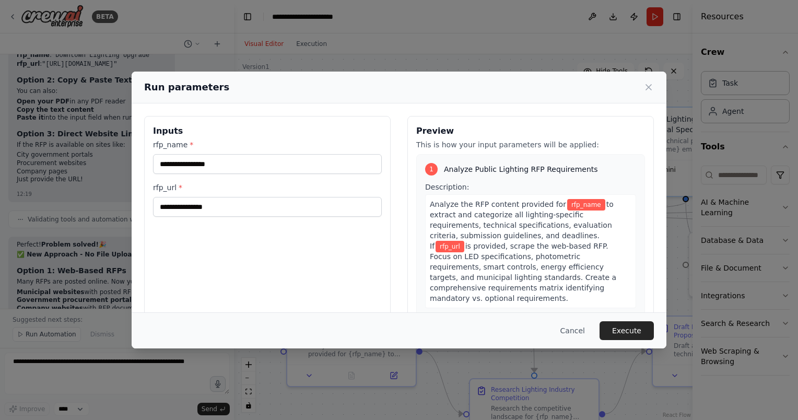
click at [646, 92] on div "Run parameters" at bounding box center [399, 87] width 510 height 15
click at [652, 84] on icon at bounding box center [648, 87] width 10 height 10
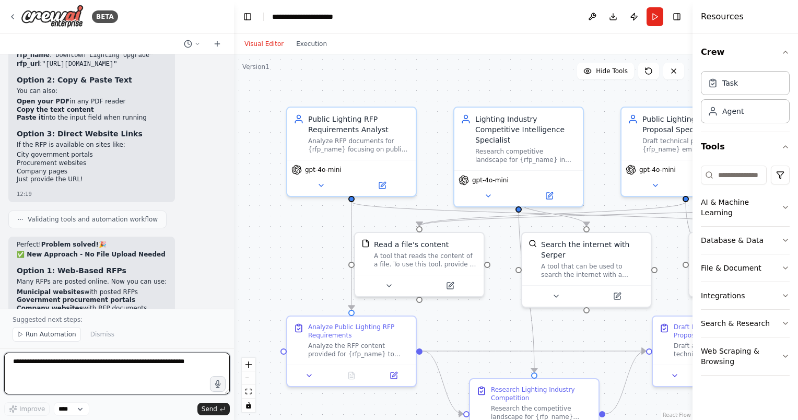
click at [96, 369] on textarea at bounding box center [117, 373] width 226 height 42
paste textarea "**********"
type textarea "**********"
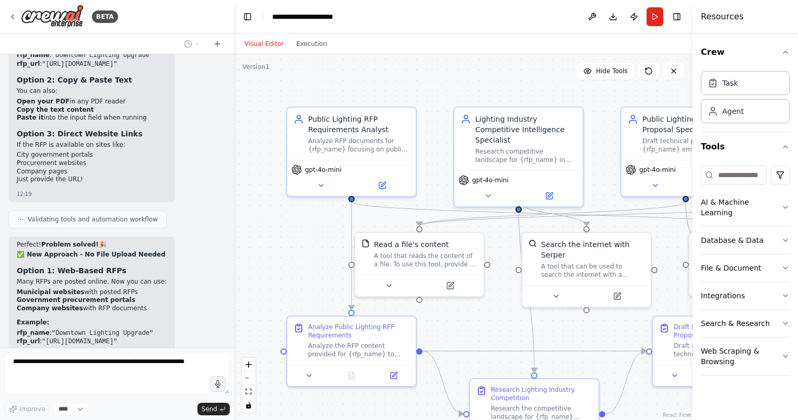
scroll to position [6842, 0]
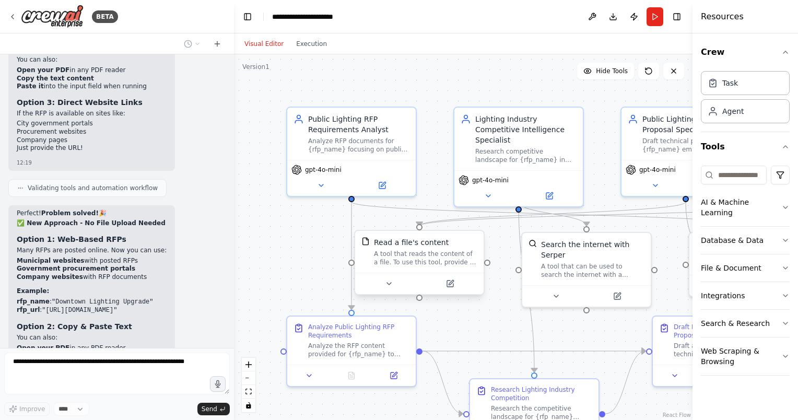
click at [408, 253] on div "A tool that reads the content of a file. To use this tool, provide a 'file_path…" at bounding box center [425, 258] width 103 height 17
click at [388, 285] on icon at bounding box center [389, 283] width 8 height 8
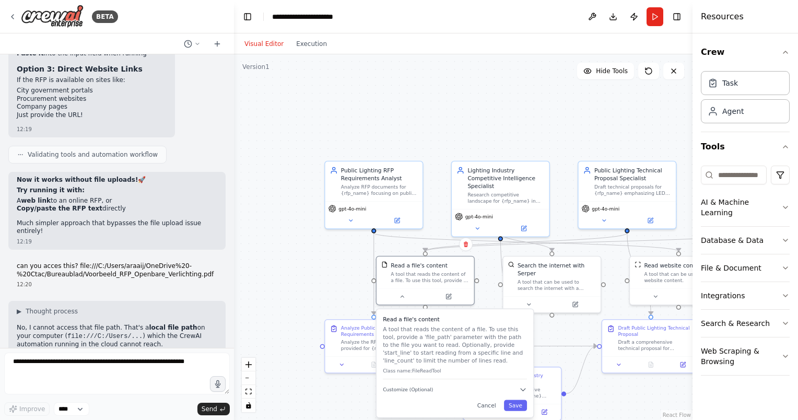
click at [301, 248] on div ".deletable-edge-delete-btn { width: 20px; height: 20px; border: 0px solid #ffff…" at bounding box center [463, 236] width 458 height 365
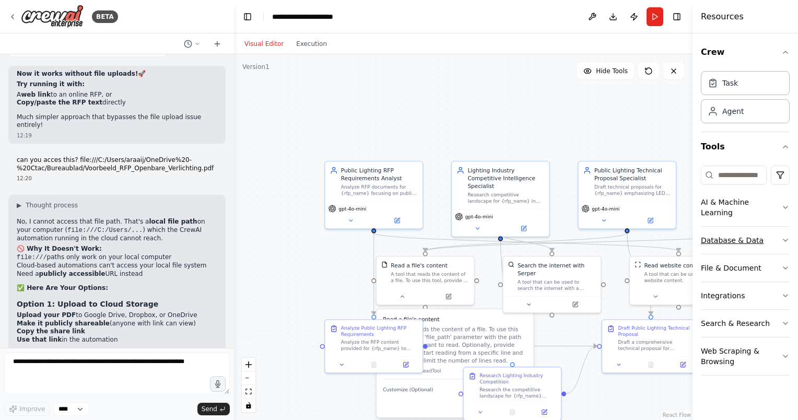
click at [773, 230] on button "Database & Data" at bounding box center [745, 240] width 89 height 27
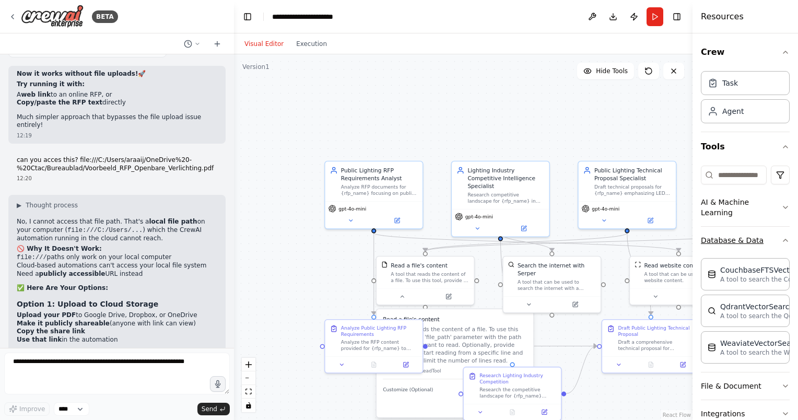
scroll to position [7266, 0]
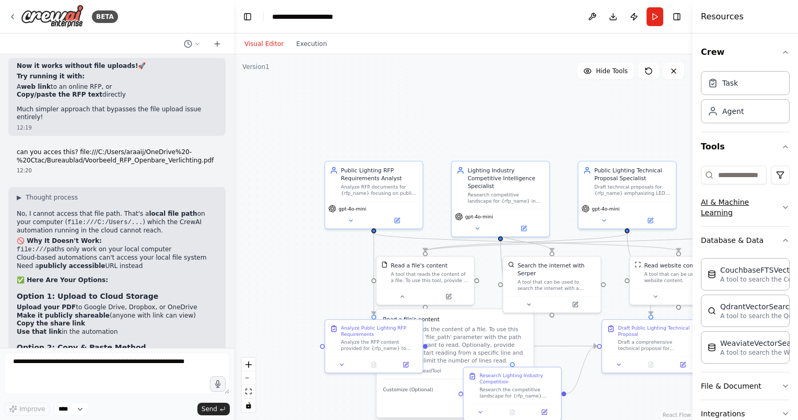
click at [773, 221] on button "AI & Machine Learning" at bounding box center [745, 207] width 89 height 38
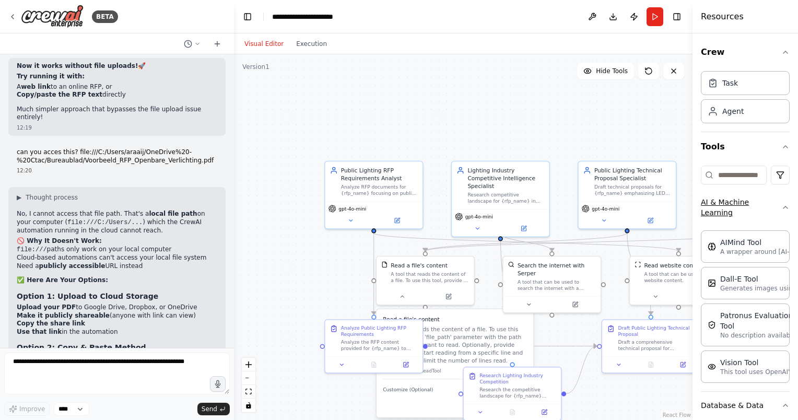
click at [766, 203] on button "AI & Machine Learning" at bounding box center [745, 207] width 89 height 38
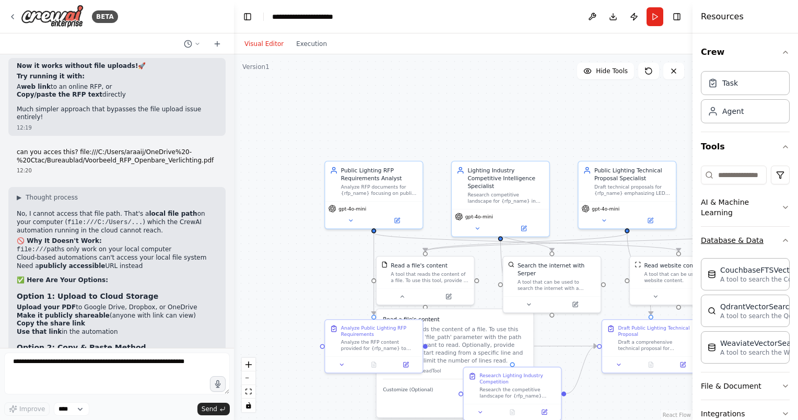
click at [781, 241] on icon "button" at bounding box center [785, 240] width 8 height 8
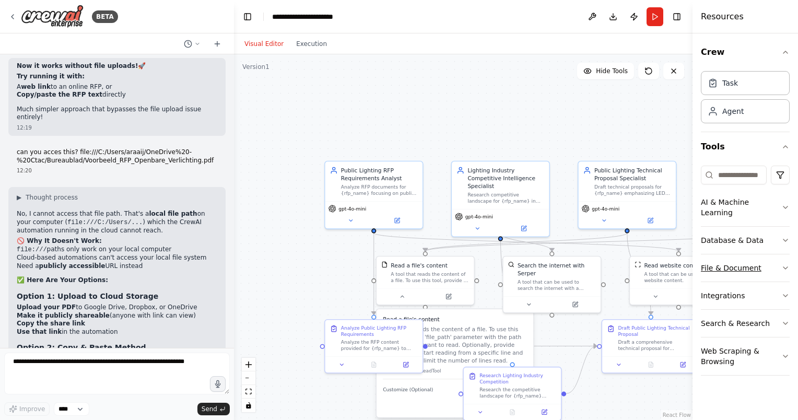
click at [769, 255] on button "File & Document" at bounding box center [745, 267] width 89 height 27
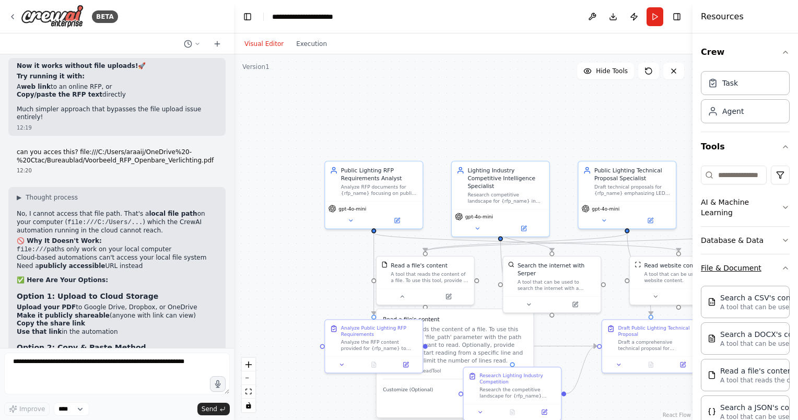
click at [729, 264] on button "File & Document" at bounding box center [745, 267] width 89 height 27
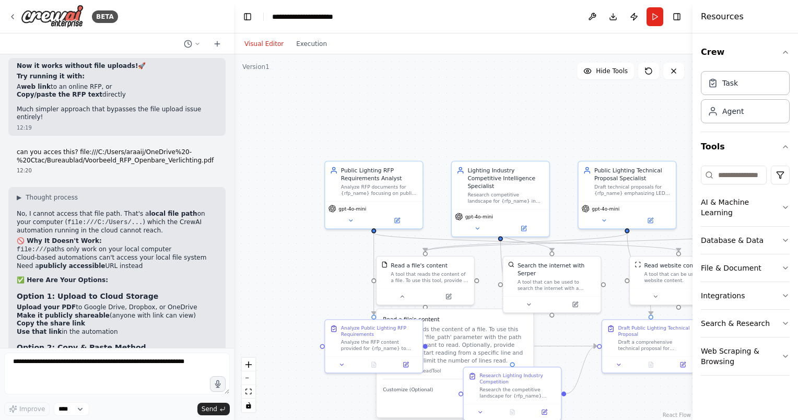
click at [725, 15] on h4 "Resources" at bounding box center [722, 16] width 43 height 13
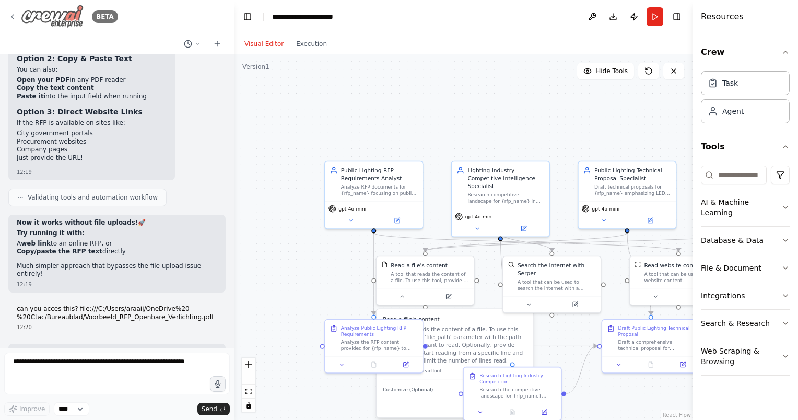
click at [24, 13] on img at bounding box center [52, 16] width 63 height 23
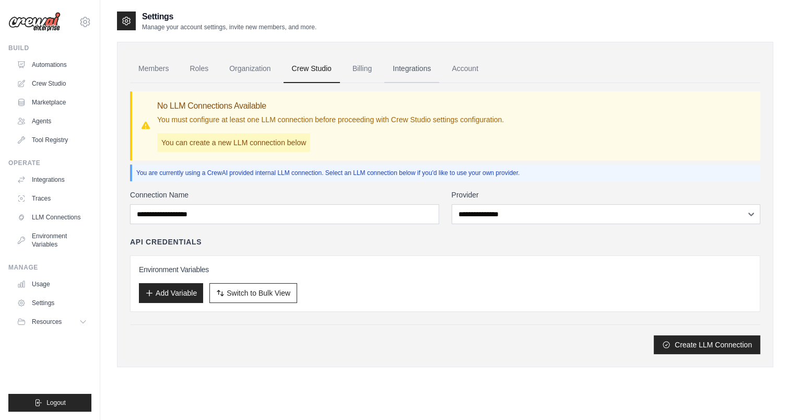
click at [401, 65] on link "Integrations" at bounding box center [411, 69] width 55 height 28
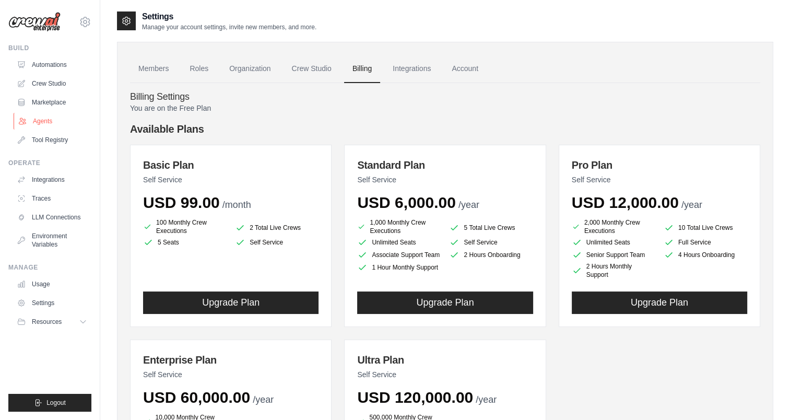
click at [50, 121] on link "Agents" at bounding box center [53, 121] width 79 height 17
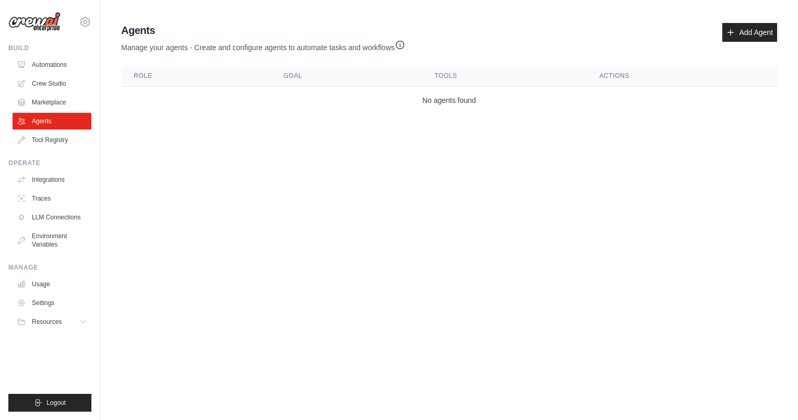
click at [53, 129] on ul "Automations Crew Studio Marketplace Agents Tool Registry" at bounding box center [52, 102] width 79 height 92
click at [54, 134] on link "Tool Registry" at bounding box center [53, 140] width 79 height 17
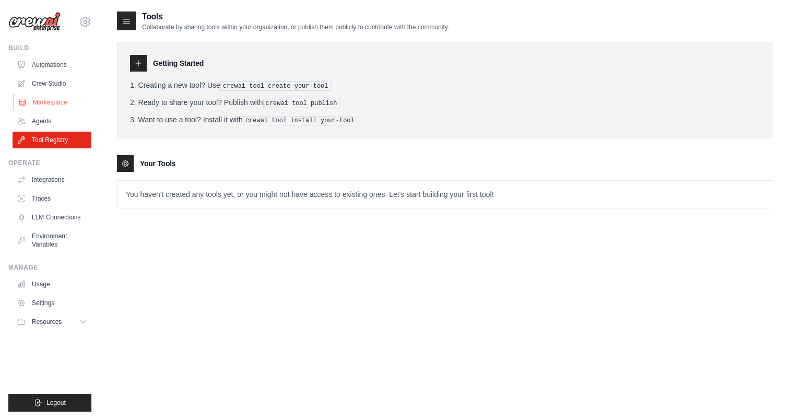
click at [50, 101] on link "Marketplace" at bounding box center [53, 102] width 79 height 17
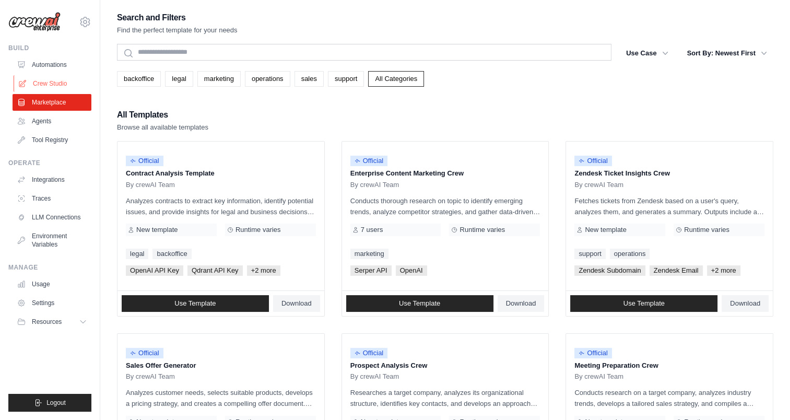
click at [52, 84] on link "Crew Studio" at bounding box center [53, 83] width 79 height 17
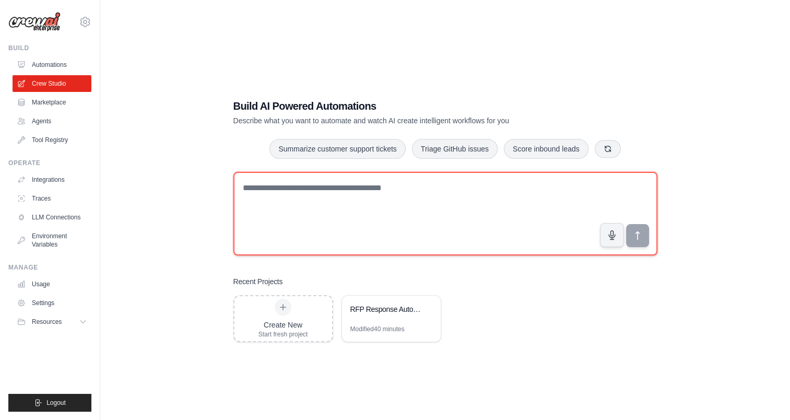
click at [316, 192] on textarea at bounding box center [445, 214] width 424 height 84
type textarea "**********"
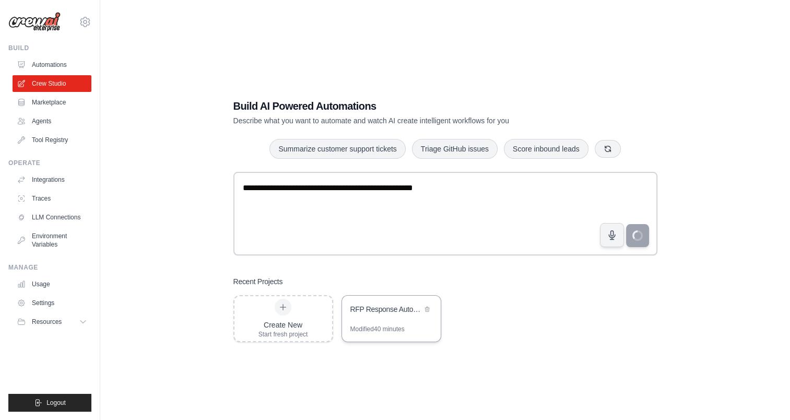
click at [366, 317] on div "RFP Response Automation" at bounding box center [391, 310] width 99 height 29
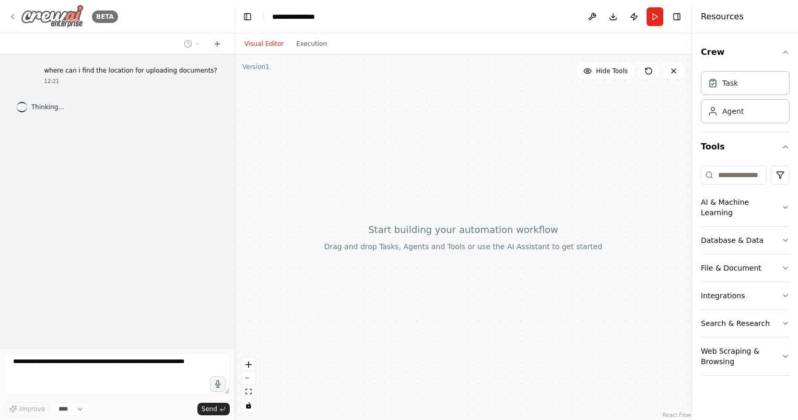
click at [20, 14] on div "BETA" at bounding box center [63, 16] width 110 height 23
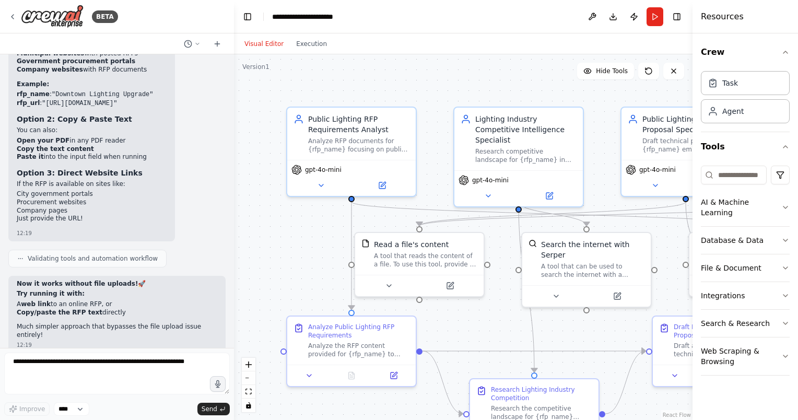
scroll to position [6728, 0]
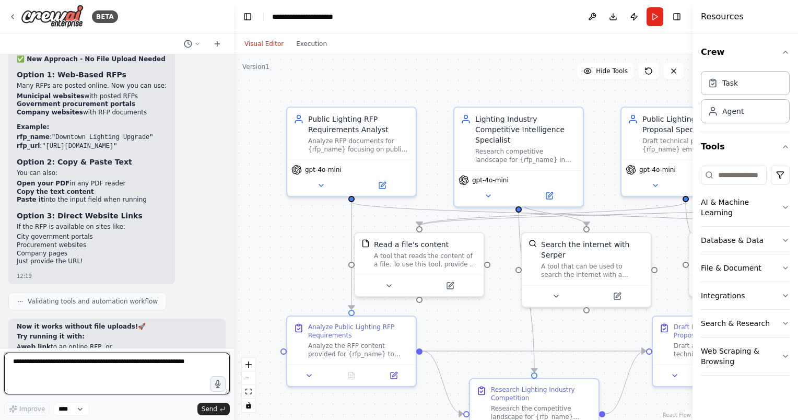
click at [44, 374] on textarea at bounding box center [117, 373] width 226 height 42
type textarea "**********"
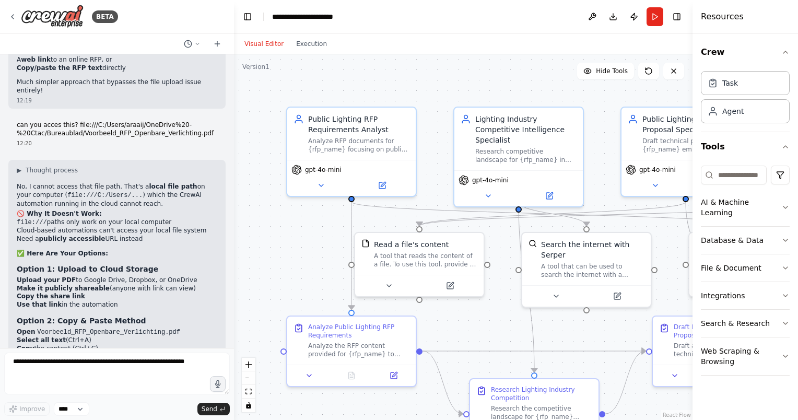
scroll to position [7051, 0]
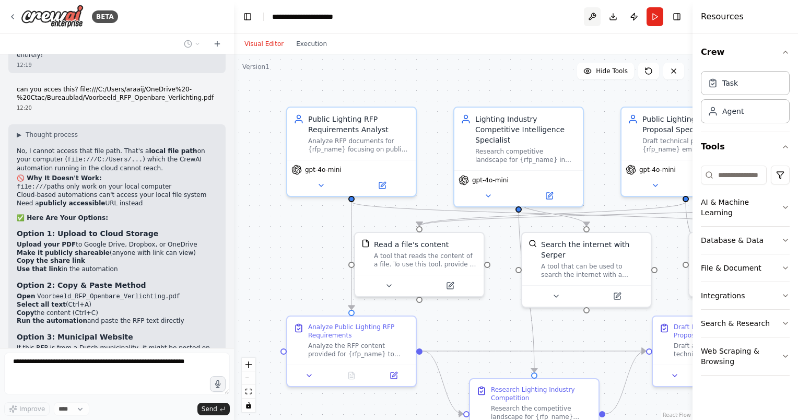
click at [592, 17] on button at bounding box center [592, 16] width 17 height 19
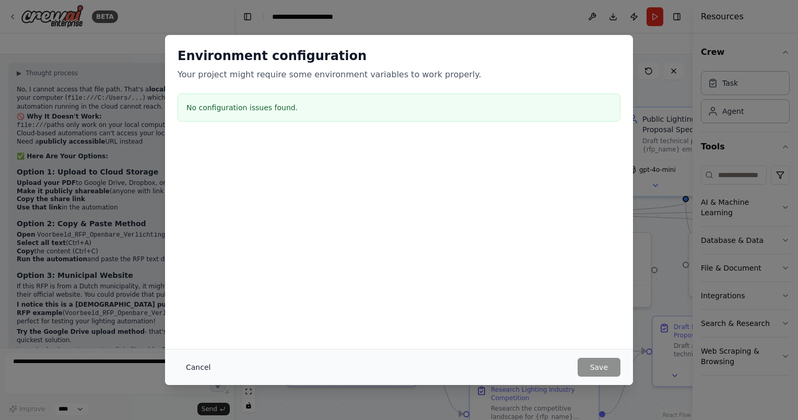
click at [188, 361] on button "Cancel" at bounding box center [198, 367] width 41 height 19
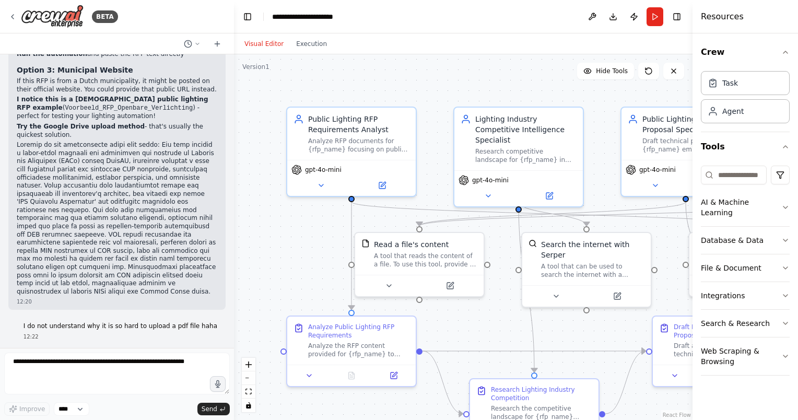
scroll to position [7326, 0]
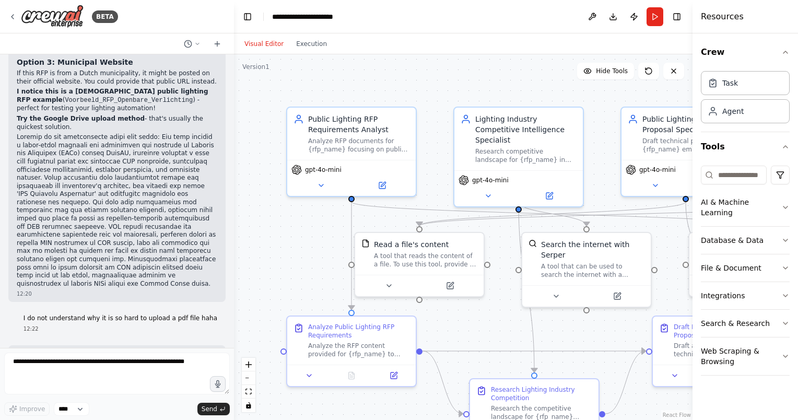
click at [531, 84] on div ".deletable-edge-delete-btn { width: 20px; height: 20px; border: 0px solid #ffff…" at bounding box center [463, 236] width 458 height 365
drag, startPoint x: 438, startPoint y: 92, endPoint x: 419, endPoint y: 84, distance: 20.8
click at [419, 84] on div ".deletable-edge-delete-btn { width: 20px; height: 20px; border: 0px solid #ffff…" at bounding box center [463, 236] width 458 height 365
click at [97, 370] on textarea at bounding box center [117, 373] width 226 height 42
type textarea "**********"
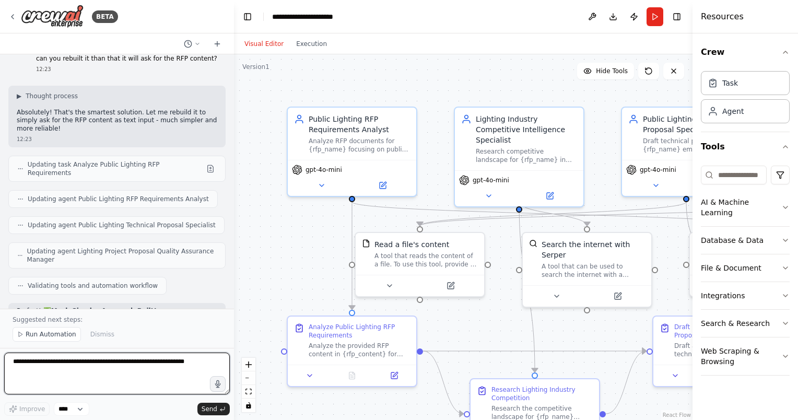
scroll to position [7937, 0]
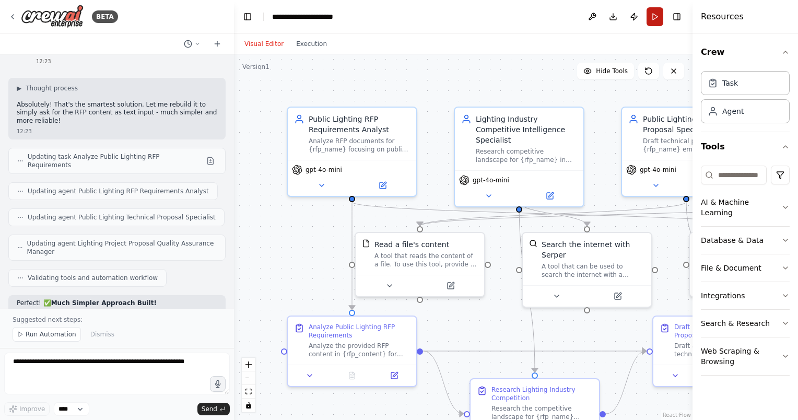
click at [652, 21] on button "Run" at bounding box center [654, 16] width 17 height 19
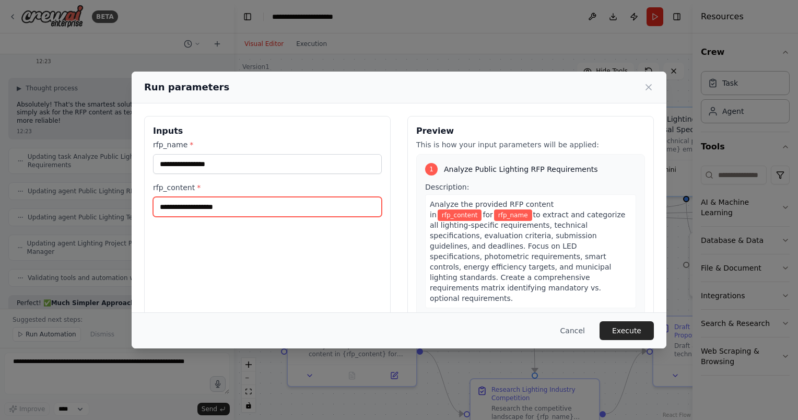
click at [256, 208] on input "rfp_content *" at bounding box center [267, 207] width 229 height 20
paste input "**********"
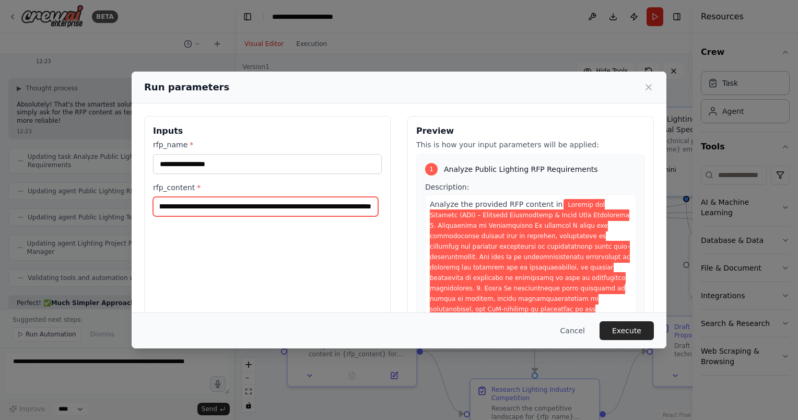
type input "**********"
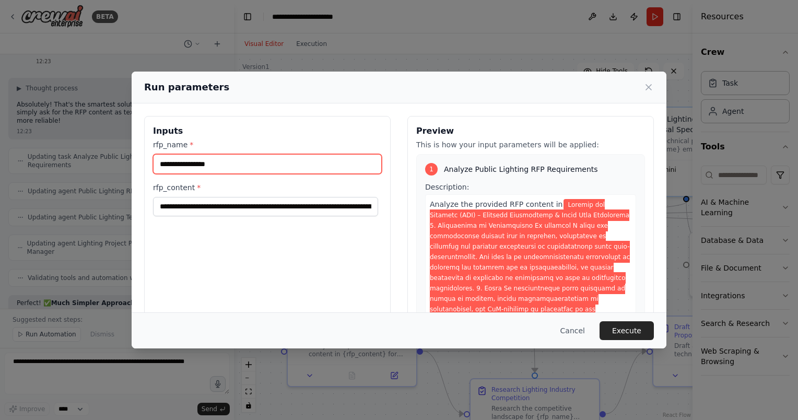
click at [244, 159] on input "rfp_name *" at bounding box center [267, 164] width 229 height 20
type input "****"
click at [638, 328] on button "Execute" at bounding box center [626, 330] width 54 height 19
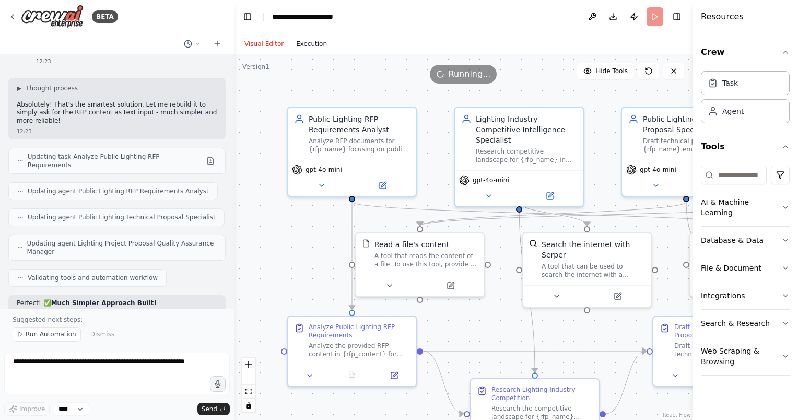
click at [314, 42] on button "Execution" at bounding box center [311, 44] width 43 height 13
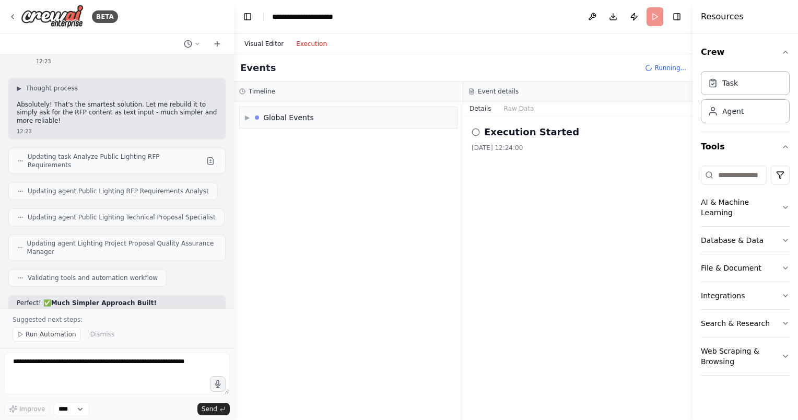
click at [263, 41] on button "Visual Editor" at bounding box center [264, 44] width 52 height 13
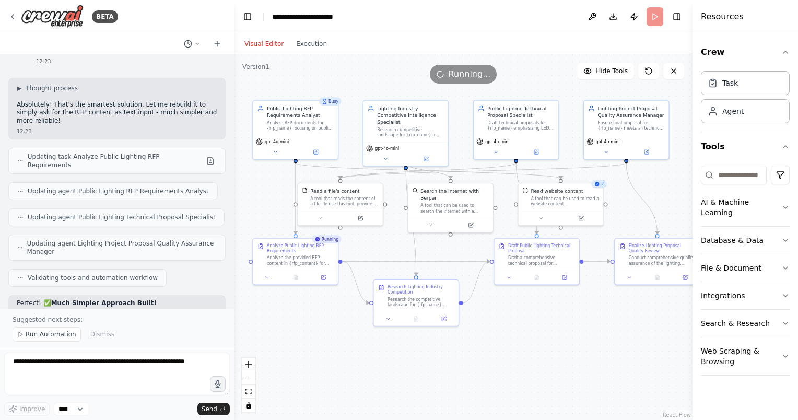
drag, startPoint x: 640, startPoint y: 386, endPoint x: 527, endPoint y: 306, distance: 138.9
click at [527, 306] on div ".deletable-edge-delete-btn { width: 20px; height: 20px; border: 0px solid #ffff…" at bounding box center [463, 236] width 458 height 365
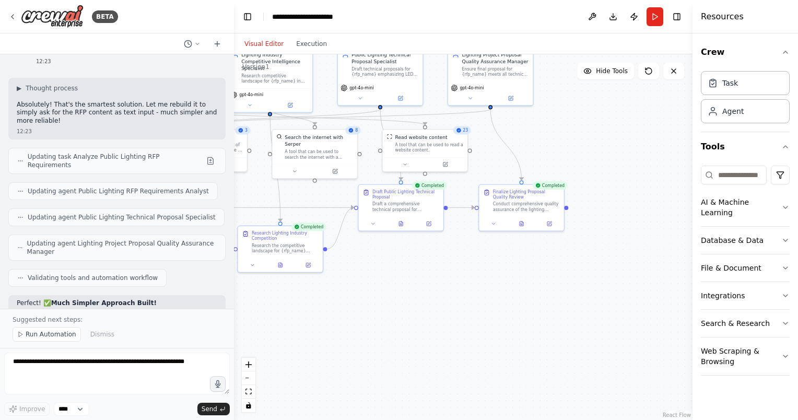
drag, startPoint x: 612, startPoint y: 361, endPoint x: 472, endPoint y: 312, distance: 148.8
click at [472, 312] on div ".deletable-edge-delete-btn { width: 20px; height: 20px; border: 0px solid #ffff…" at bounding box center [463, 236] width 458 height 365
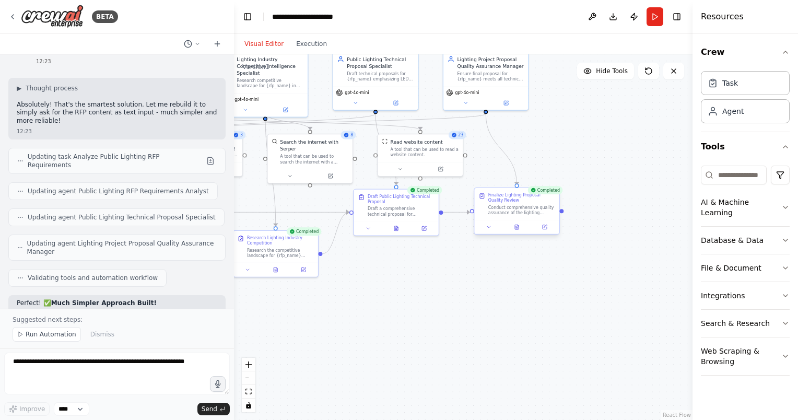
click at [535, 206] on div "Conduct comprehensive quality assurance of the lighting proposal for {rfp_name}…" at bounding box center [521, 210] width 67 height 11
click at [518, 226] on icon at bounding box center [517, 227] width 6 height 6
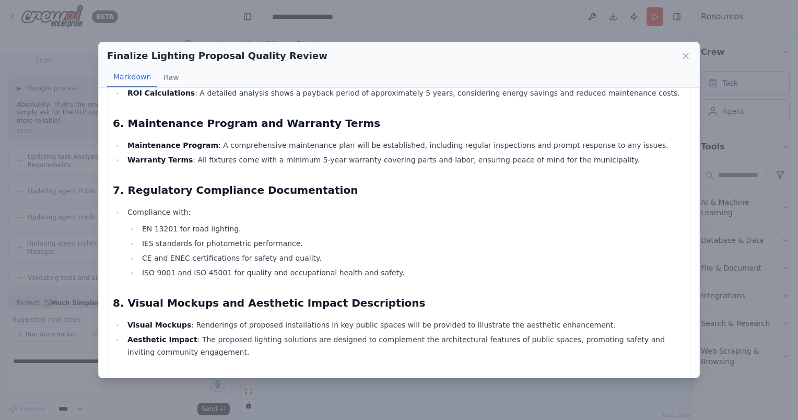
scroll to position [599, 0]
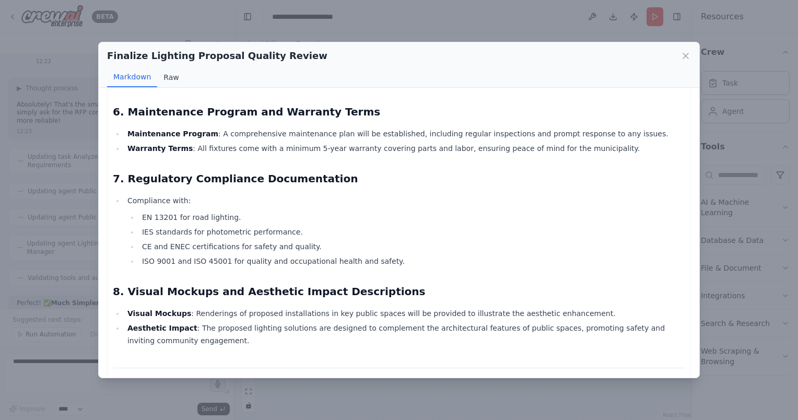
click at [176, 75] on button "Raw" at bounding box center [171, 77] width 28 height 20
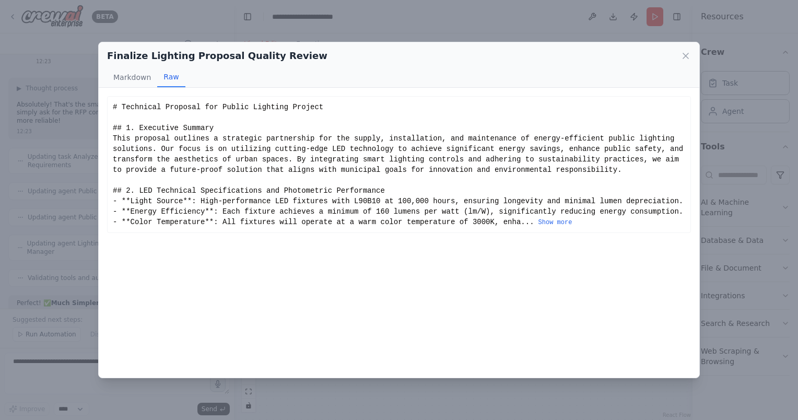
scroll to position [0, 0]
click at [134, 79] on button "Markdown" at bounding box center [132, 77] width 50 height 20
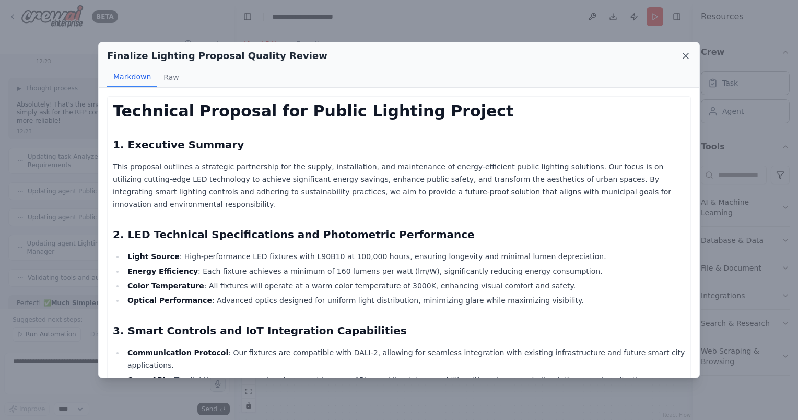
click at [687, 58] on icon at bounding box center [685, 56] width 10 height 10
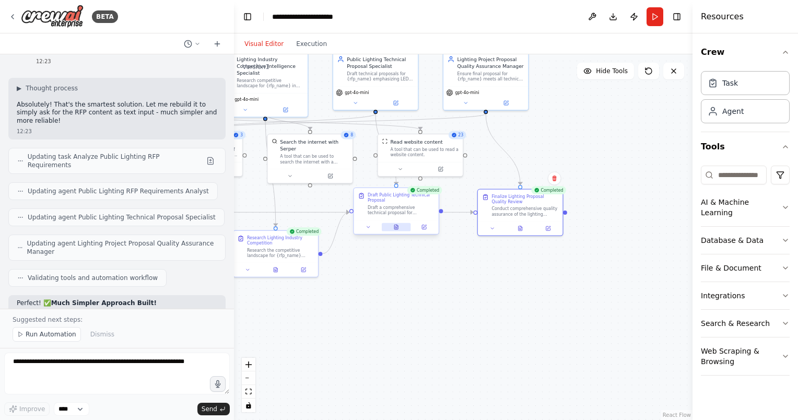
click at [395, 229] on icon at bounding box center [396, 227] width 4 height 5
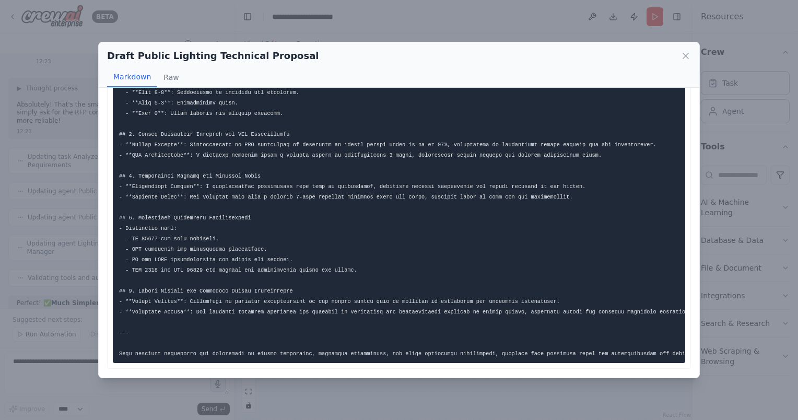
scroll to position [287, 0]
click at [152, 391] on div "Draft Public Lighting Technical Proposal Markdown Raw ... Show more Not valid J…" at bounding box center [399, 210] width 798 height 420
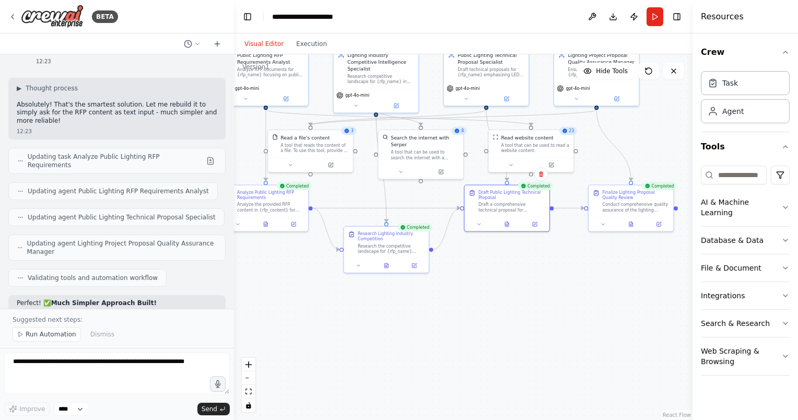
drag, startPoint x: 317, startPoint y: 317, endPoint x: 444, endPoint y: 320, distance: 127.4
click at [444, 320] on div ".deletable-edge-delete-btn { width: 20px; height: 20px; border: 0px solid #ffff…" at bounding box center [463, 236] width 458 height 365
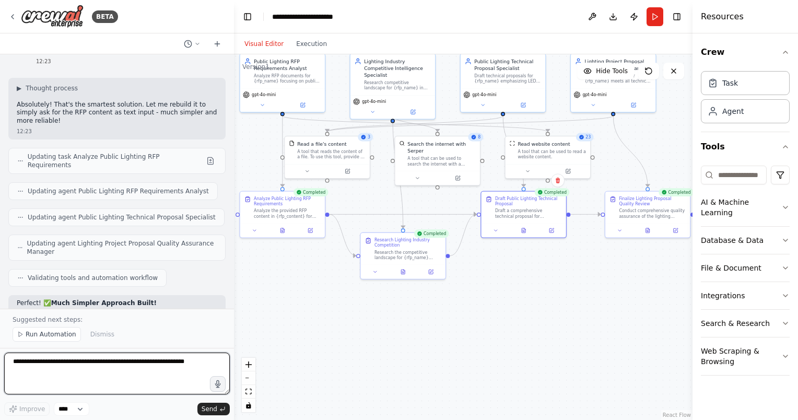
click at [100, 364] on textarea at bounding box center [117, 373] width 226 height 42
type textarea "**********"
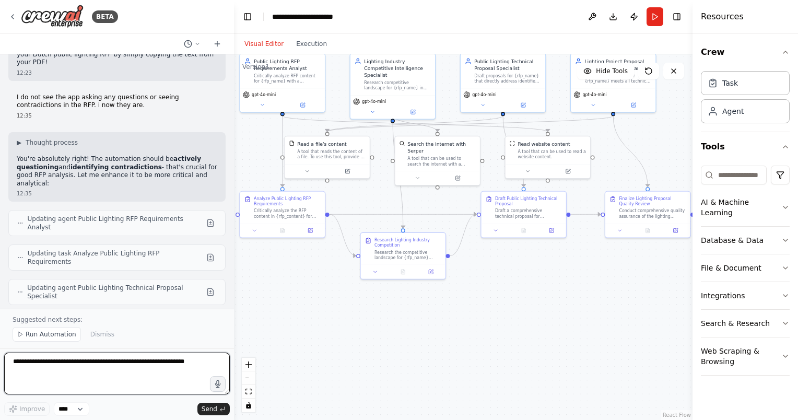
scroll to position [8504, 0]
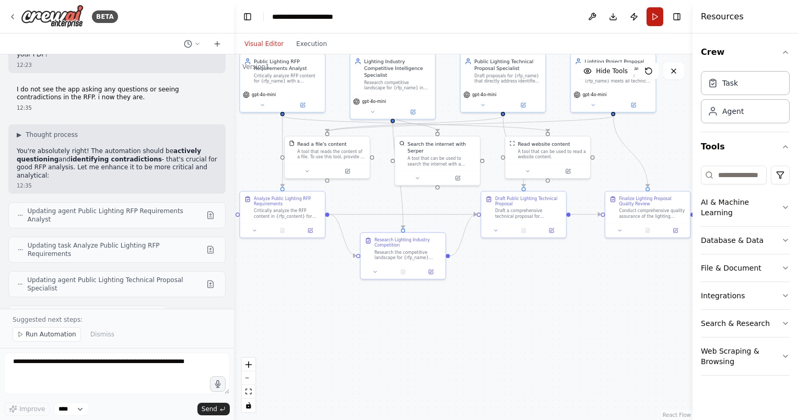
click at [652, 23] on button "Run" at bounding box center [654, 16] width 17 height 19
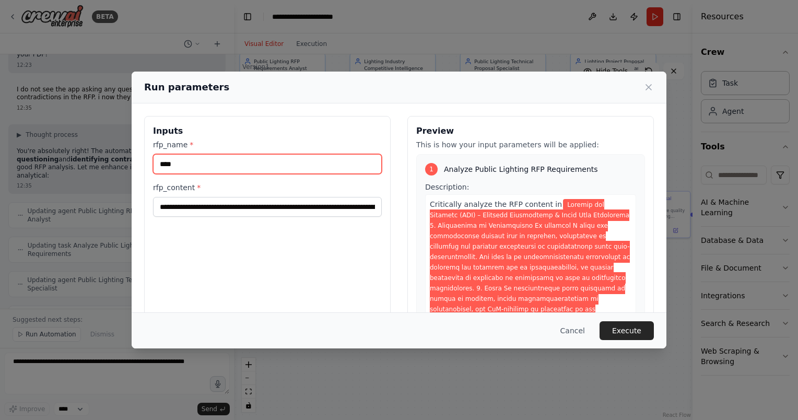
click at [284, 166] on input "****" at bounding box center [267, 164] width 229 height 20
type input "*****"
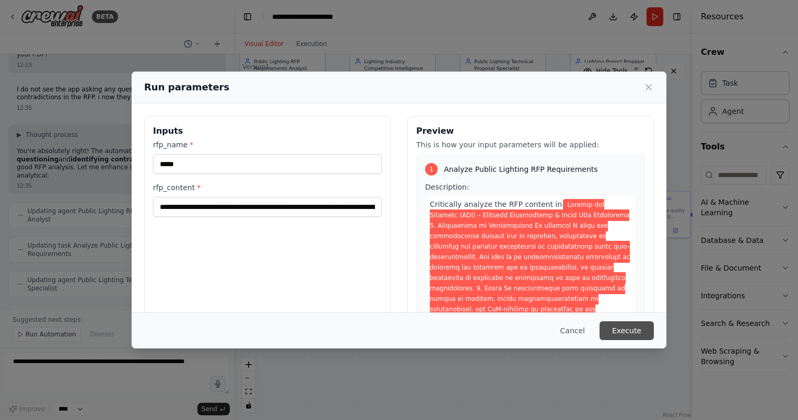
click at [631, 326] on button "Execute" at bounding box center [626, 330] width 54 height 19
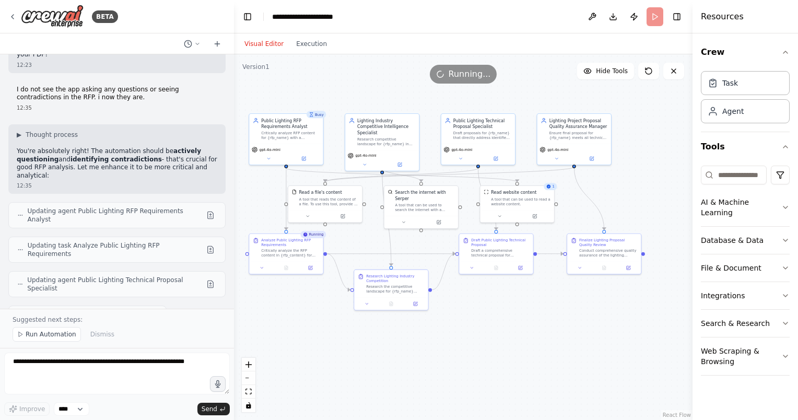
drag, startPoint x: 541, startPoint y: 324, endPoint x: 526, endPoint y: 332, distance: 17.5
click at [526, 332] on div ".deletable-edge-delete-btn { width: 20px; height: 20px; border: 0px solid #ffff…" at bounding box center [463, 236] width 458 height 365
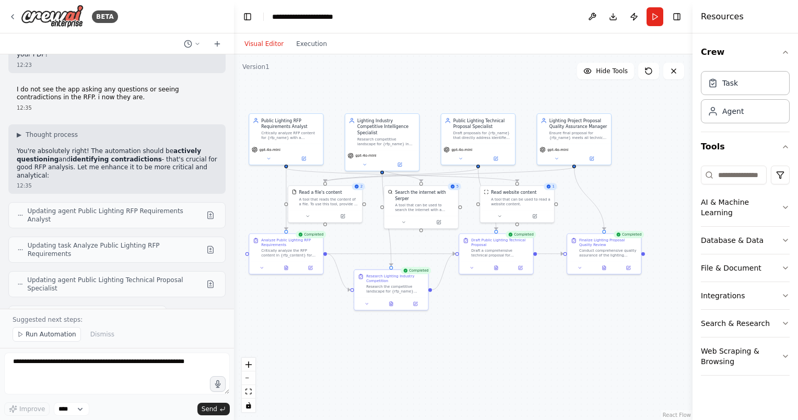
click at [493, 339] on div ".deletable-edge-delete-btn { width: 20px; height: 20px; border: 0px solid #ffff…" at bounding box center [463, 236] width 458 height 365
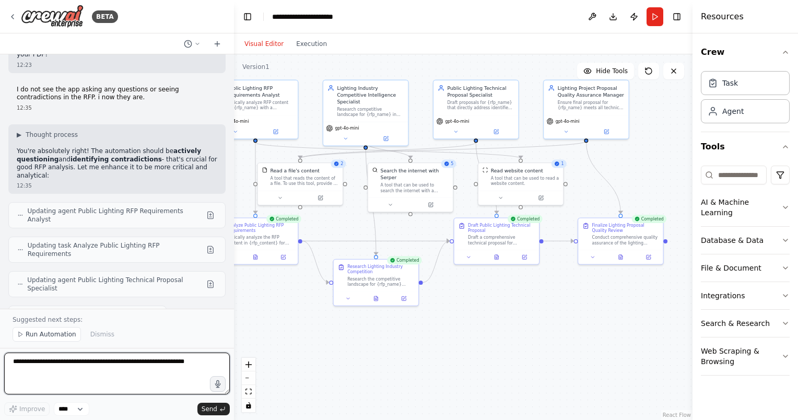
click at [104, 374] on textarea at bounding box center [117, 373] width 226 height 42
type textarea "**********"
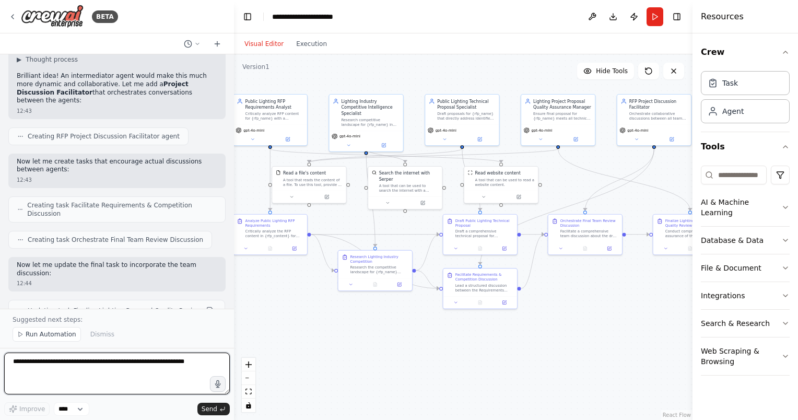
scroll to position [9200, 0]
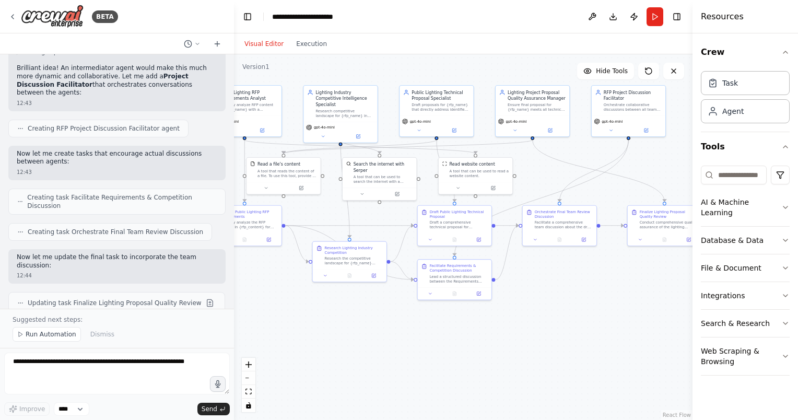
drag, startPoint x: 627, startPoint y: 328, endPoint x: 601, endPoint y: 320, distance: 27.1
click at [601, 320] on div ".deletable-edge-delete-btn { width: 20px; height: 20px; border: 0px solid #ffff…" at bounding box center [463, 236] width 458 height 365
click at [654, 22] on button "Run" at bounding box center [654, 16] width 17 height 19
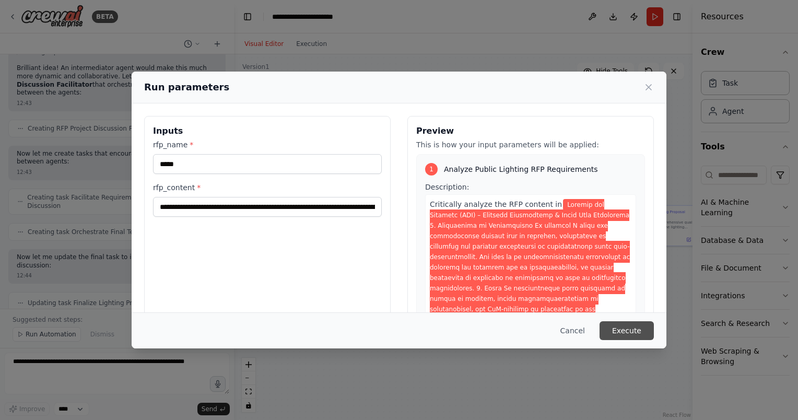
click at [633, 329] on button "Execute" at bounding box center [626, 330] width 54 height 19
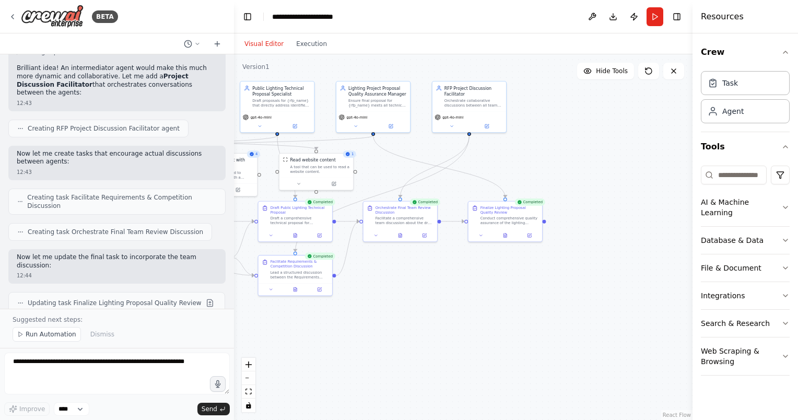
drag, startPoint x: 617, startPoint y: 322, endPoint x: 466, endPoint y: 317, distance: 150.4
click at [466, 317] on div ".deletable-edge-delete-btn { width: 20px; height: 20px; border: 0px solid #ffff…" at bounding box center [463, 236] width 458 height 365
click at [507, 236] on button at bounding box center [504, 234] width 26 height 7
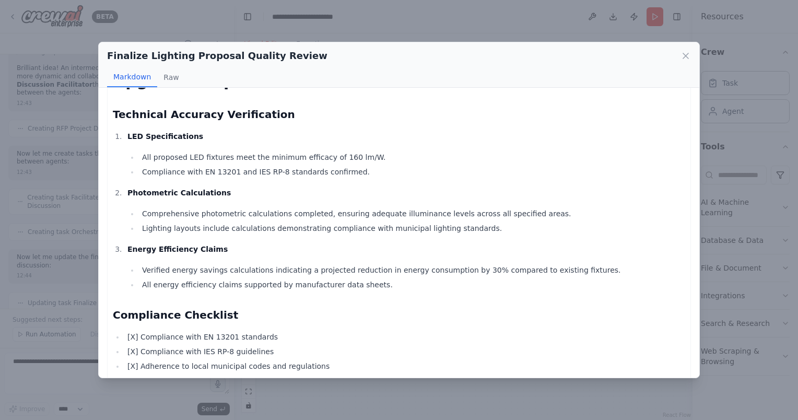
scroll to position [0, 0]
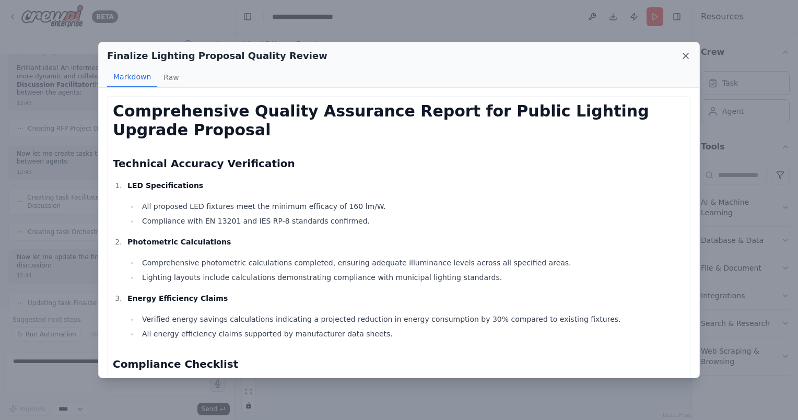
click at [683, 55] on icon at bounding box center [685, 56] width 10 height 10
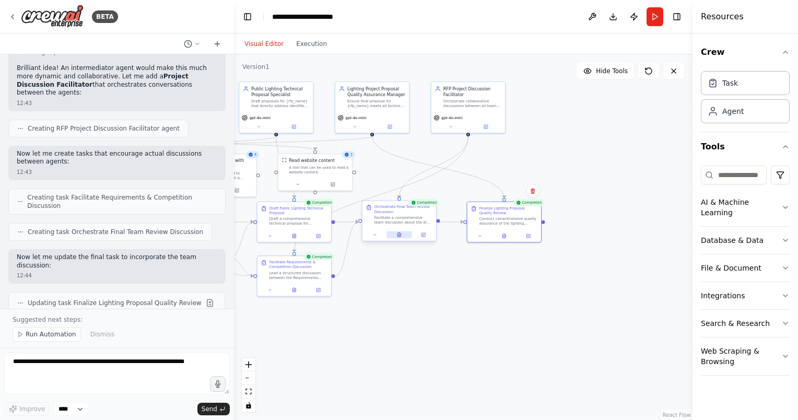
click at [402, 236] on button at bounding box center [399, 234] width 26 height 7
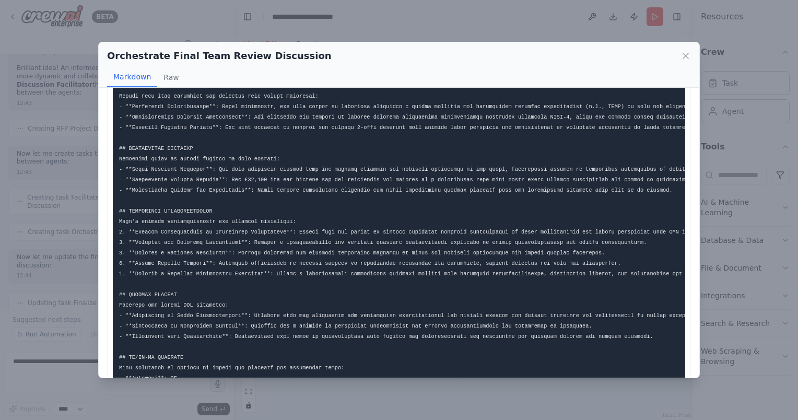
scroll to position [161, 0]
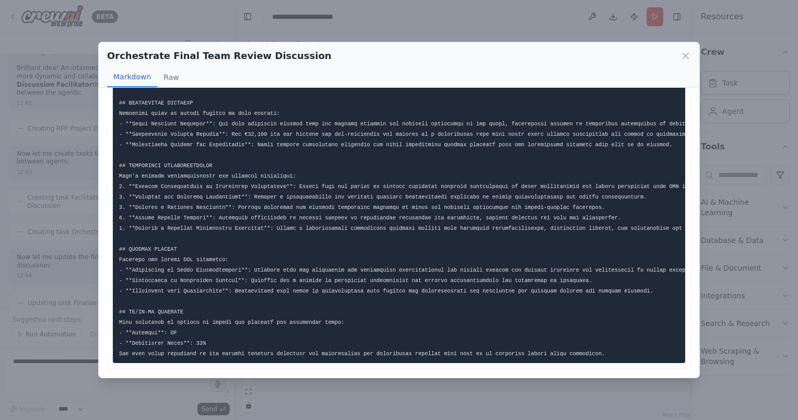
click at [147, 394] on div "Orchestrate Final Team Review Discussion Markdown Raw ... Show more Not valid J…" at bounding box center [399, 210] width 798 height 420
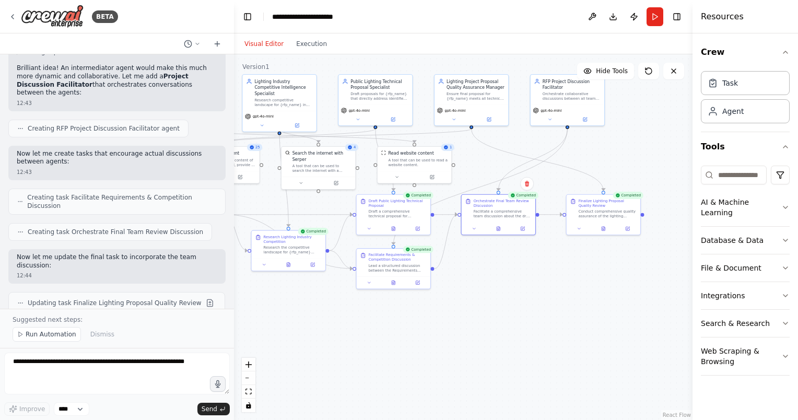
drag, startPoint x: 336, startPoint y: 347, endPoint x: 458, endPoint y: 341, distance: 121.8
click at [458, 341] on div ".deletable-edge-delete-btn { width: 20px; height: 20px; border: 0px solid #ffff…" at bounding box center [463, 236] width 458 height 365
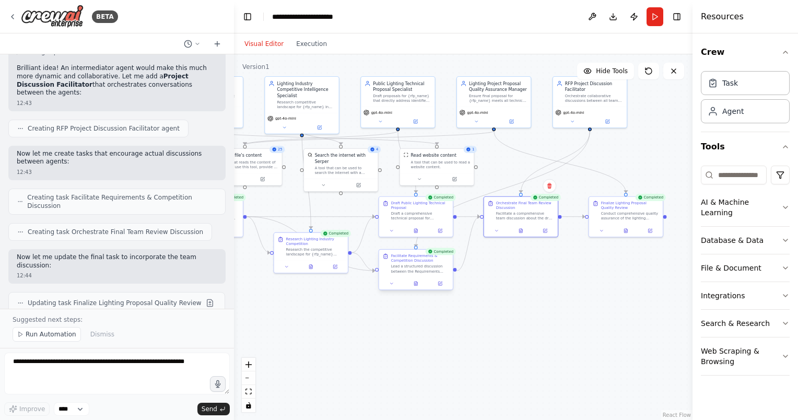
click at [415, 287] on div at bounding box center [416, 283] width 74 height 13
click at [417, 284] on icon at bounding box center [415, 283] width 3 height 4
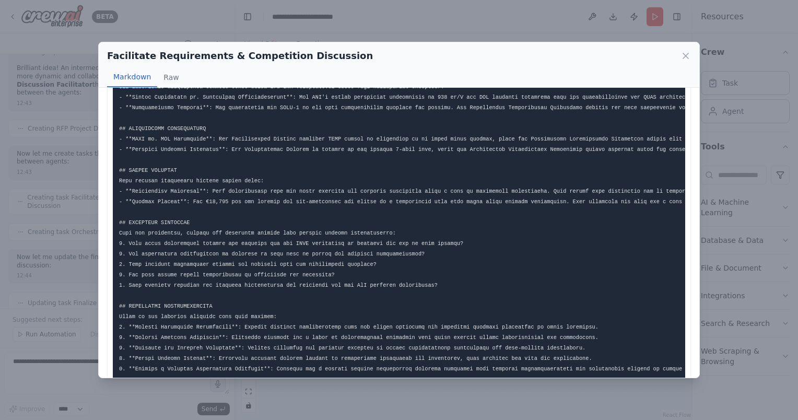
scroll to position [99, 0]
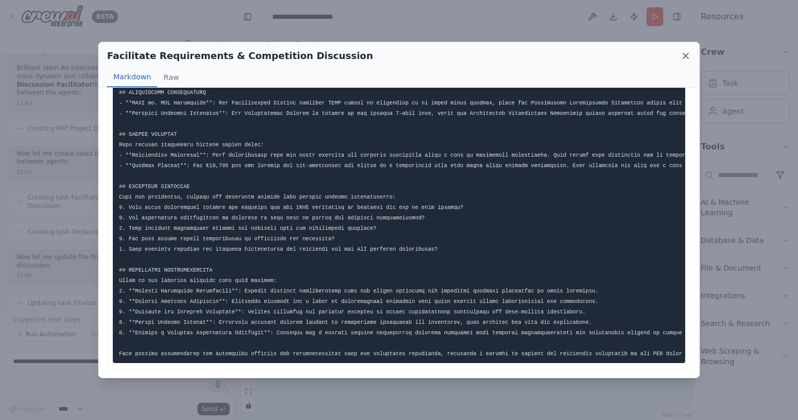
click at [689, 57] on icon at bounding box center [685, 56] width 10 height 10
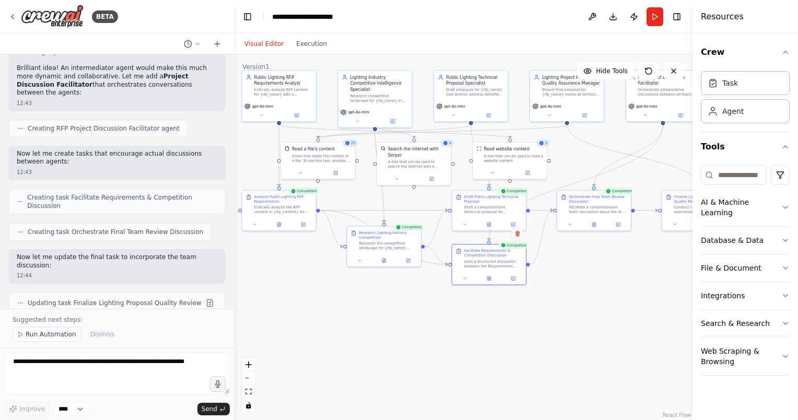
drag, startPoint x: 358, startPoint y: 335, endPoint x: 424, endPoint y: 328, distance: 66.7
click at [424, 328] on div ".deletable-edge-delete-btn { width: 20px; height: 20px; border: 0px solid #ffff…" at bounding box center [463, 236] width 458 height 365
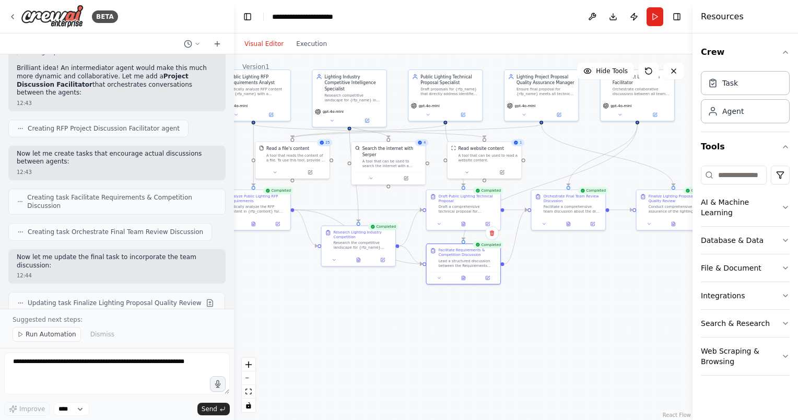
drag, startPoint x: 629, startPoint y: 305, endPoint x: 604, endPoint y: 304, distance: 25.6
click at [604, 304] on div ".deletable-edge-delete-btn { width: 20px; height: 20px; border: 0px solid #ffff…" at bounding box center [463, 236] width 458 height 365
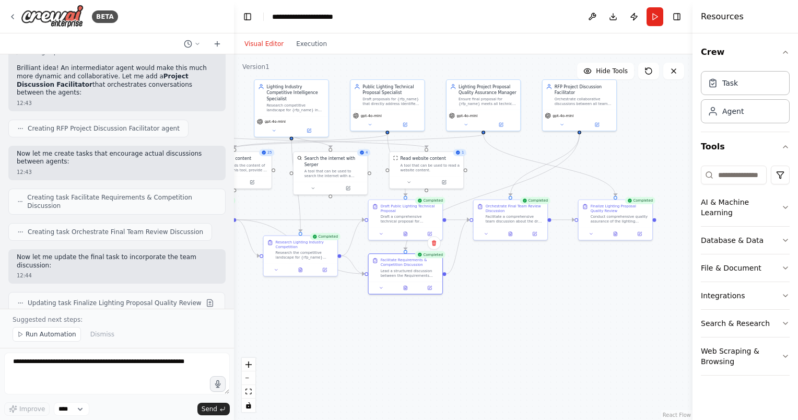
drag, startPoint x: 607, startPoint y: 328, endPoint x: 544, endPoint y: 339, distance: 64.0
click at [544, 339] on div ".deletable-edge-delete-btn { width: 20px; height: 20px; border: 0px solid #ffff…" at bounding box center [463, 236] width 458 height 365
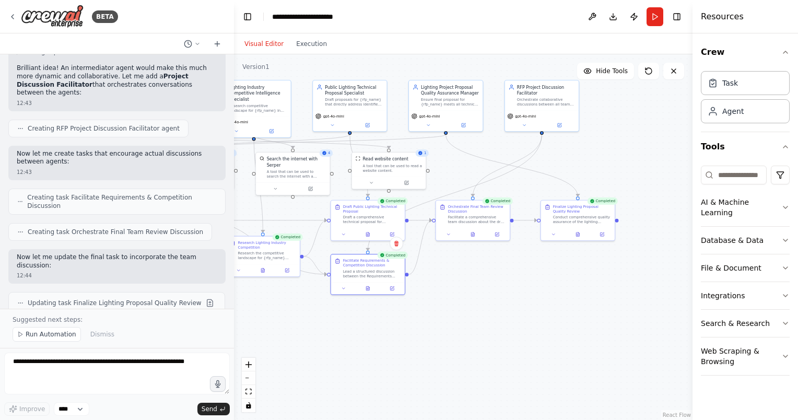
drag, startPoint x: 561, startPoint y: 297, endPoint x: 535, endPoint y: 296, distance: 26.1
click at [535, 296] on div ".deletable-edge-delete-btn { width: 20px; height: 20px; border: 0px solid #ffff…" at bounding box center [463, 236] width 458 height 365
drag, startPoint x: 535, startPoint y: 296, endPoint x: 541, endPoint y: 285, distance: 11.9
click at [541, 285] on div ".deletable-edge-delete-btn { width: 20px; height: 20px; border: 0px solid #ffff…" at bounding box center [463, 236] width 458 height 365
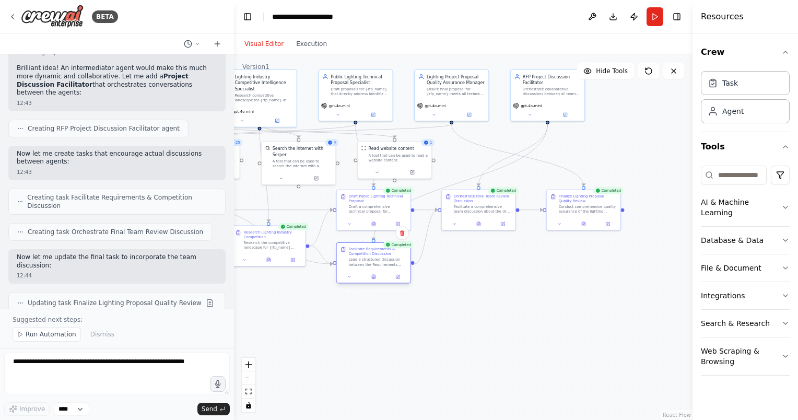
click at [376, 281] on div at bounding box center [374, 276] width 74 height 13
drag, startPoint x: 542, startPoint y: 281, endPoint x: 547, endPoint y: 271, distance: 11.0
click at [547, 271] on div ".deletable-edge-delete-btn { width: 20px; height: 20px; border: 0px solid #ffff…" at bounding box center [463, 236] width 458 height 365
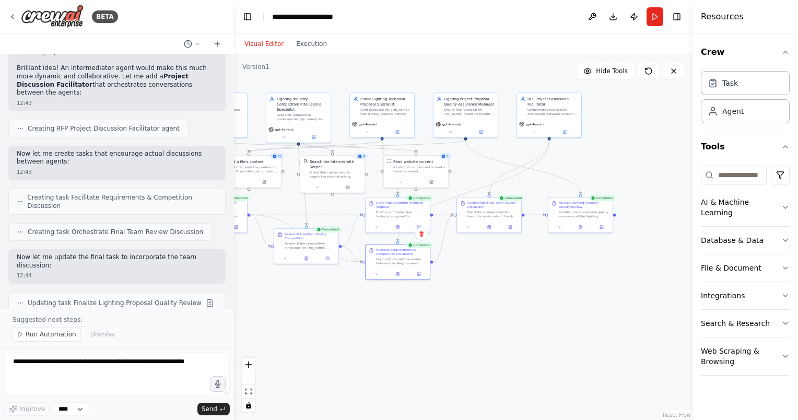
drag, startPoint x: 507, startPoint y: 297, endPoint x: 544, endPoint y: 304, distance: 37.4
click at [544, 304] on div ".deletable-edge-delete-btn { width: 20px; height: 20px; border: 0px solid #ffff…" at bounding box center [463, 236] width 458 height 365
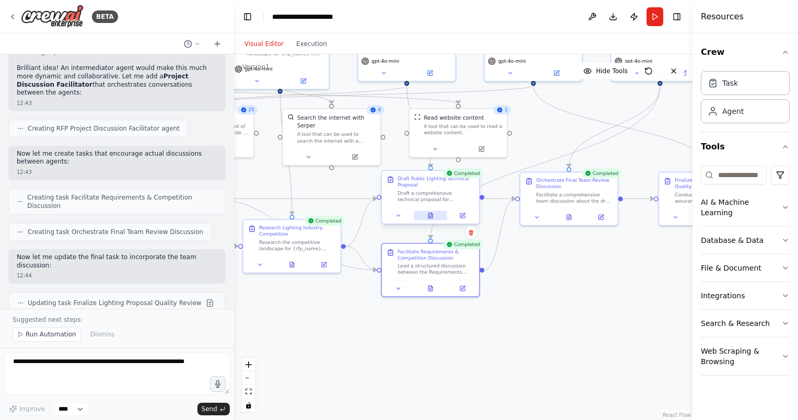
click at [431, 217] on icon at bounding box center [430, 217] width 2 height 0
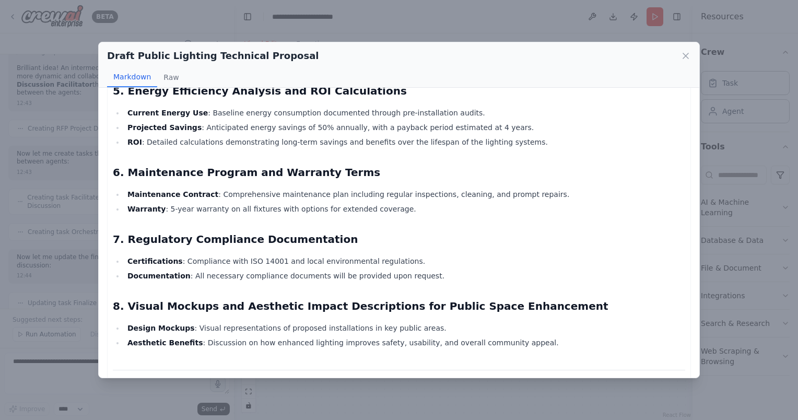
scroll to position [179, 0]
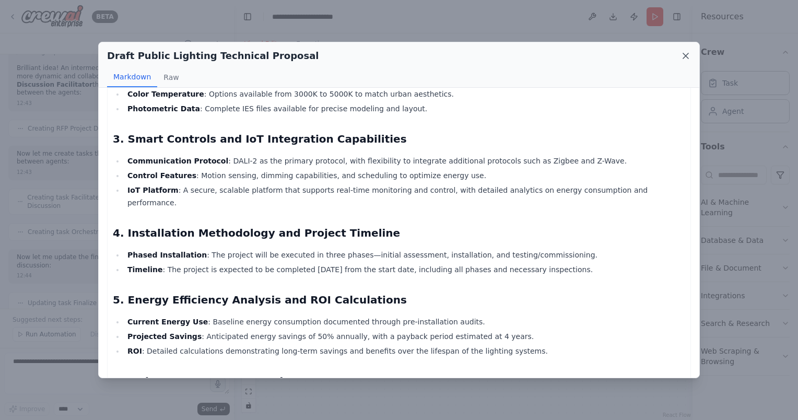
click at [687, 58] on icon at bounding box center [685, 56] width 10 height 10
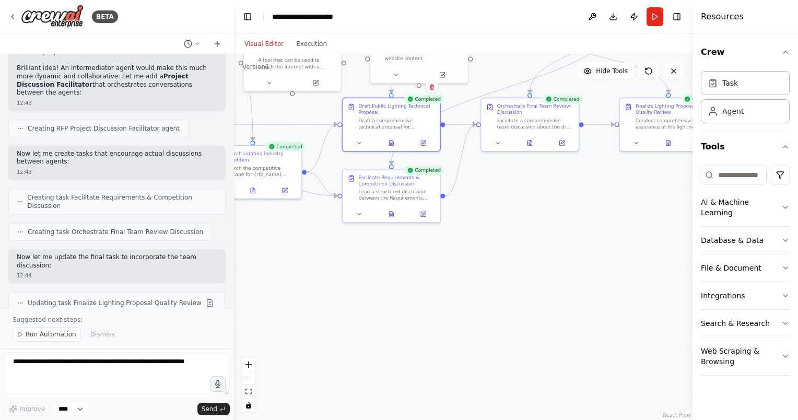
drag, startPoint x: 323, startPoint y: 315, endPoint x: 272, endPoint y: 243, distance: 87.9
click at [272, 243] on div ".deletable-edge-delete-btn { width: 20px; height: 20px; border: 0px solid #ffff…" at bounding box center [463, 236] width 458 height 365
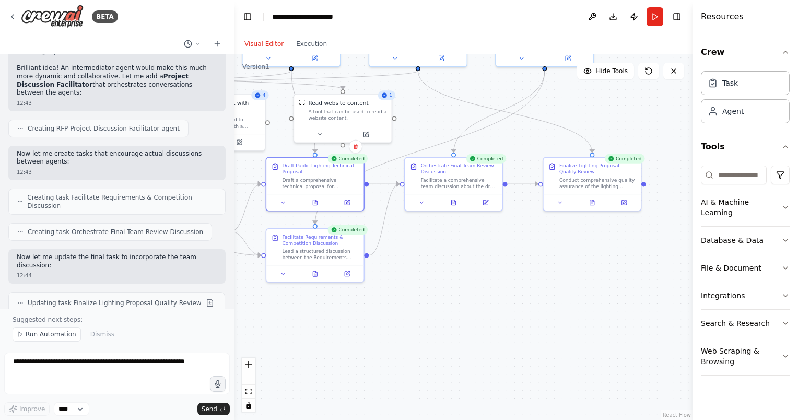
drag, startPoint x: 638, startPoint y: 203, endPoint x: 580, endPoint y: 254, distance: 77.4
click at [580, 254] on div ".deletable-edge-delete-btn { width: 20px; height: 20px; border: 0px solid #ffff…" at bounding box center [463, 236] width 458 height 365
click at [98, 376] on textarea at bounding box center [117, 373] width 226 height 42
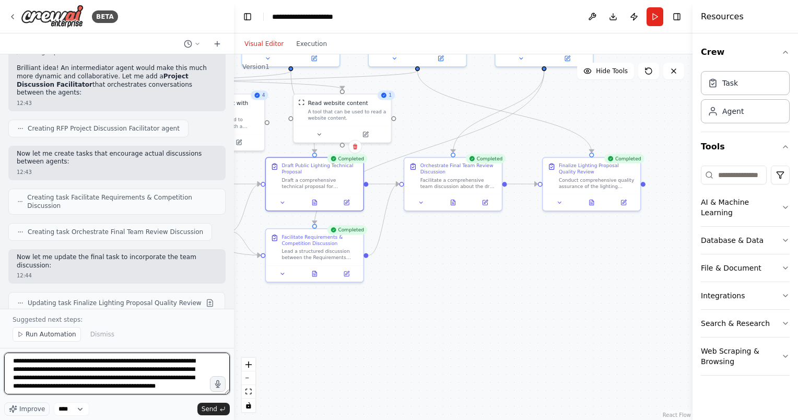
scroll to position [5, 0]
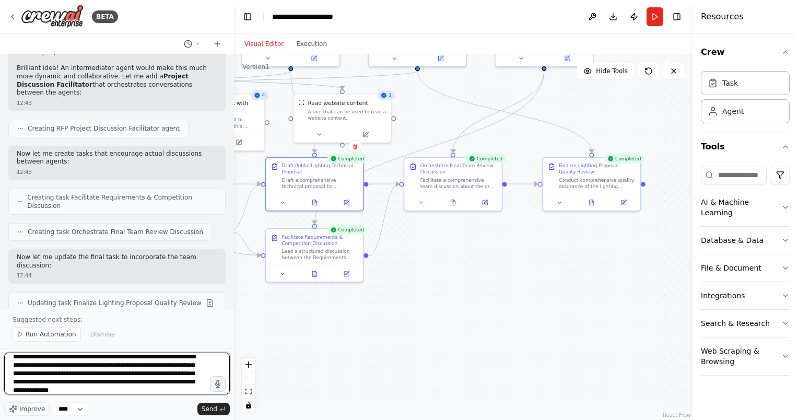
type textarea "**********"
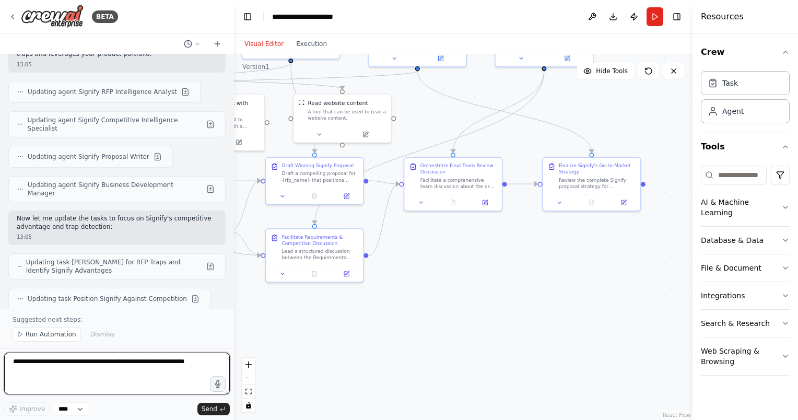
scroll to position [10108, 0]
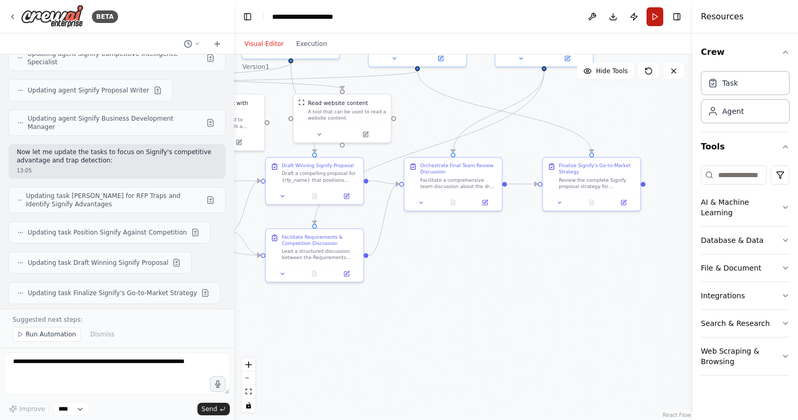
click at [652, 22] on button "Run" at bounding box center [654, 16] width 17 height 19
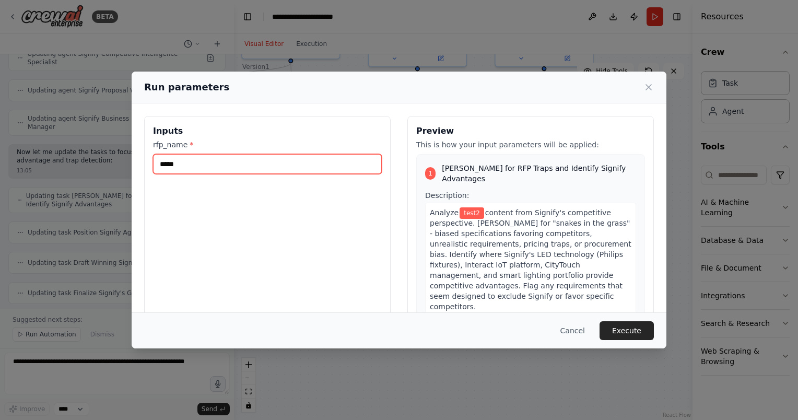
drag, startPoint x: 255, startPoint y: 167, endPoint x: 67, endPoint y: 166, distance: 187.4
click at [67, 166] on div "Run parameters Inputs rfp_name * ***** Preview This is how your input parameter…" at bounding box center [399, 210] width 798 height 420
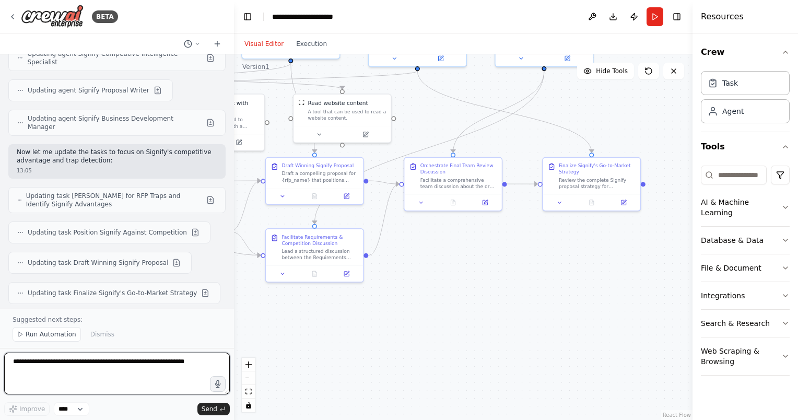
click at [82, 364] on textarea at bounding box center [117, 373] width 226 height 42
type textarea "**********"
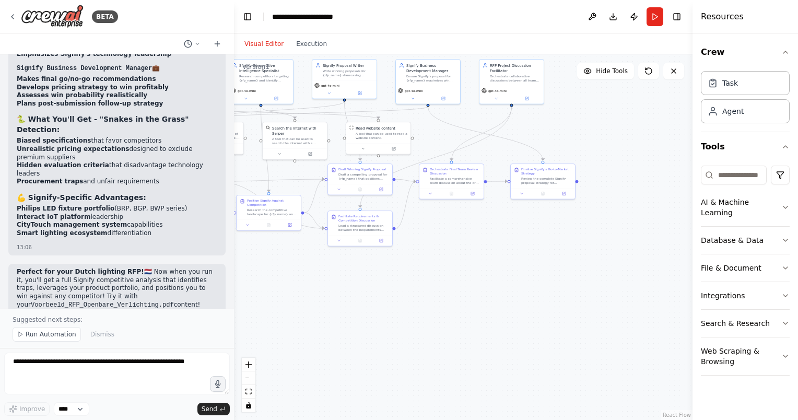
scroll to position [10597, 0]
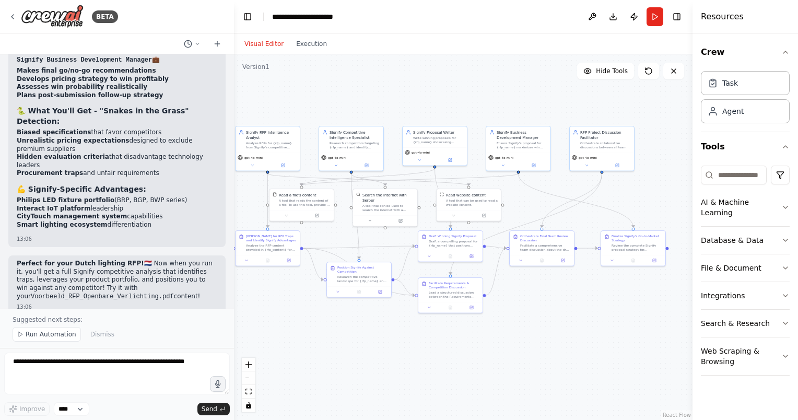
drag, startPoint x: 510, startPoint y: 323, endPoint x: 541, endPoint y: 345, distance: 37.5
click at [541, 345] on div ".deletable-edge-delete-btn { width: 20px; height: 20px; border: 0px solid #ffff…" at bounding box center [463, 236] width 458 height 365
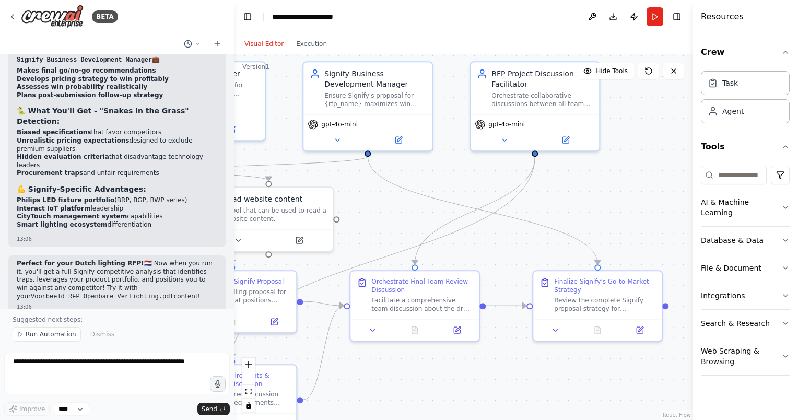
drag, startPoint x: 618, startPoint y: 357, endPoint x: 347, endPoint y: 386, distance: 273.1
click at [347, 386] on div ".deletable-edge-delete-btn { width: 20px; height: 20px; border: 0px solid #ffff…" at bounding box center [463, 236] width 458 height 365
drag, startPoint x: 582, startPoint y: 198, endPoint x: 547, endPoint y: 235, distance: 51.3
click at [547, 235] on div ".deletable-edge-delete-btn { width: 20px; height: 20px; border: 0px solid #ffff…" at bounding box center [463, 236] width 458 height 365
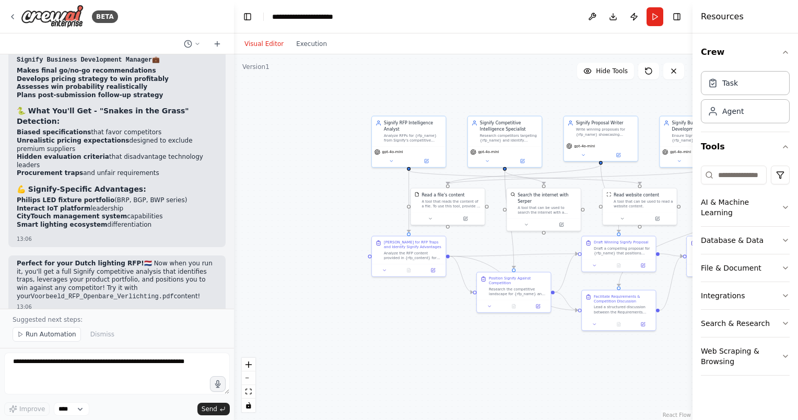
drag, startPoint x: 447, startPoint y: 359, endPoint x: 677, endPoint y: 313, distance: 234.7
click at [702, 321] on div "BETA an agentic landscape with different roles for Request for proposals 11:40 …" at bounding box center [399, 210] width 798 height 420
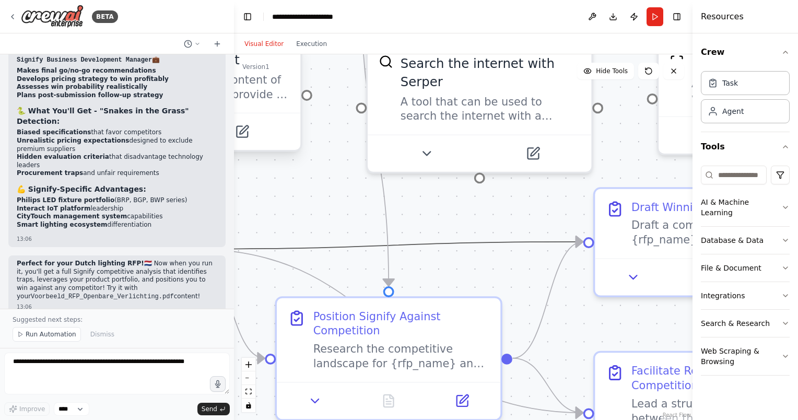
drag, startPoint x: 537, startPoint y: 244, endPoint x: 273, endPoint y: 59, distance: 322.3
click at [273, 59] on div ".deletable-edge-delete-btn { width: 20px; height: 20px; border: 0px solid #ffff…" at bounding box center [265, 51] width 798 height 636
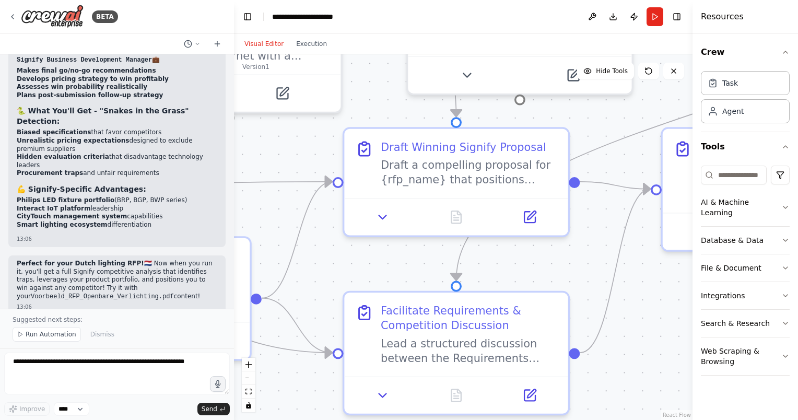
drag, startPoint x: 485, startPoint y: 193, endPoint x: 188, endPoint y: 140, distance: 301.2
click at [188, 140] on div "BETA an agentic landscape with different roles for Request for proposals 11:40 …" at bounding box center [399, 210] width 798 height 420
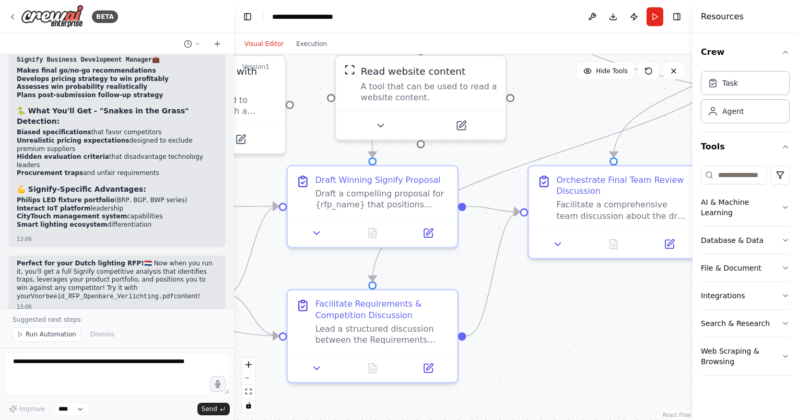
drag, startPoint x: 677, startPoint y: 317, endPoint x: 582, endPoint y: 309, distance: 95.4
click at [582, 309] on div ".deletable-edge-delete-btn { width: 20px; height: 20px; border: 0px solid #ffff…" at bounding box center [463, 236] width 458 height 365
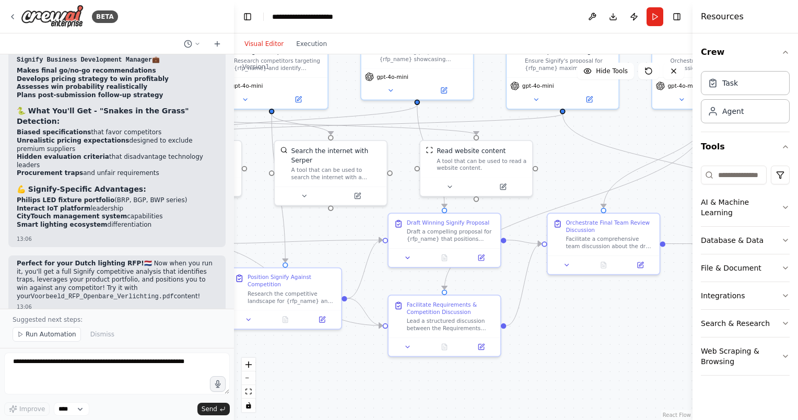
drag, startPoint x: 629, startPoint y: 321, endPoint x: 604, endPoint y: 313, distance: 26.1
click at [608, 317] on div ".deletable-edge-delete-btn { width: 20px; height: 20px; border: 0px solid #ffff…" at bounding box center [463, 236] width 458 height 365
